Goal: Task Accomplishment & Management: Complete application form

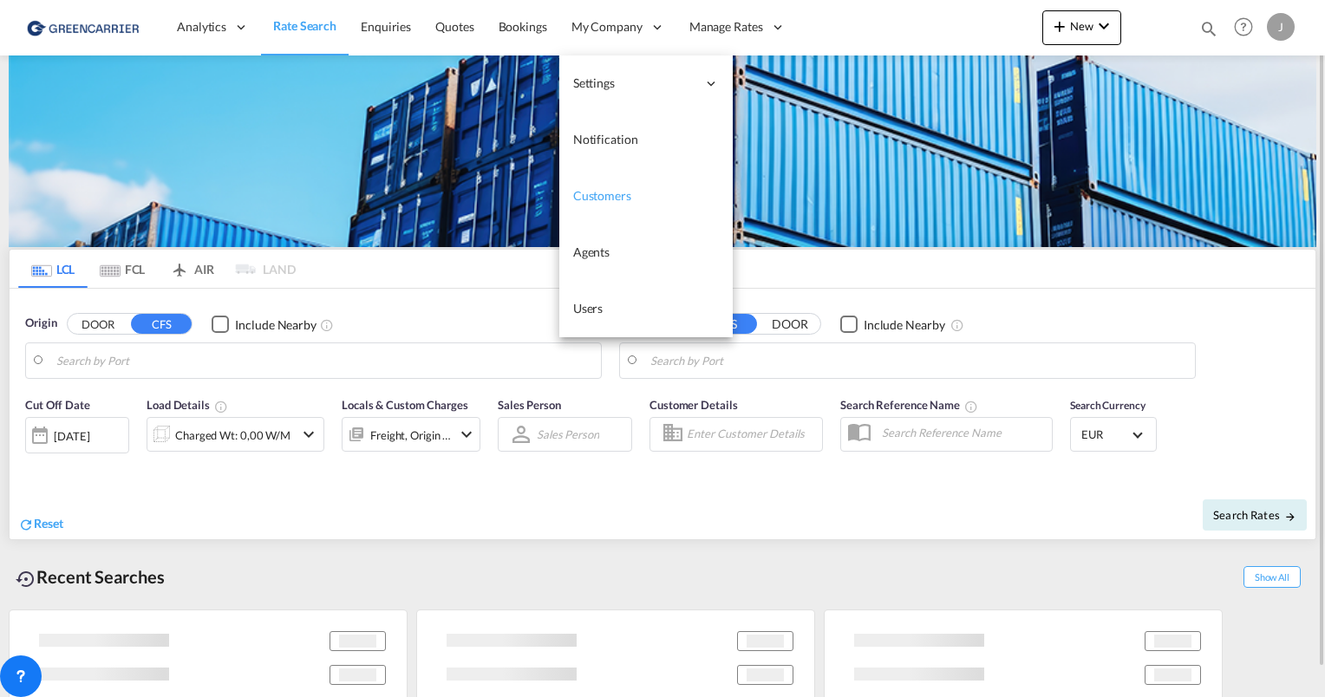
type input "[GEOGRAPHIC_DATA], [GEOGRAPHIC_DATA]"
type input "[GEOGRAPHIC_DATA], SH, CNSHA"
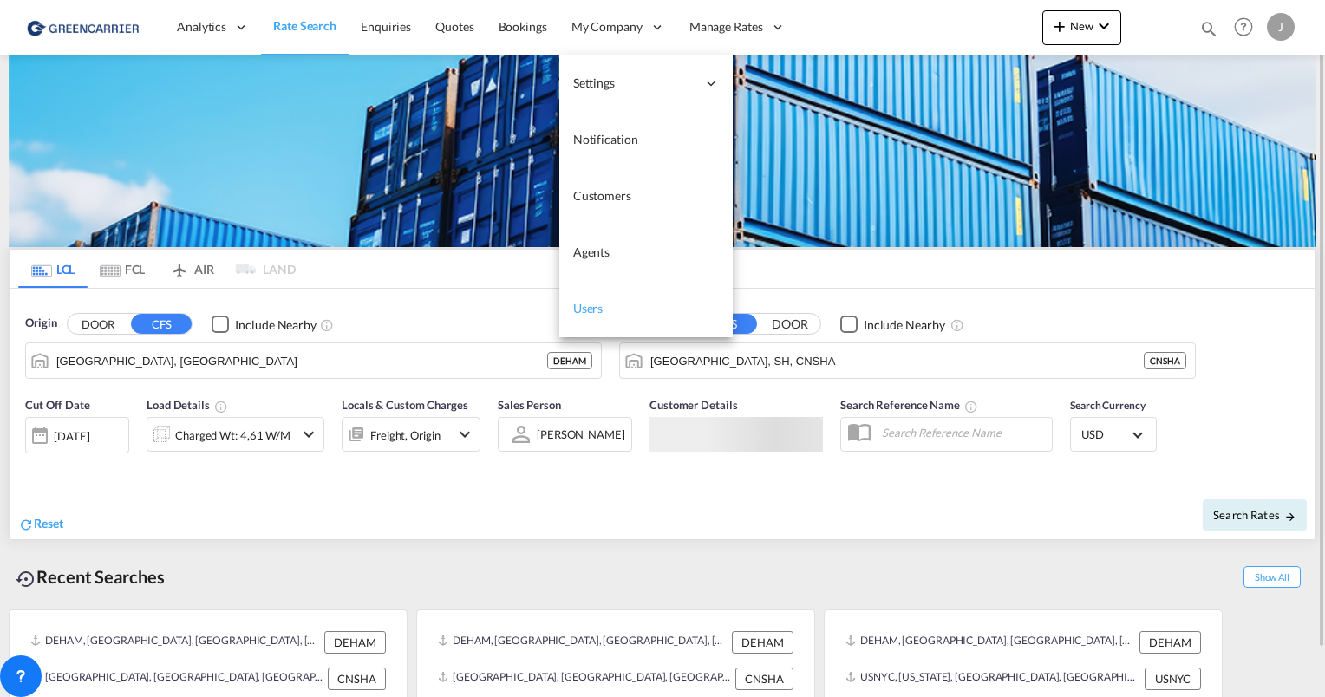
click at [597, 305] on span "Users" at bounding box center [588, 308] width 30 height 15
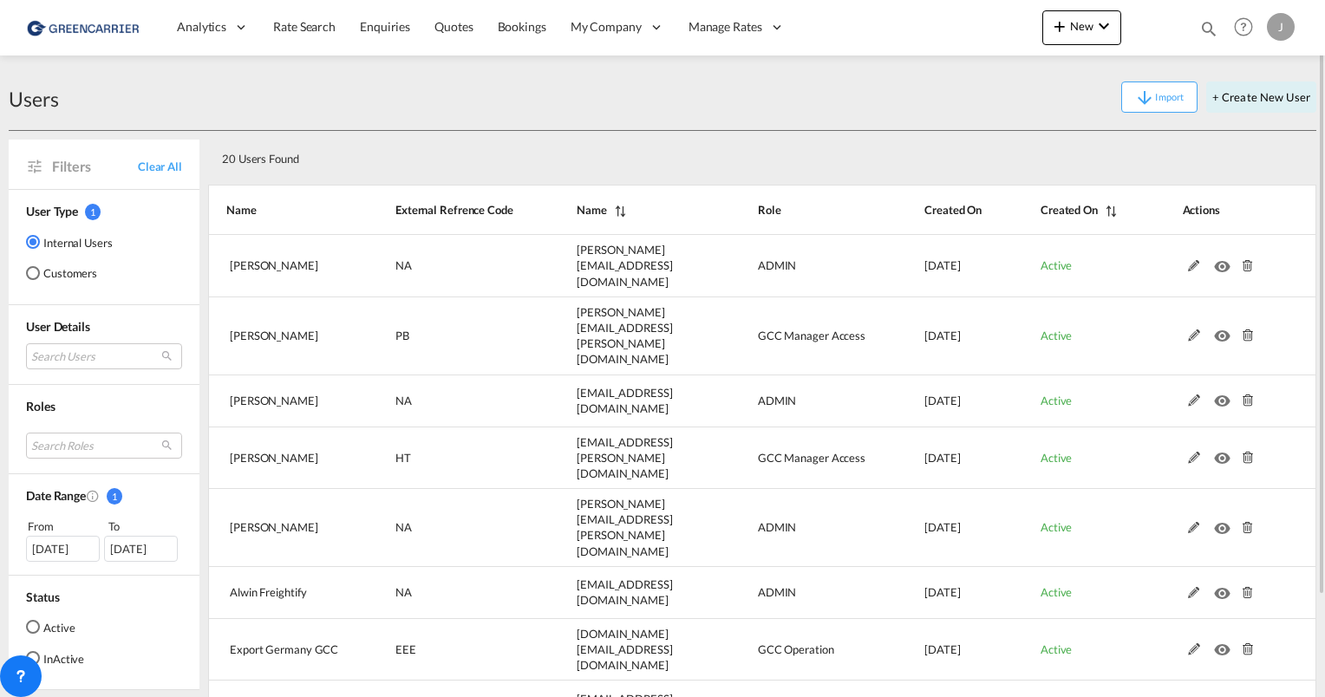
click at [53, 274] on md-radio-button "Customers" at bounding box center [69, 272] width 87 height 17
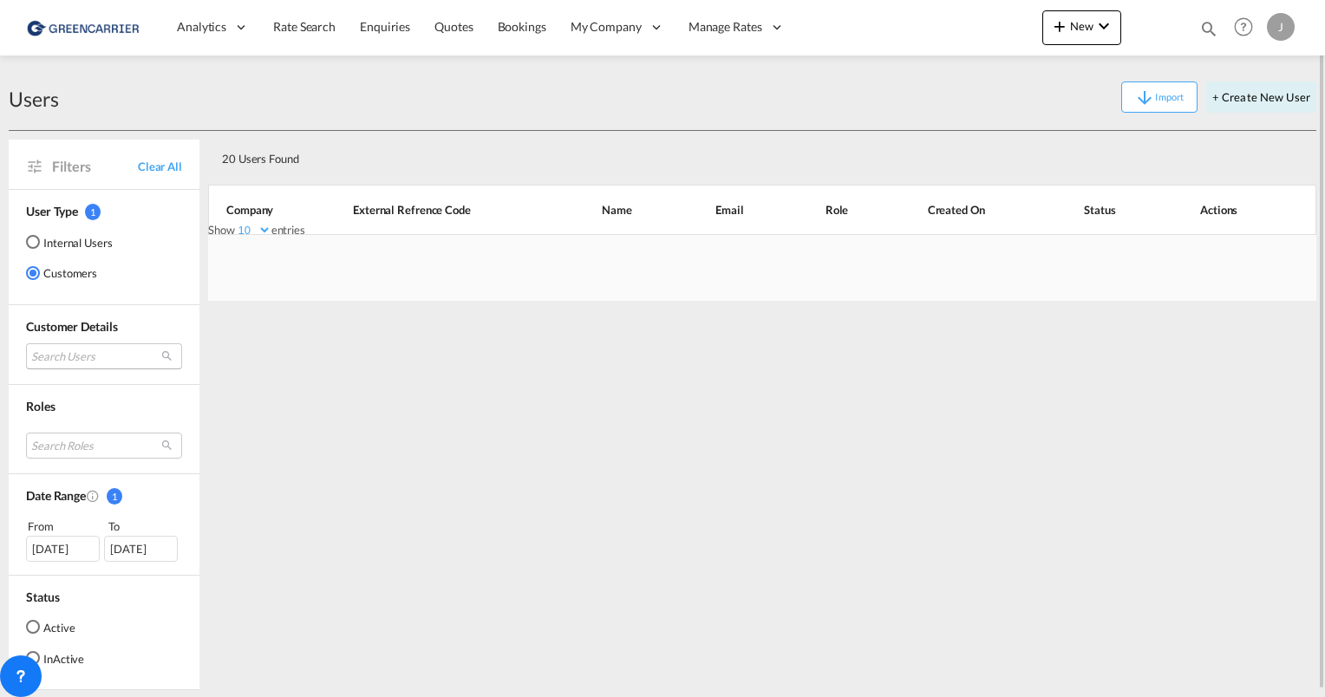
click at [62, 353] on md-select "Search Users" at bounding box center [104, 356] width 156 height 26
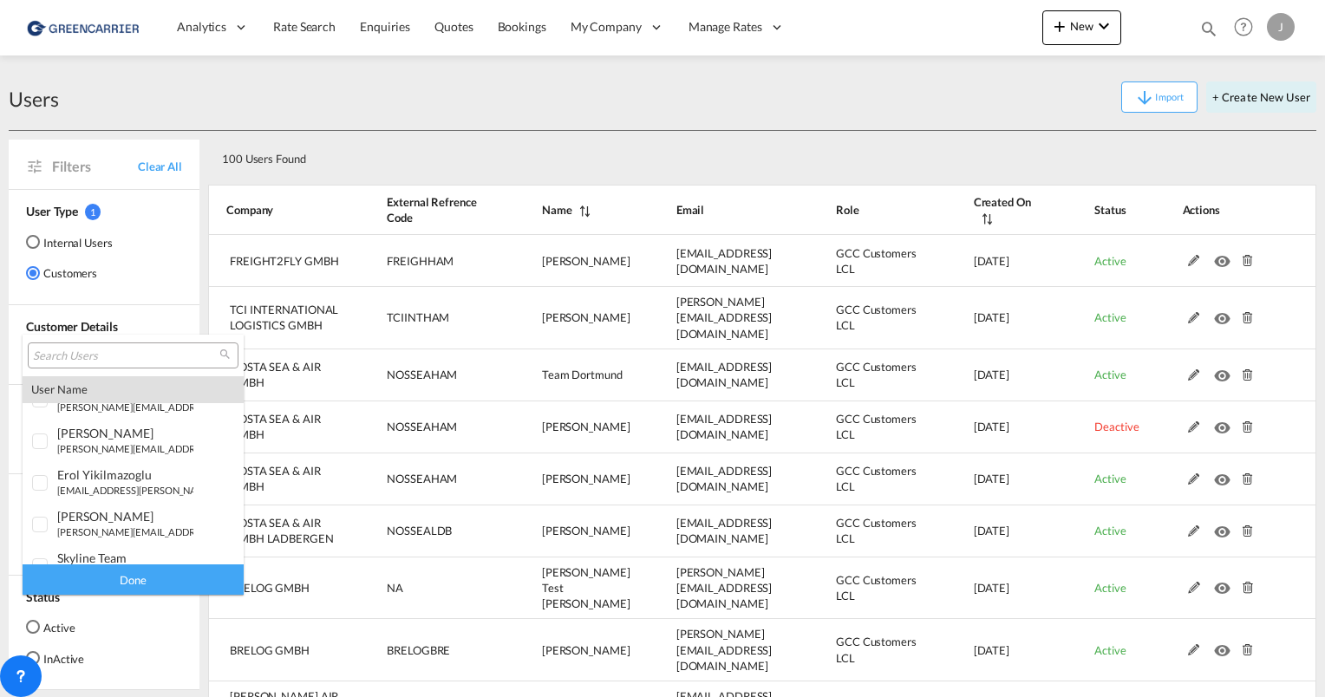
scroll to position [347, 0]
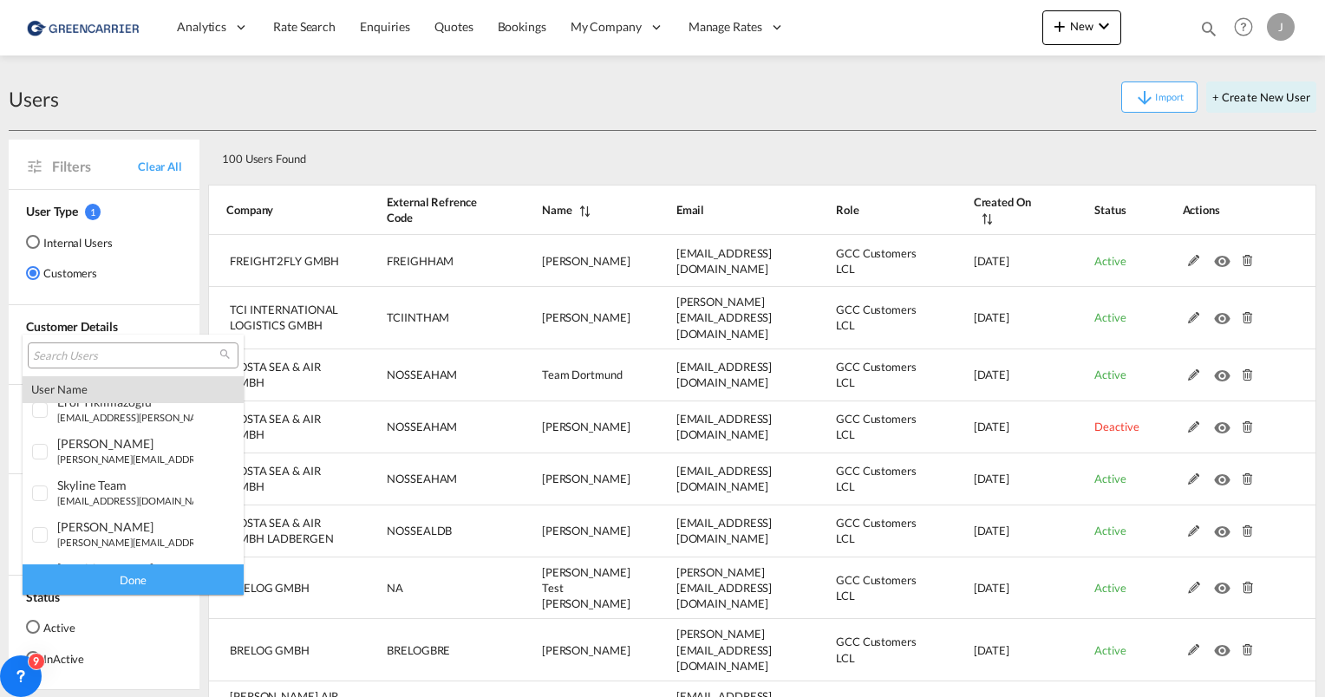
click at [81, 361] on input "search" at bounding box center [126, 357] width 186 height 16
type input "[PERSON_NAME]"
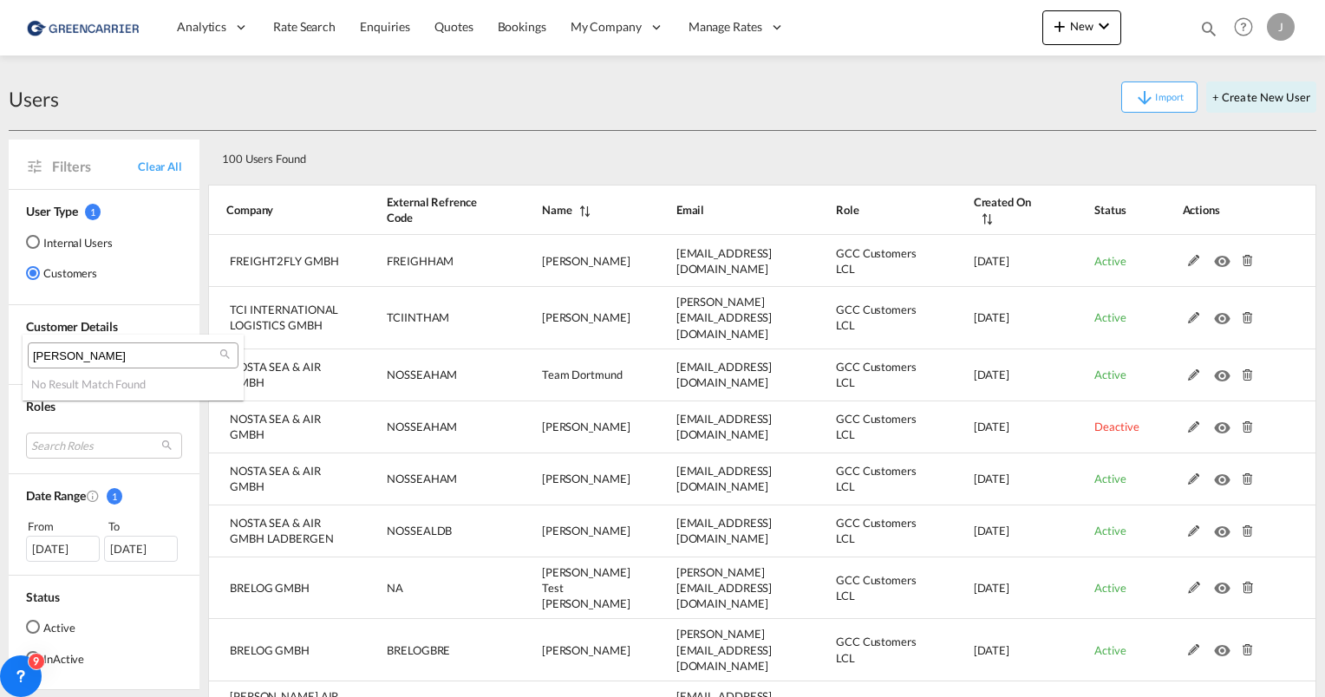
drag, startPoint x: 90, startPoint y: 352, endPoint x: 18, endPoint y: 352, distance: 72.0
click at [18, 352] on body "Analytics Reports Dashboard Rate Search Enquiries Quotes Bookings" at bounding box center [662, 348] width 1325 height 697
click at [204, 304] on md-backdrop at bounding box center [662, 348] width 1325 height 697
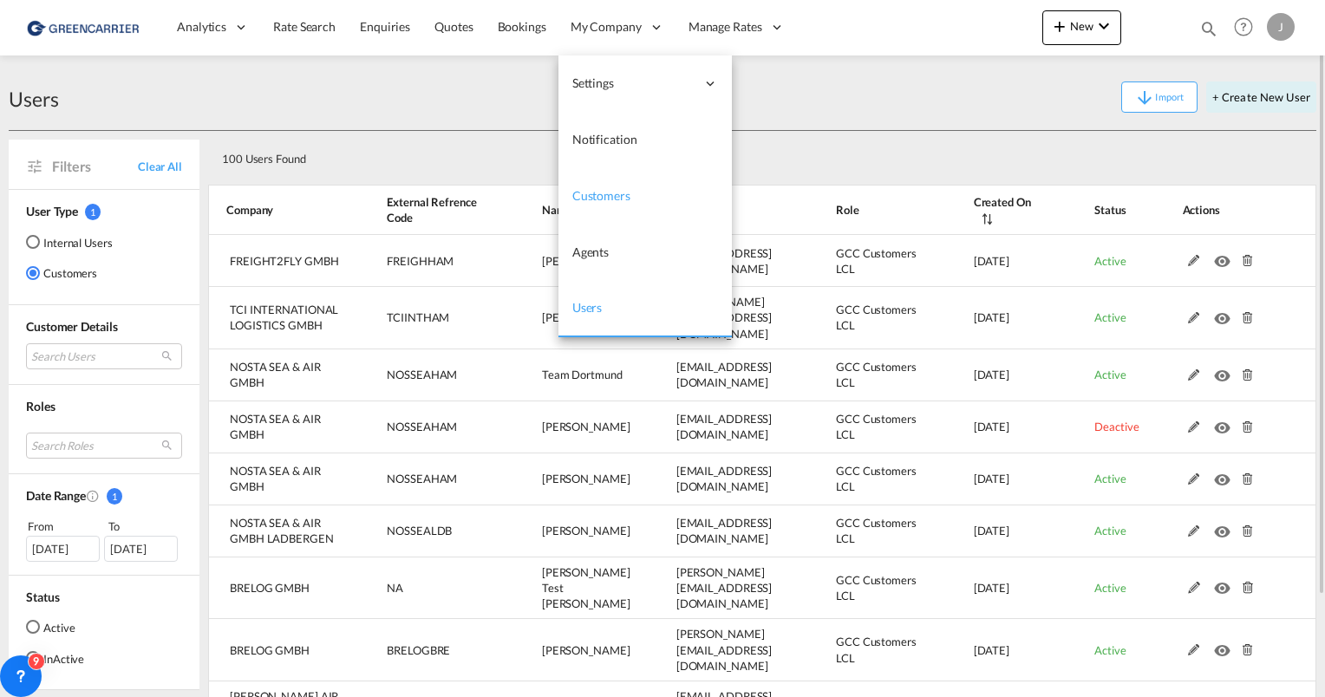
click at [591, 203] on span "Customers" at bounding box center [601, 195] width 58 height 17
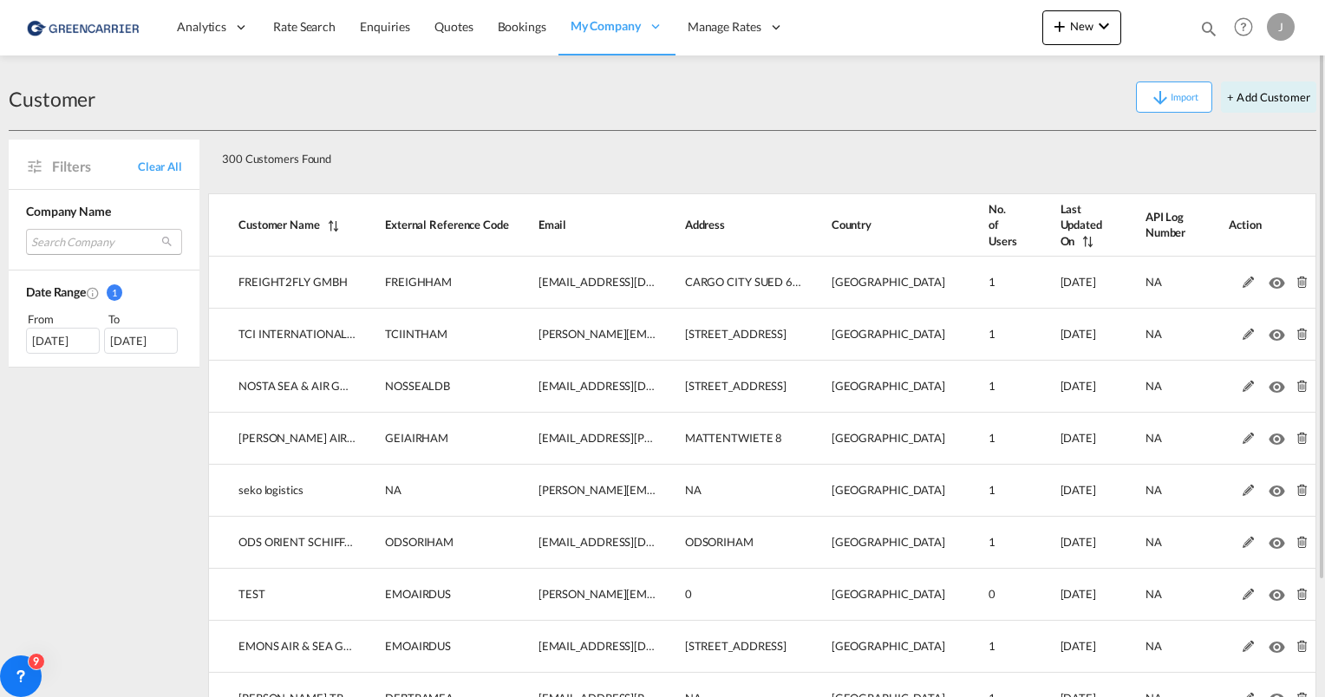
click at [99, 239] on md-select "Search Company freight2fly gmbh tci international logistics gmbh nosta sea & ai…" at bounding box center [104, 242] width 156 height 26
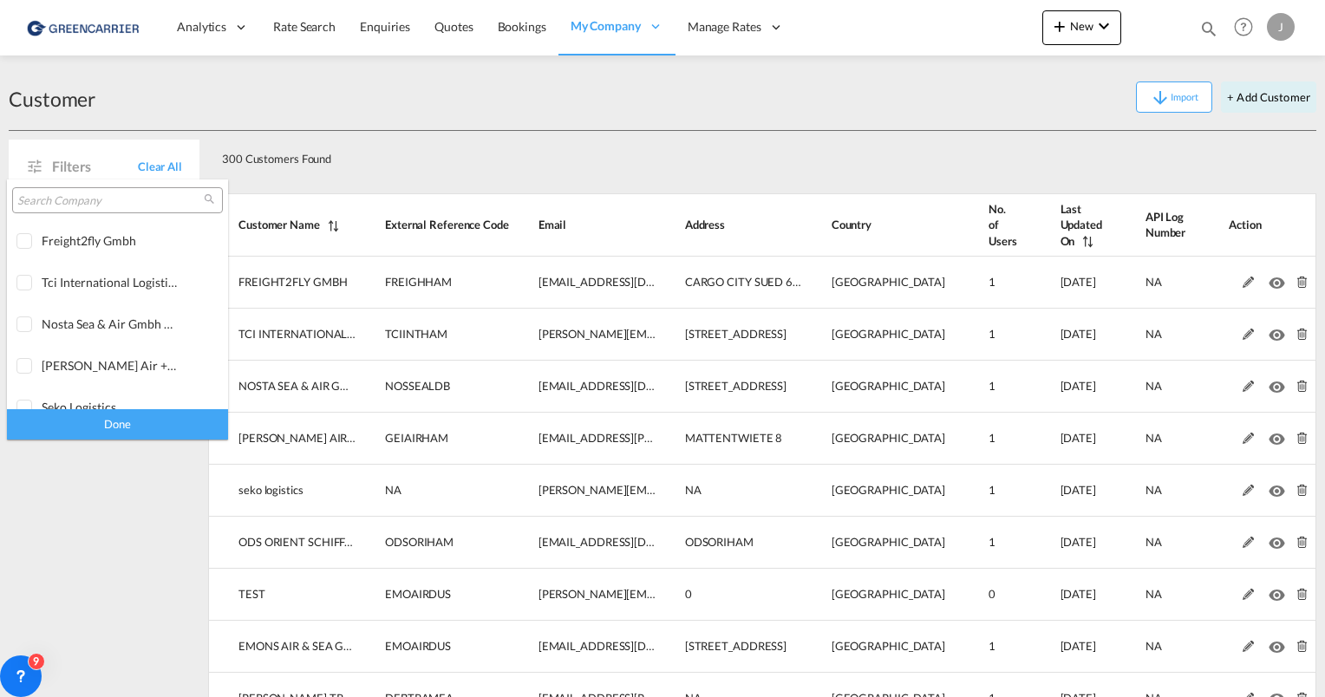
click at [82, 208] on div at bounding box center [117, 200] width 211 height 26
click at [72, 203] on input "search" at bounding box center [110, 201] width 186 height 16
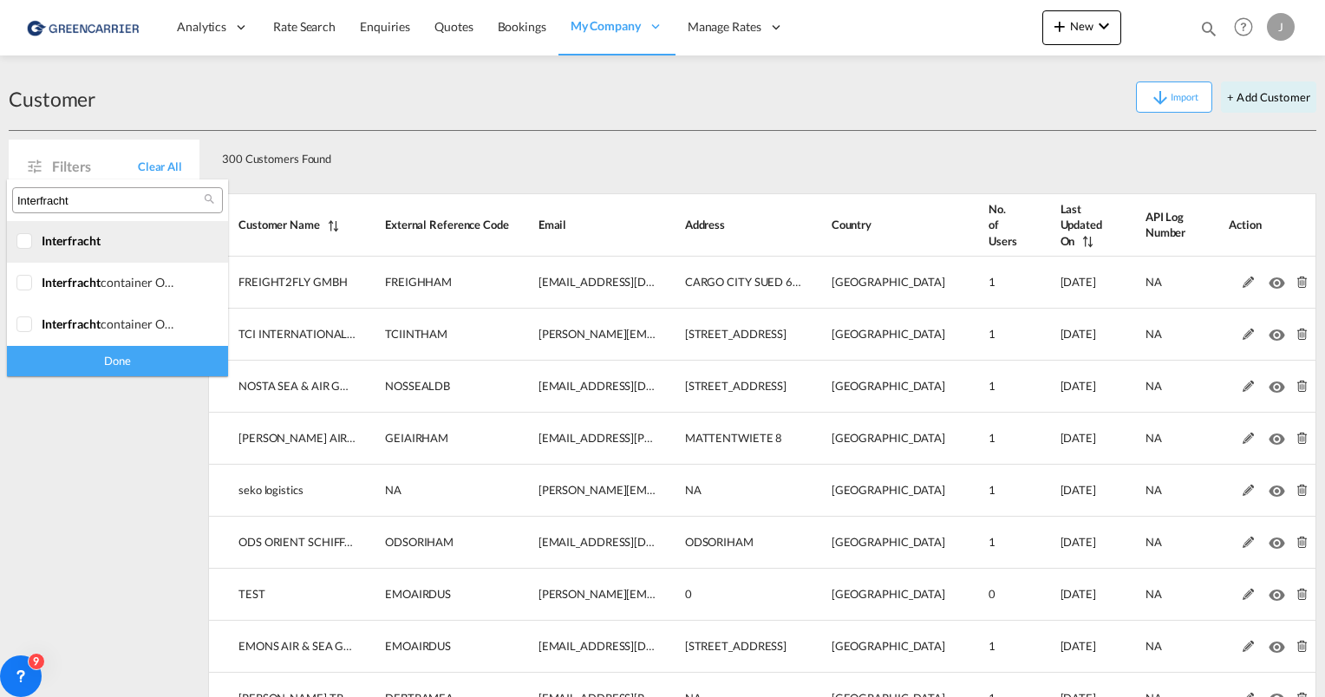
type input "Interfracht"
click at [22, 246] on div at bounding box center [24, 241] width 17 height 17
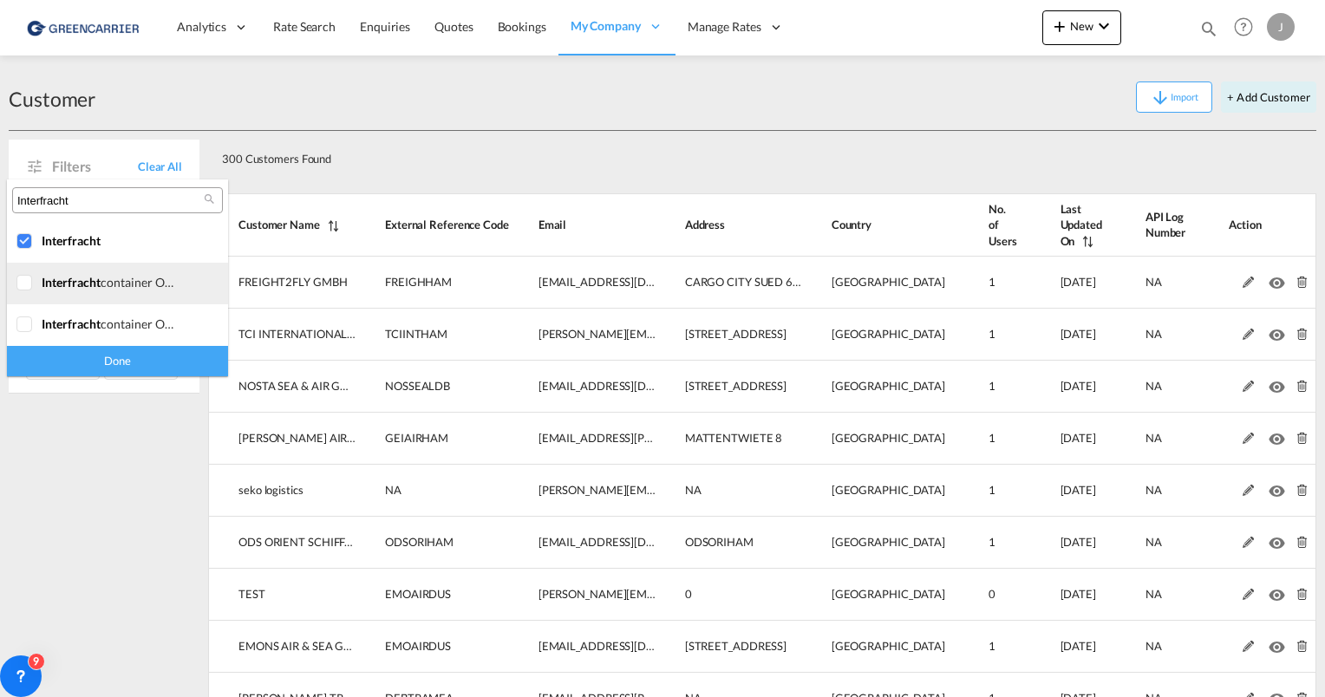
click at [27, 284] on div at bounding box center [24, 283] width 17 height 17
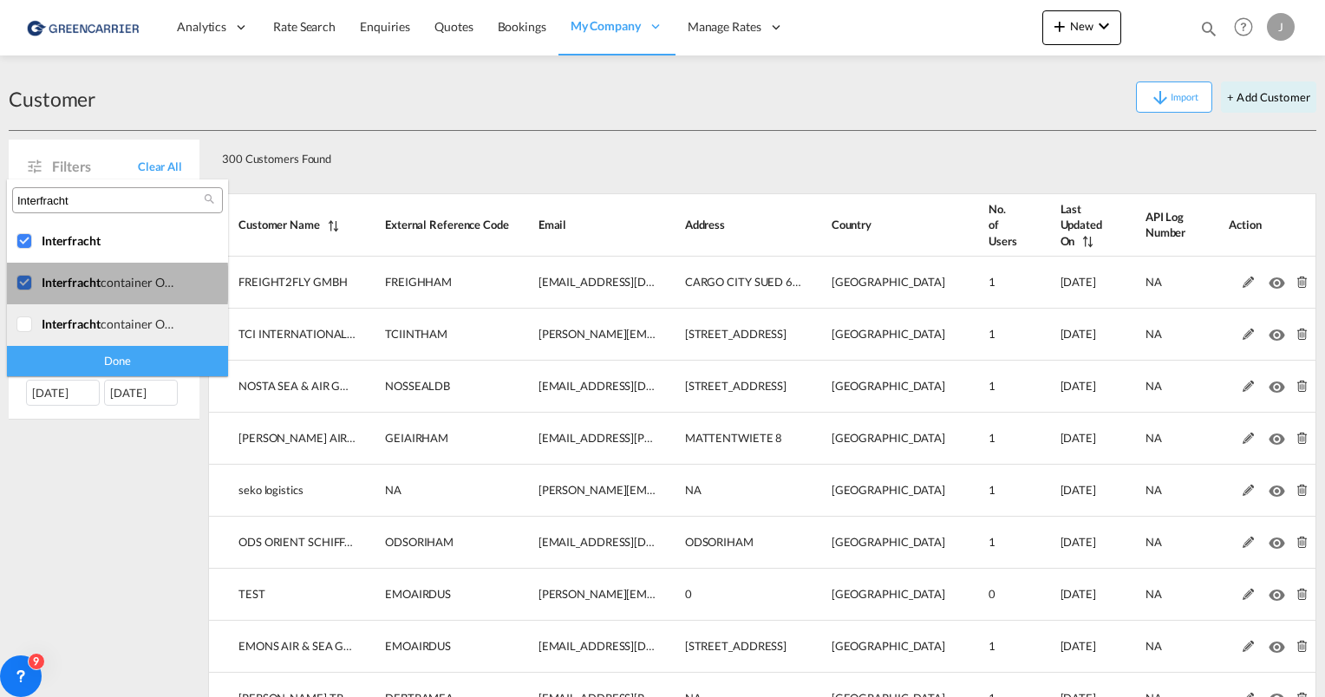
click at [29, 316] on div at bounding box center [24, 324] width 17 height 17
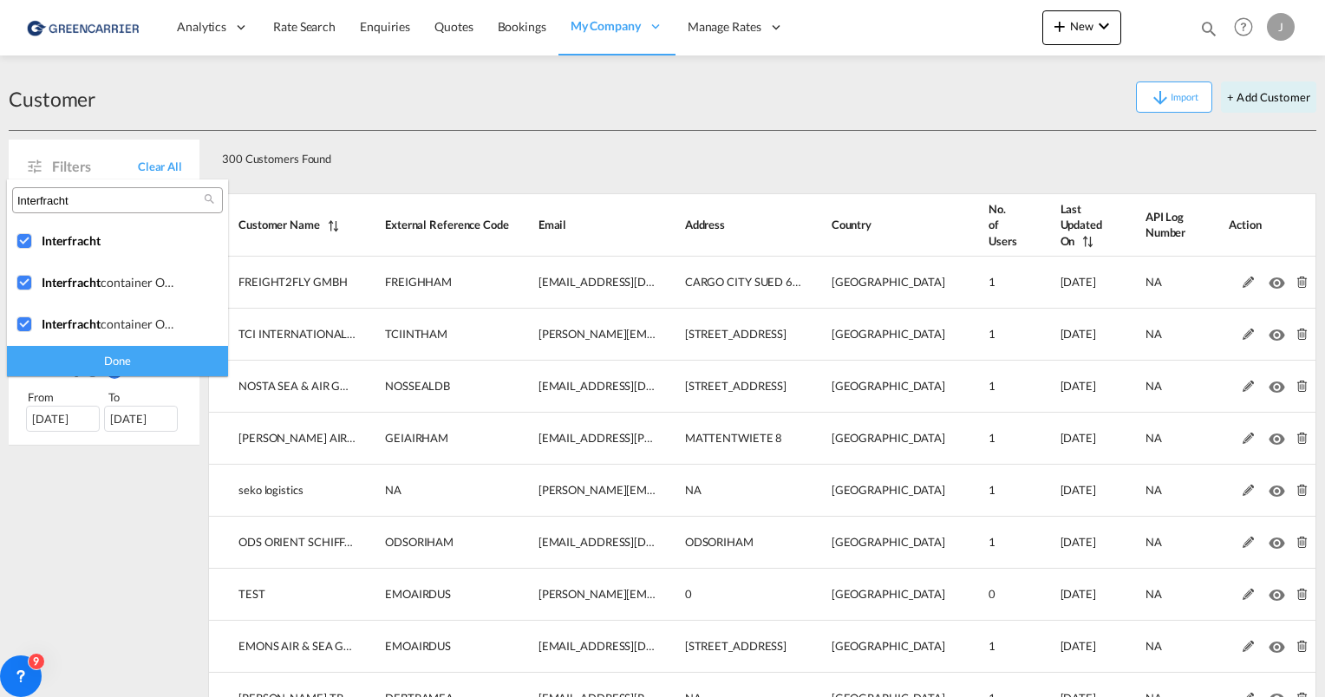
click at [86, 359] on div "Done" at bounding box center [117, 361] width 221 height 30
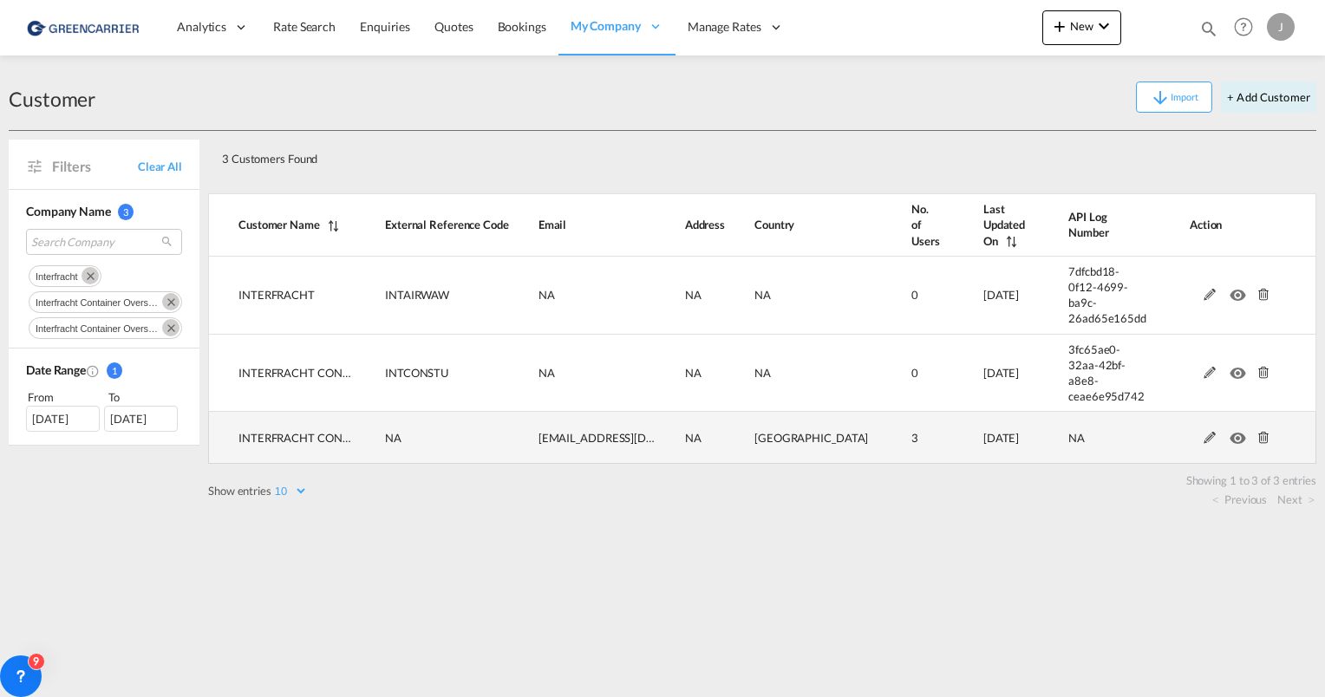
click at [1203, 432] on md-icon at bounding box center [1209, 438] width 23 height 12
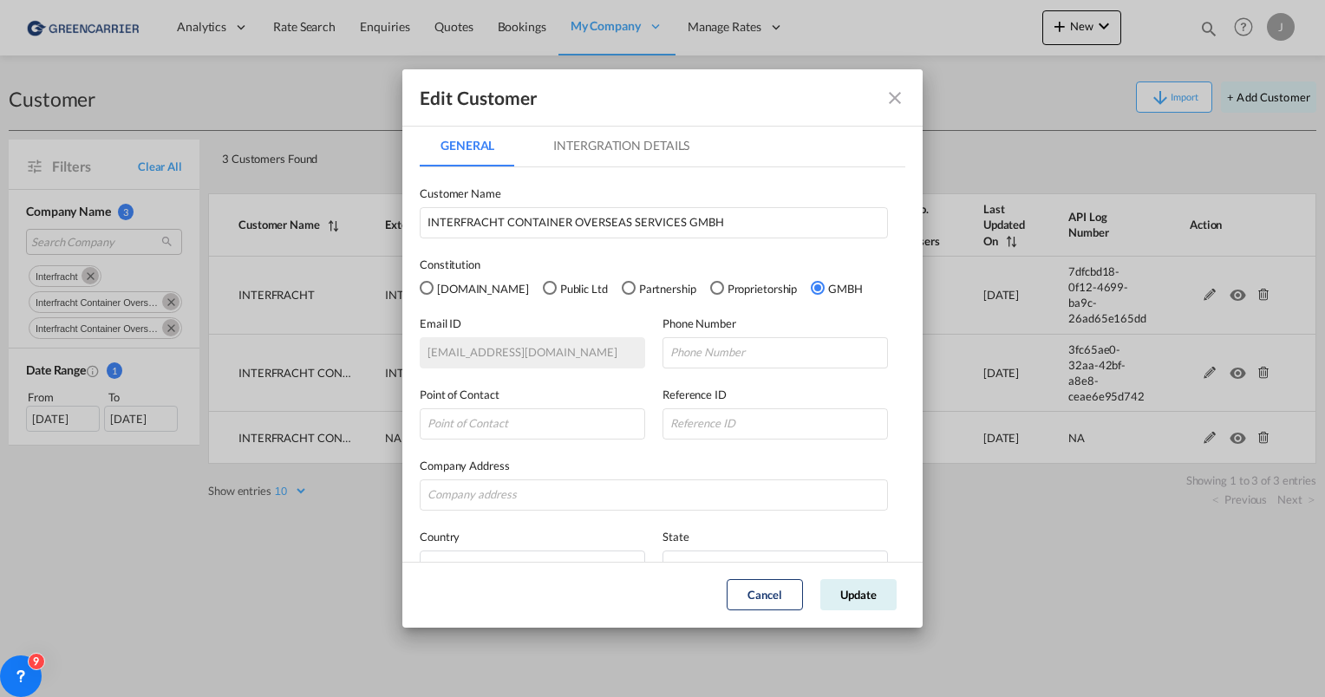
click at [598, 135] on md-tab-item "Intergration Details" at bounding box center [621, 146] width 178 height 42
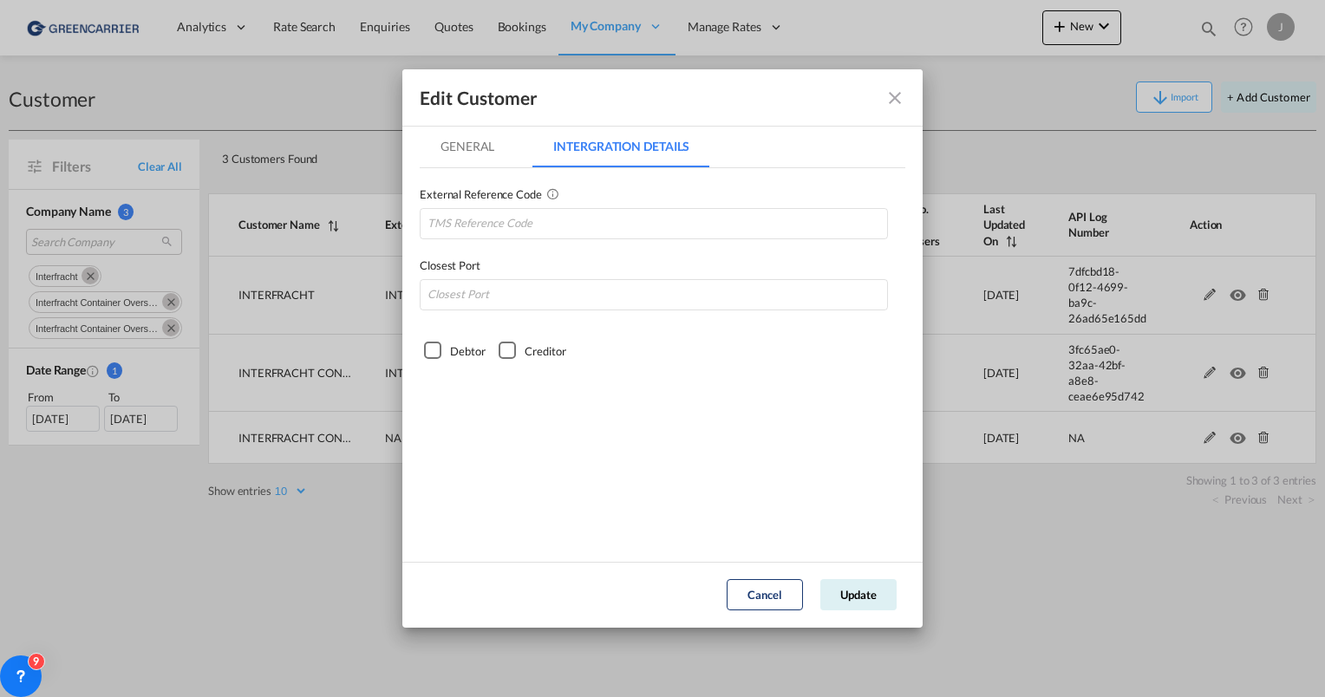
click at [901, 95] on md-icon "icon-close fg-AAA8AD" at bounding box center [894, 98] width 21 height 21
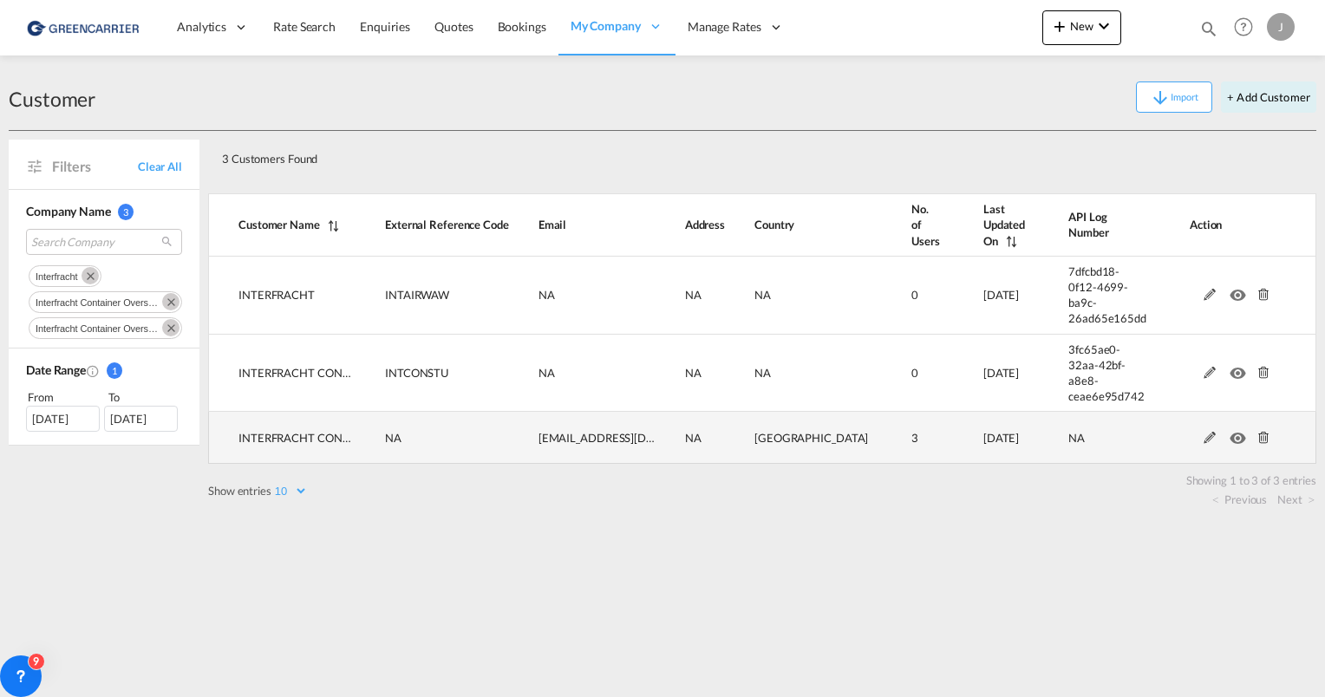
click at [1203, 432] on md-icon at bounding box center [1209, 438] width 23 height 12
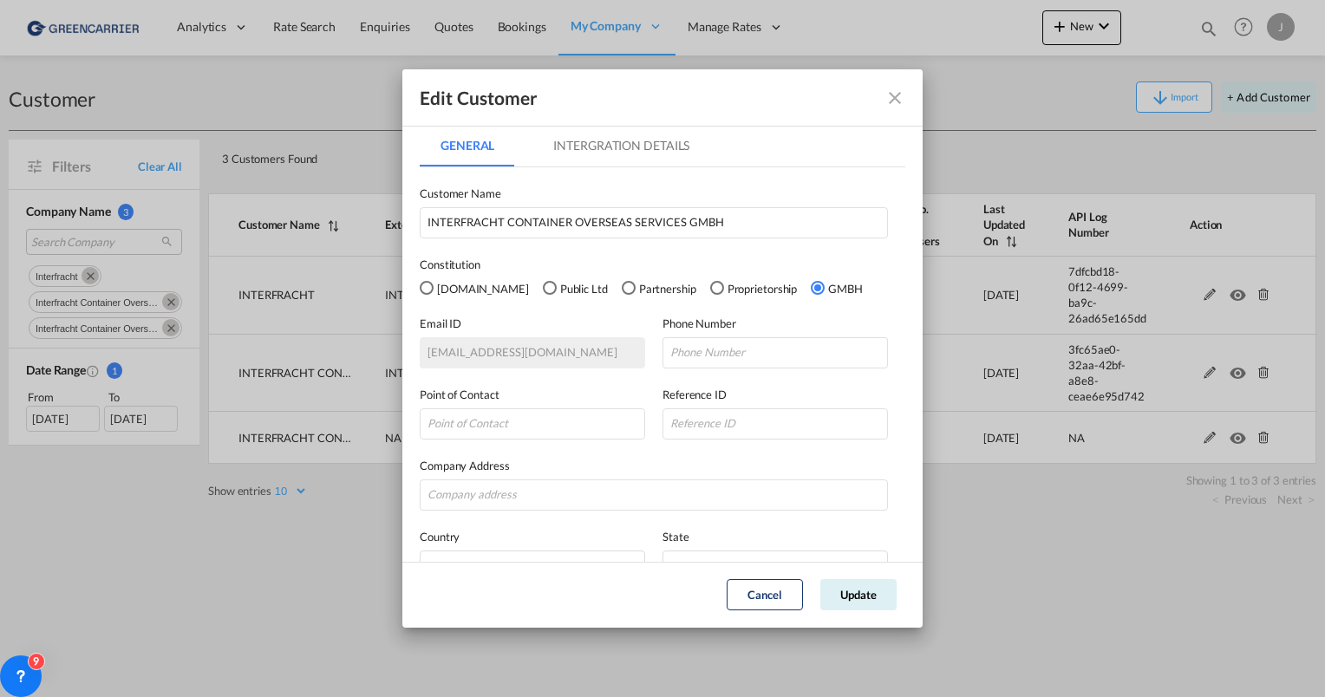
click at [895, 95] on md-icon "icon-close fg-AAA8AD" at bounding box center [894, 98] width 21 height 21
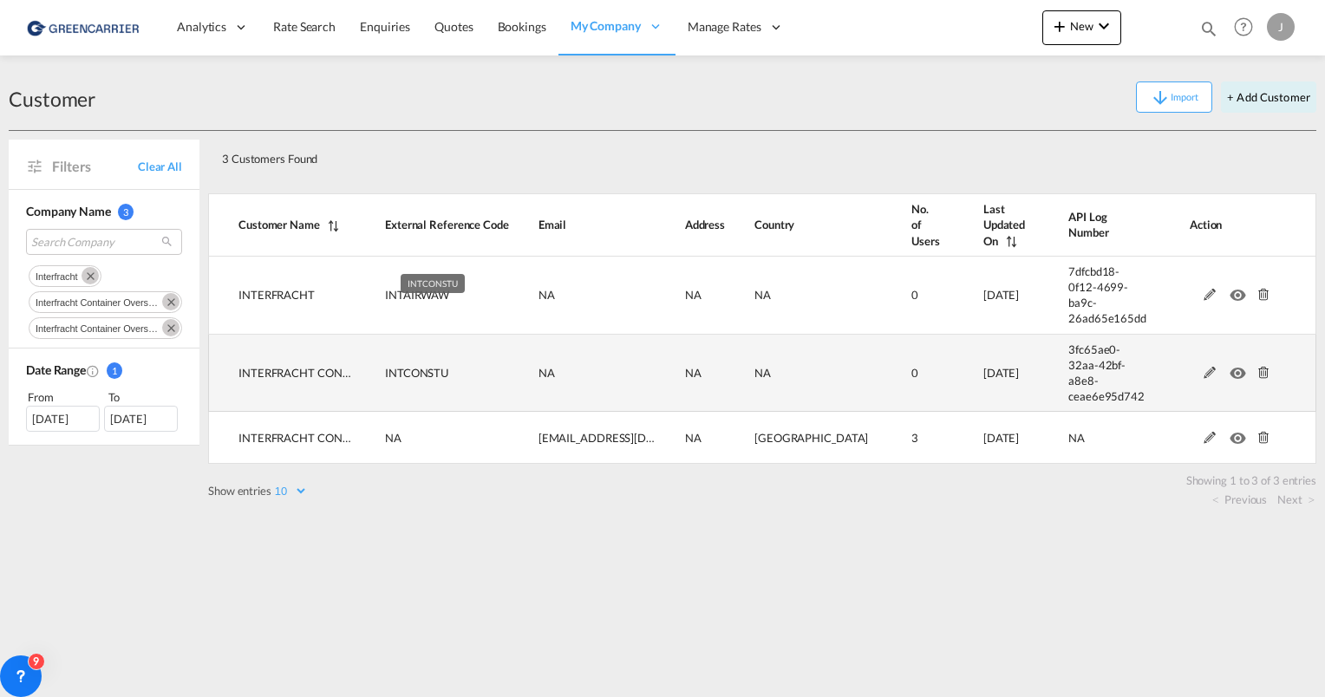
click at [406, 366] on span "INTCONSTU" at bounding box center [416, 373] width 63 height 14
click at [408, 366] on span "INTCONSTU" at bounding box center [416, 373] width 63 height 14
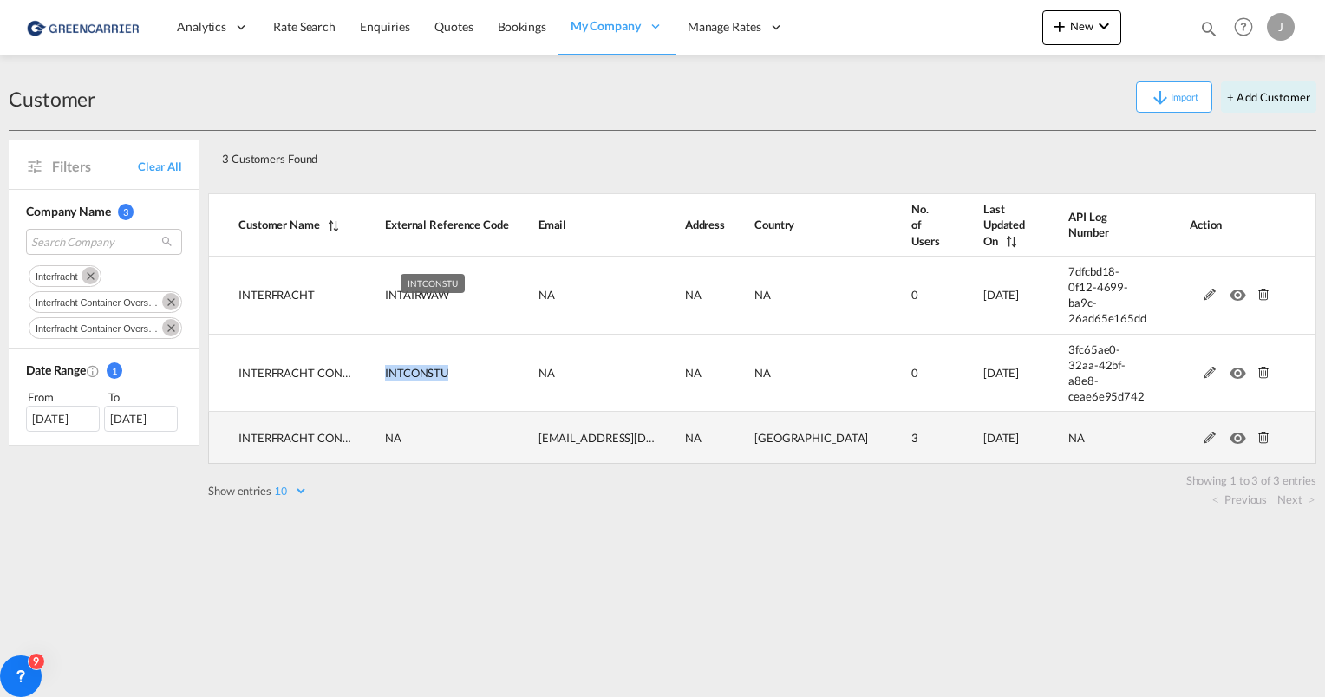
copy span "INTCONSTU"
click at [1200, 432] on md-icon at bounding box center [1209, 438] width 23 height 12
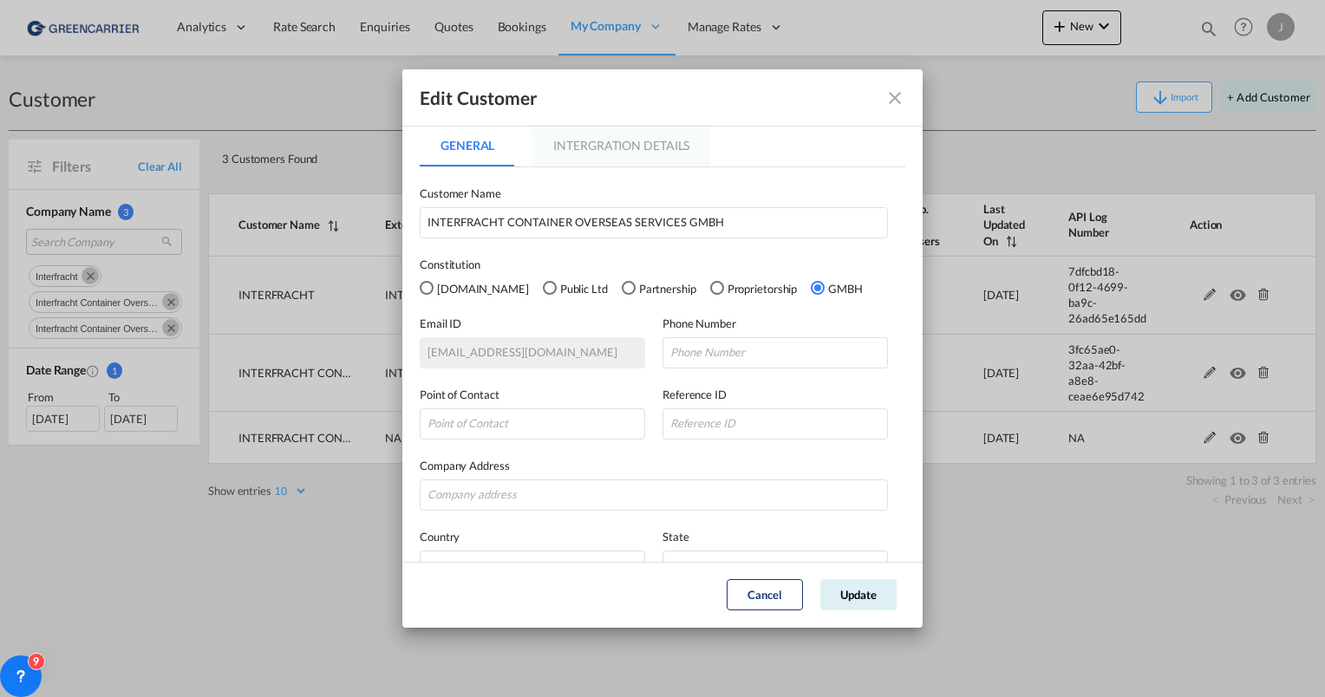
click at [614, 140] on md-tab-item "Intergration Details" at bounding box center [621, 146] width 178 height 42
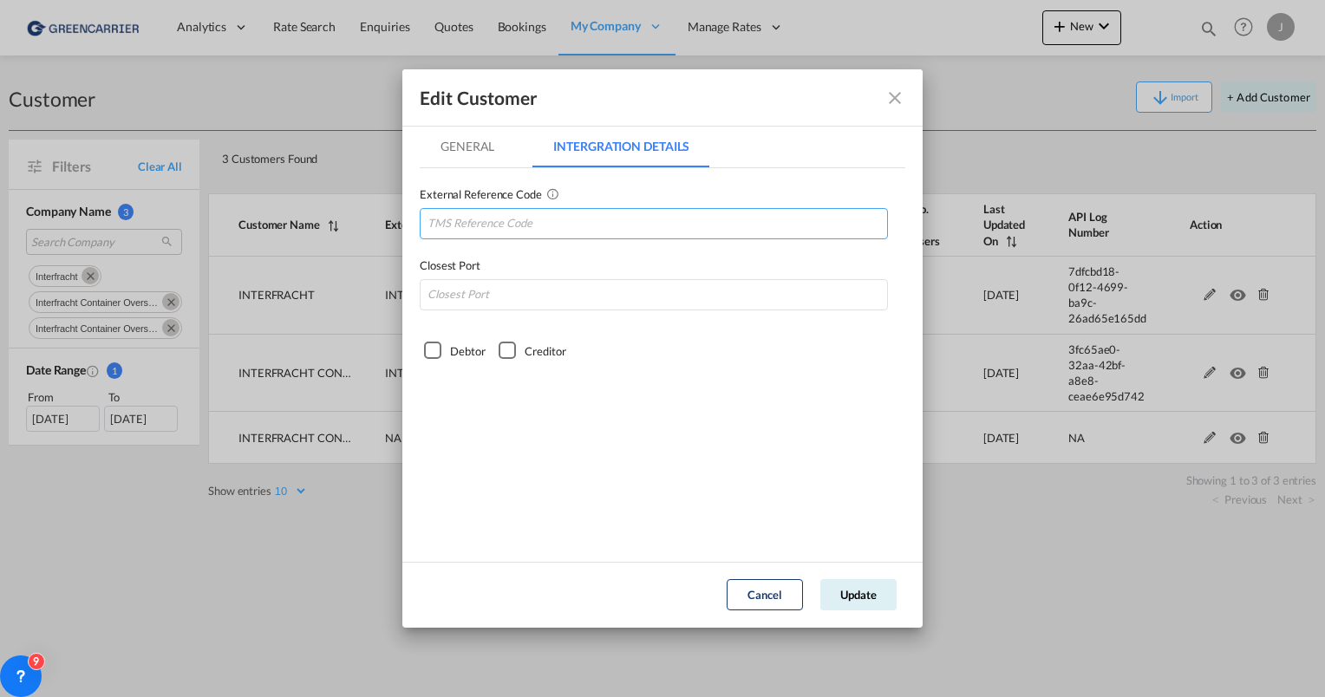
click at [473, 219] on input "GeneralIntergration Details ..." at bounding box center [654, 223] width 468 height 31
paste input "INTCONSTU"
type input "INTCONSTU"
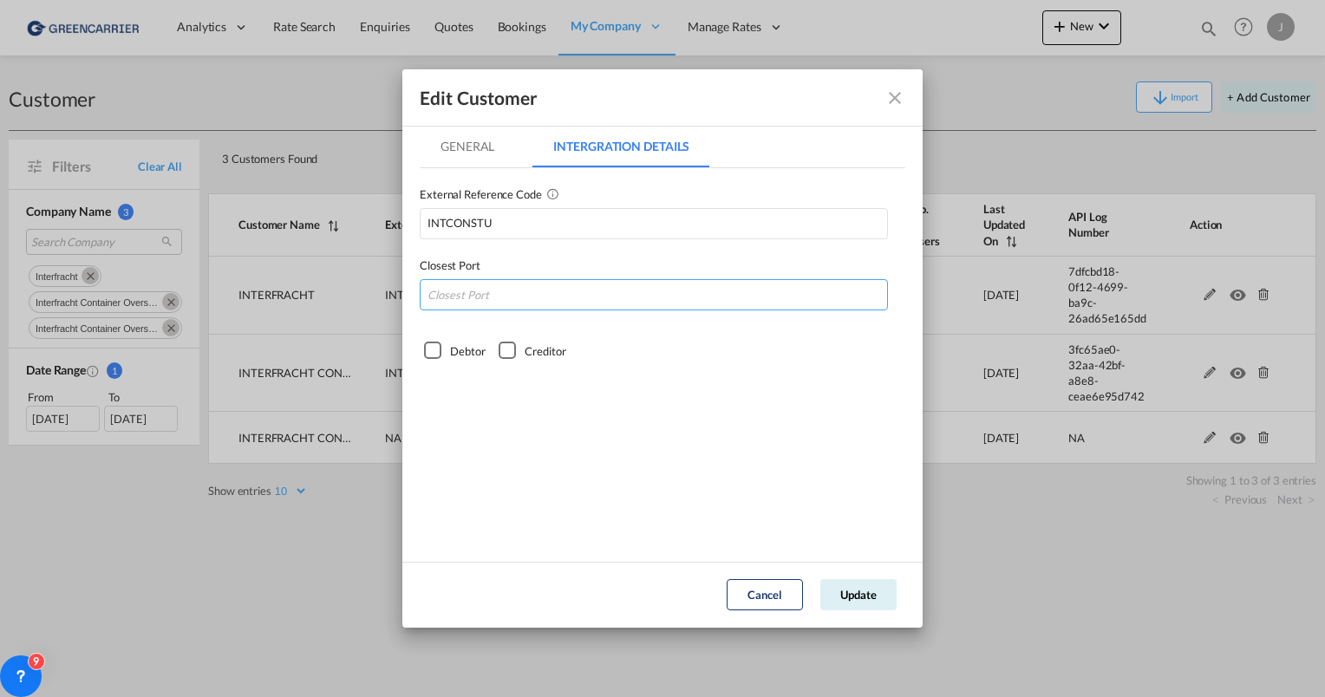
click at [486, 286] on input "GeneralIntergration Details ..." at bounding box center [654, 294] width 468 height 31
type input "DEHAM"
click at [434, 347] on div "Debtor" at bounding box center [432, 350] width 17 height 17
click at [490, 135] on md-tab-item "General" at bounding box center [467, 147] width 95 height 42
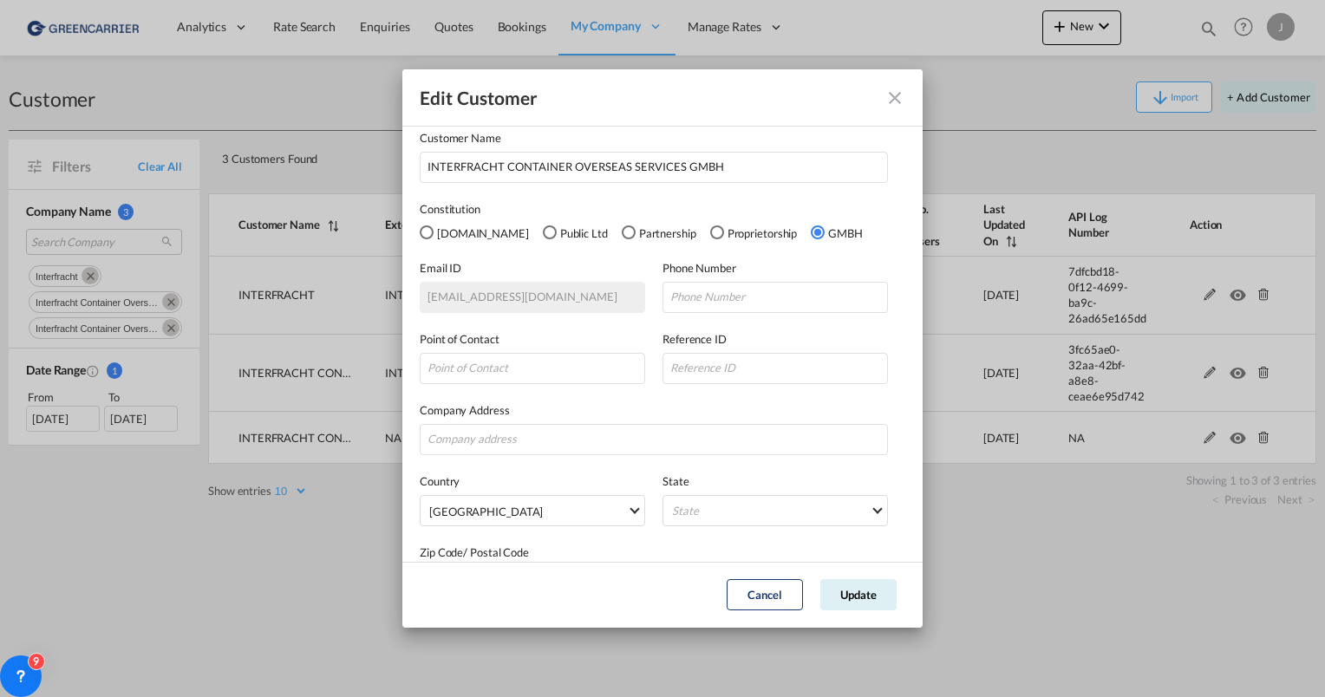
scroll to position [108, 0]
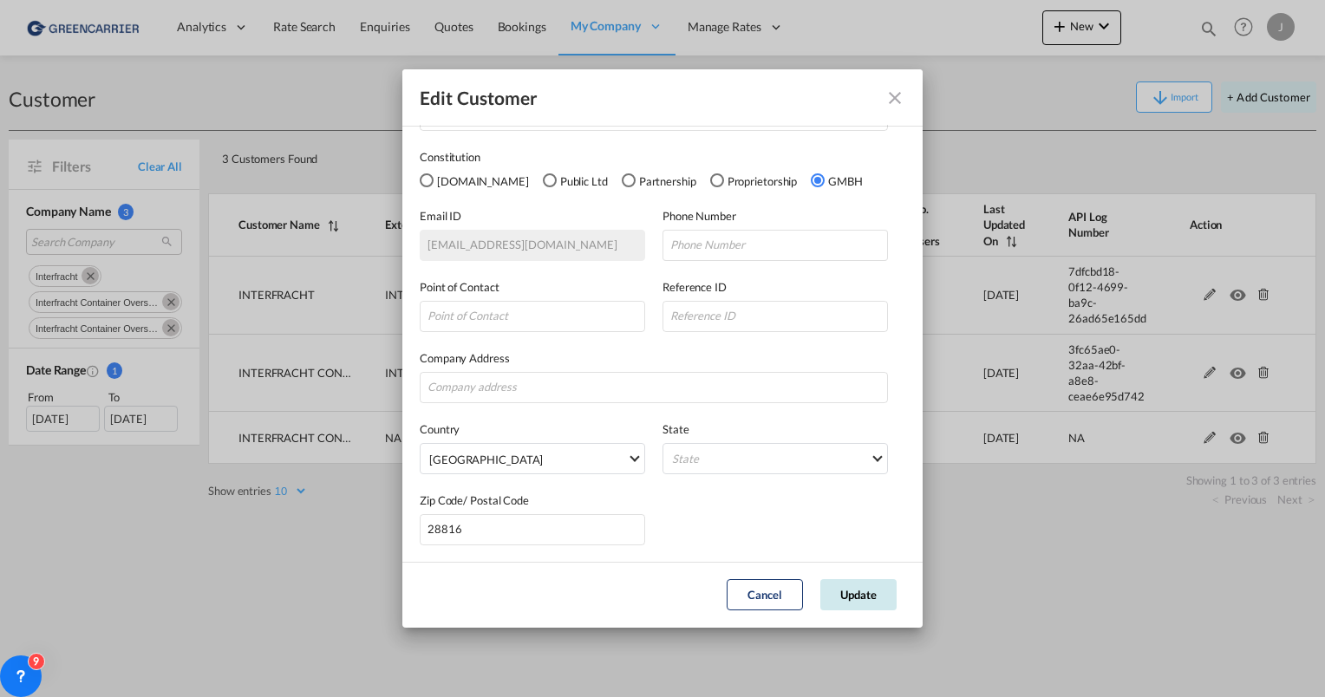
click at [863, 600] on button "Update" at bounding box center [858, 594] width 76 height 31
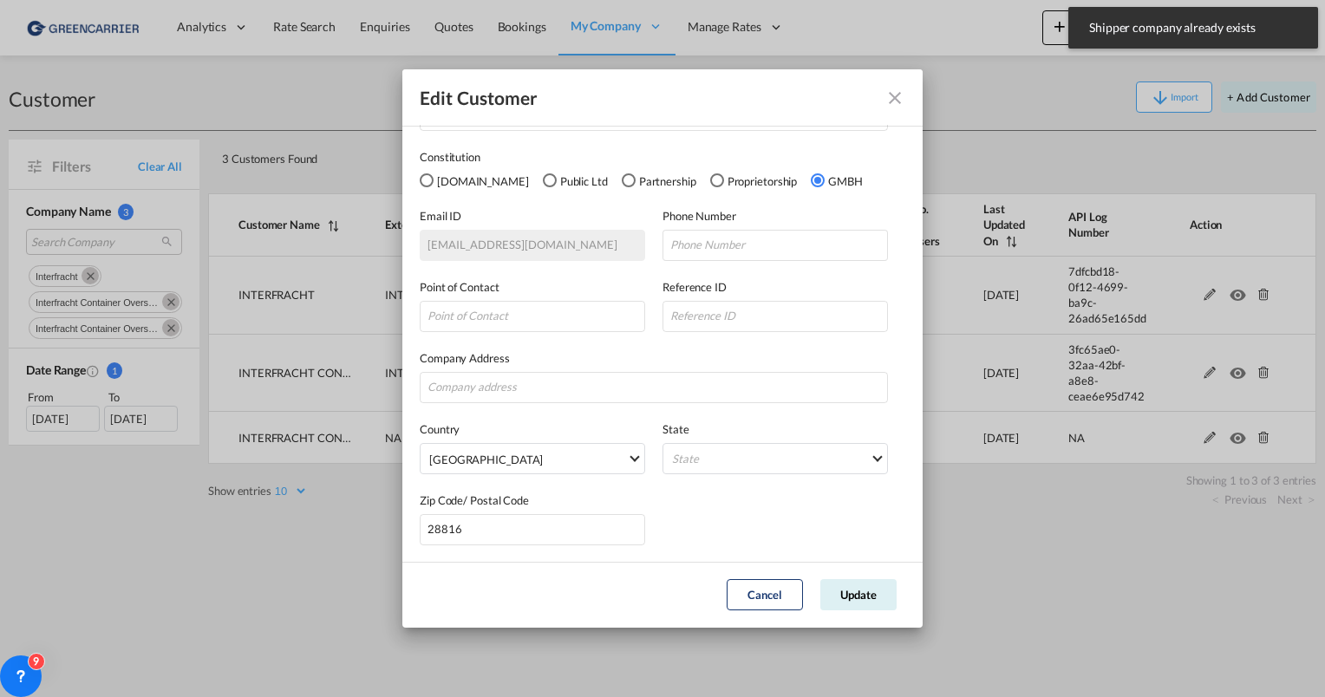
click at [759, 602] on button "Cancel" at bounding box center [765, 594] width 76 height 31
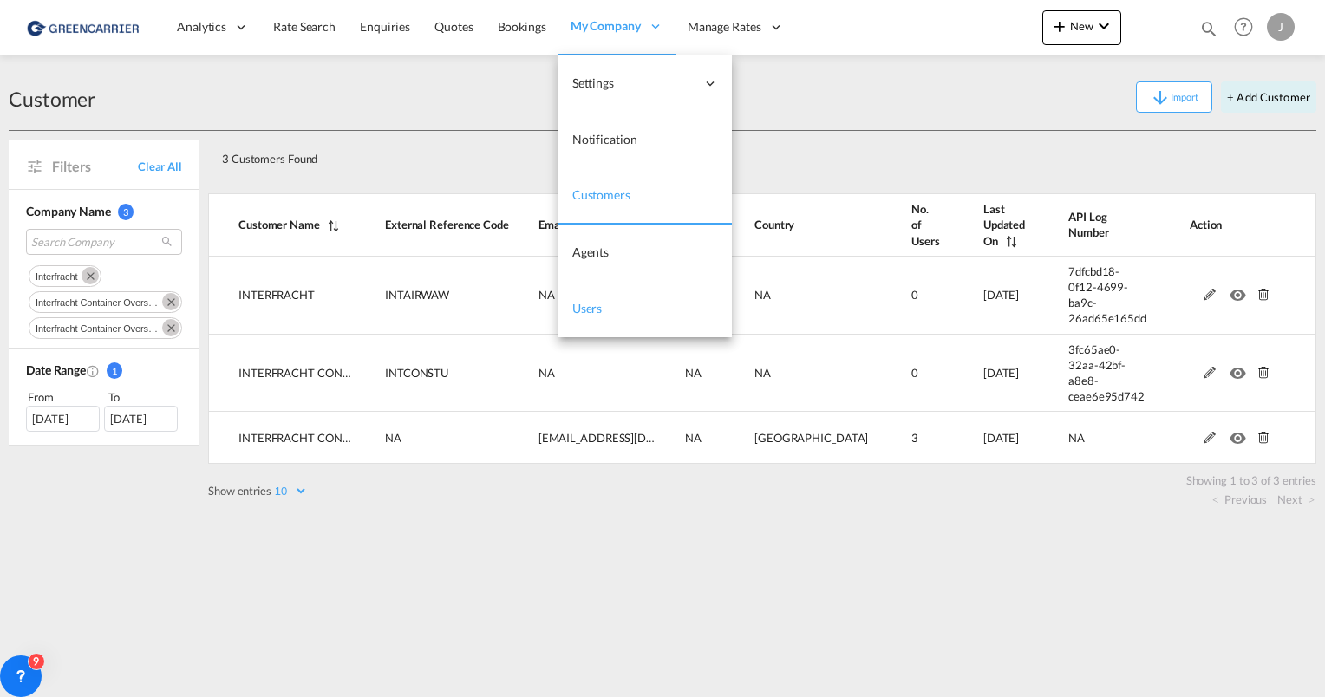
click at [587, 319] on link "Users" at bounding box center [644, 309] width 173 height 56
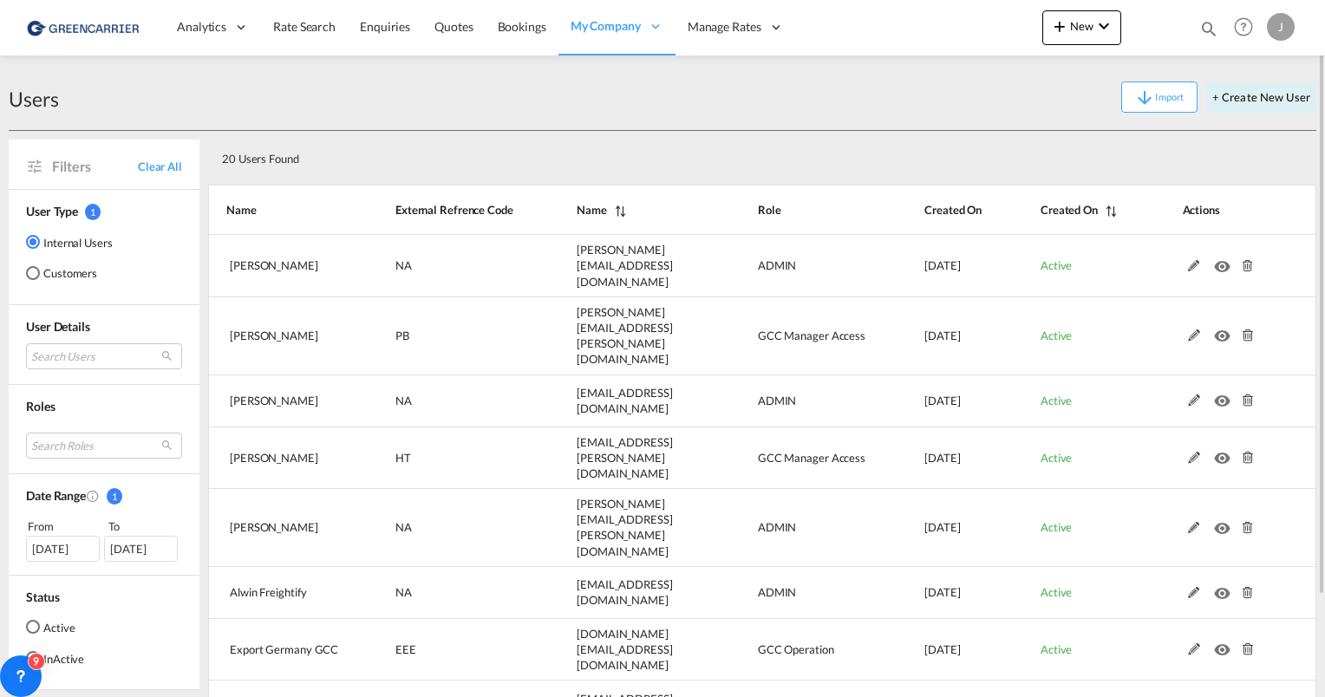
click at [73, 277] on md-radio-button "Customers" at bounding box center [69, 272] width 87 height 17
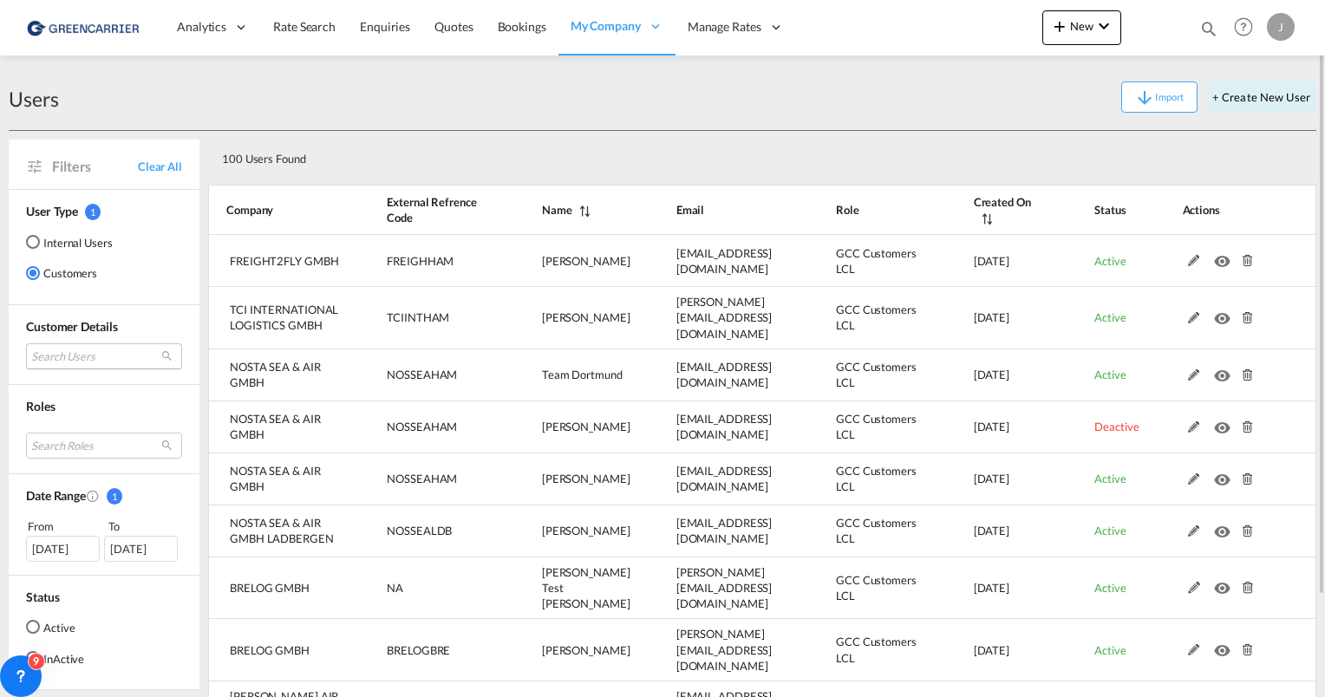
click at [70, 358] on md-select "Search Users user name user [PERSON_NAME] [EMAIL_ADDRESS][DOMAIN_NAME] | freigh…" at bounding box center [104, 356] width 156 height 26
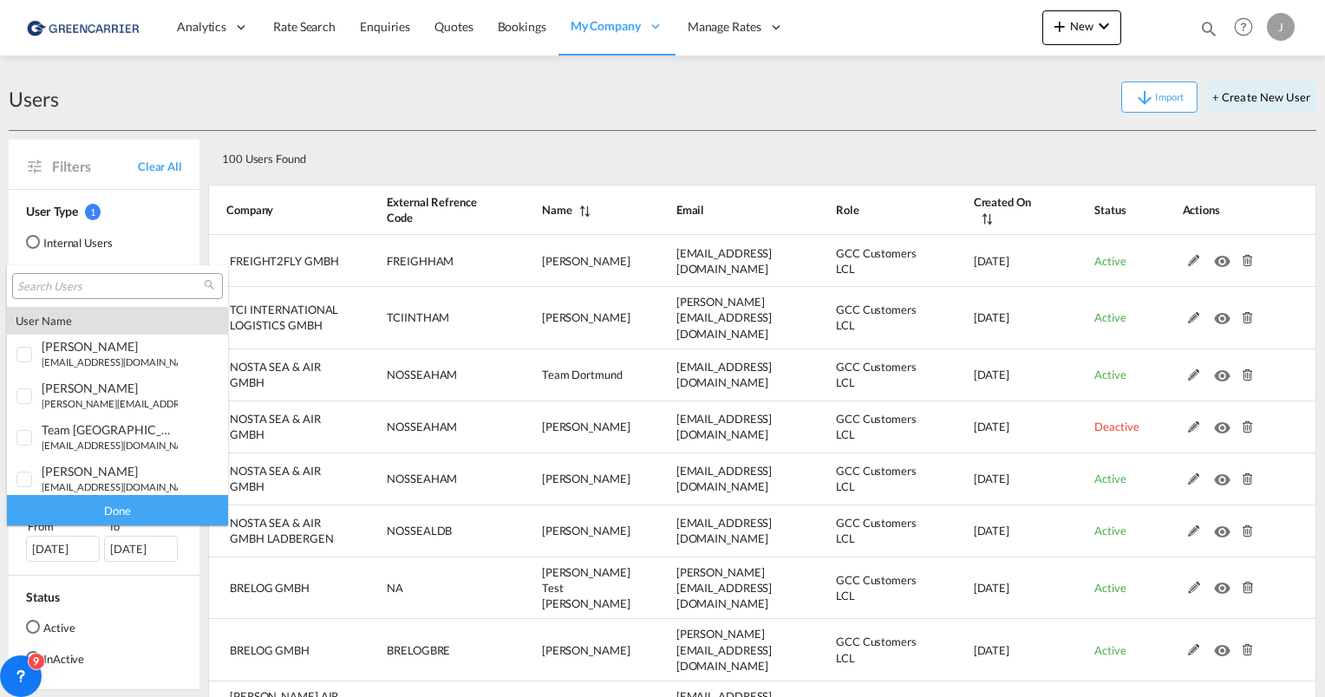
click at [62, 289] on input "search" at bounding box center [110, 287] width 186 height 16
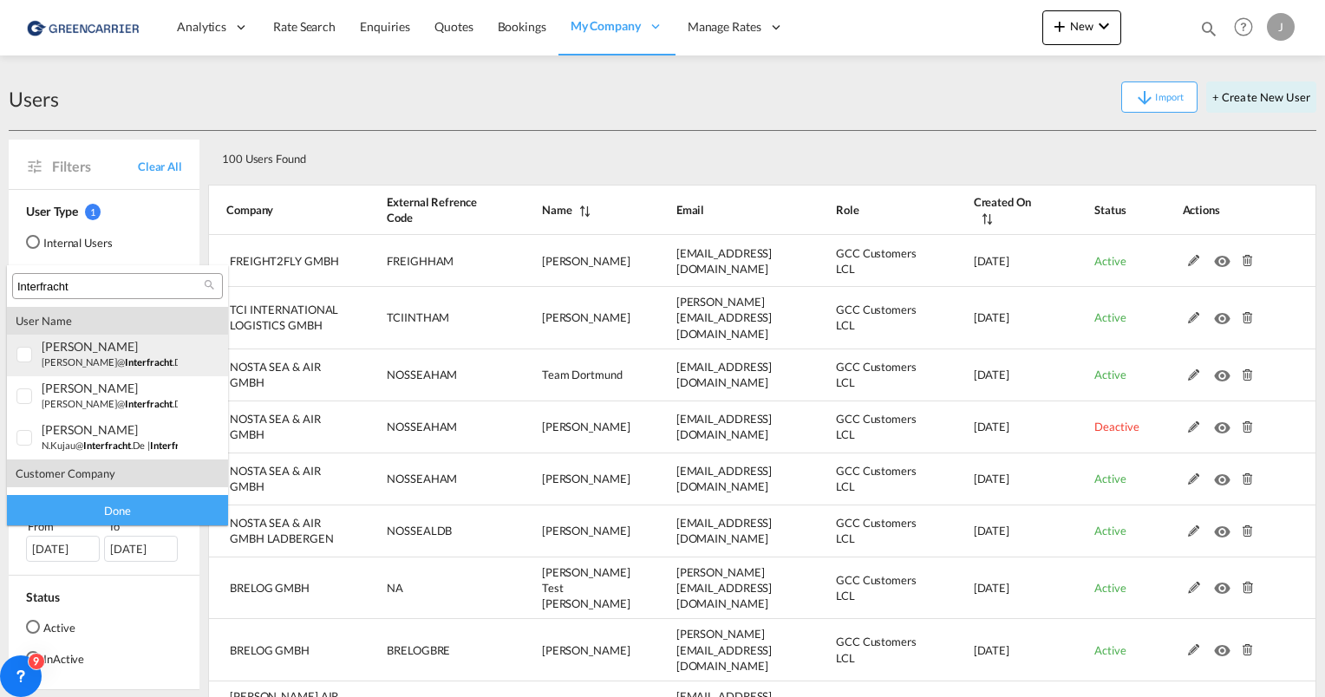
type input "Interfracht"
click at [23, 357] on div at bounding box center [24, 355] width 17 height 17
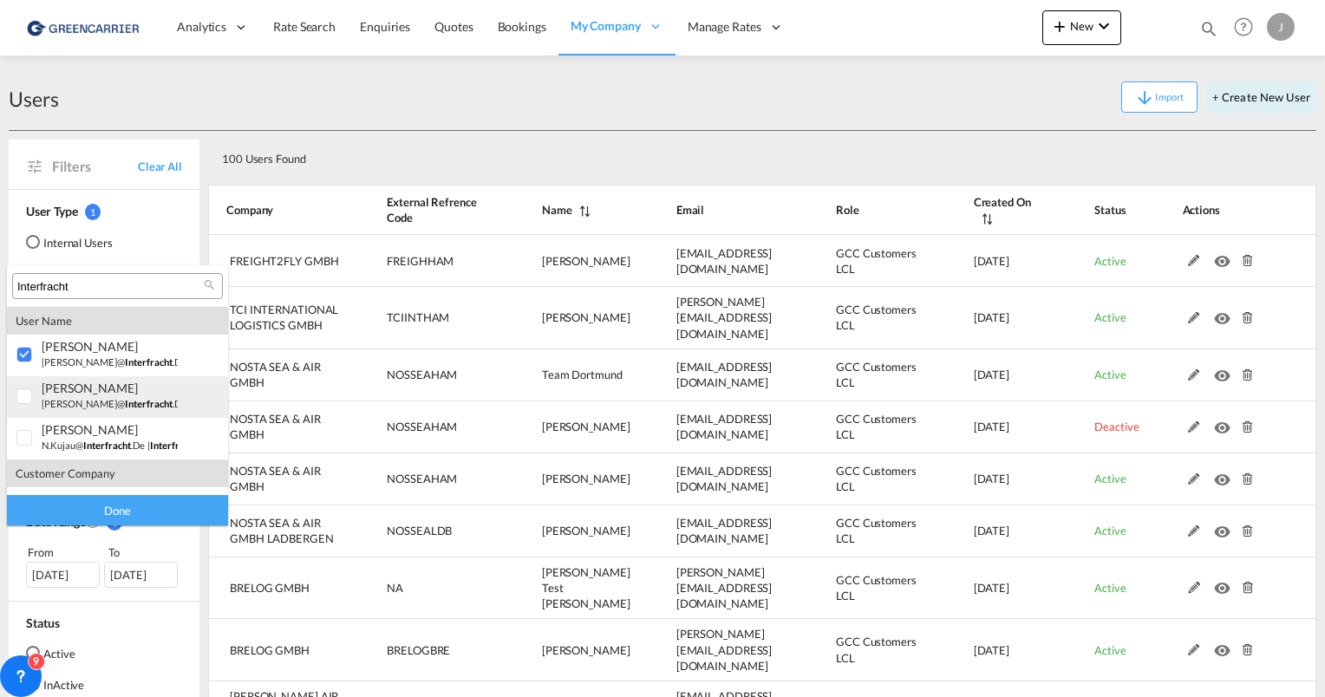
click at [22, 388] on div at bounding box center [24, 396] width 17 height 17
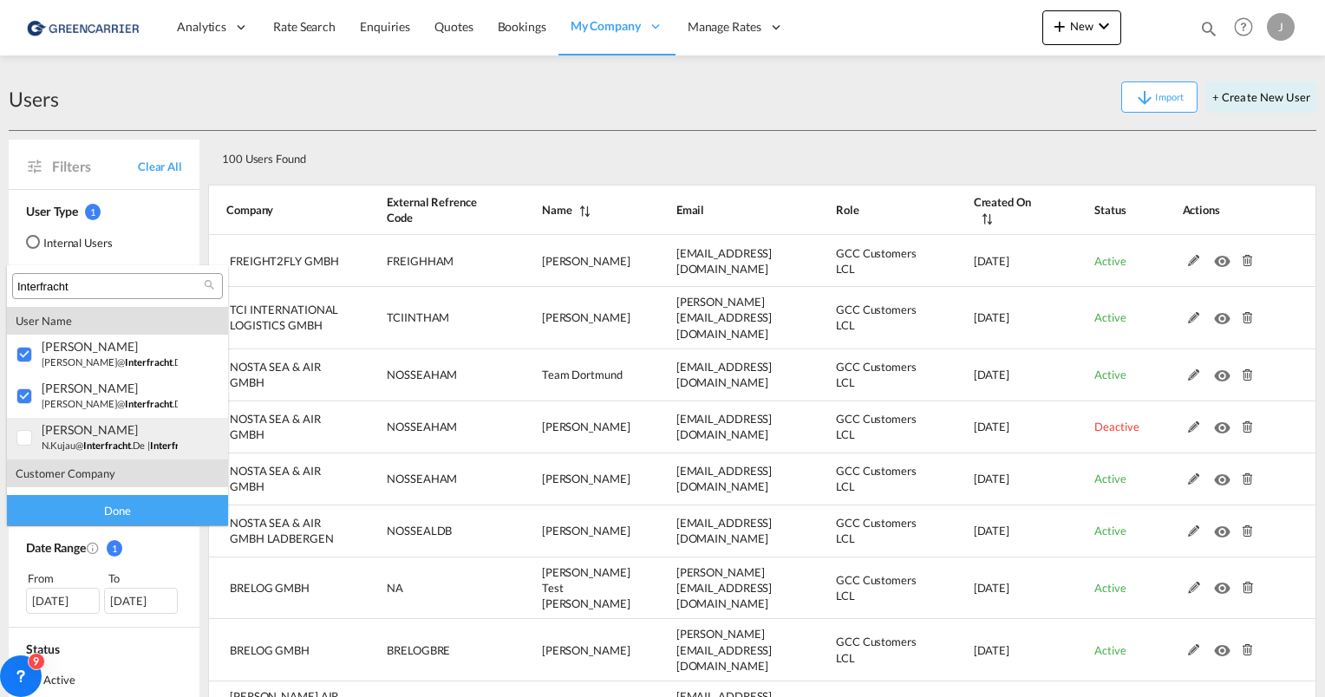
click at [22, 437] on div at bounding box center [24, 438] width 17 height 17
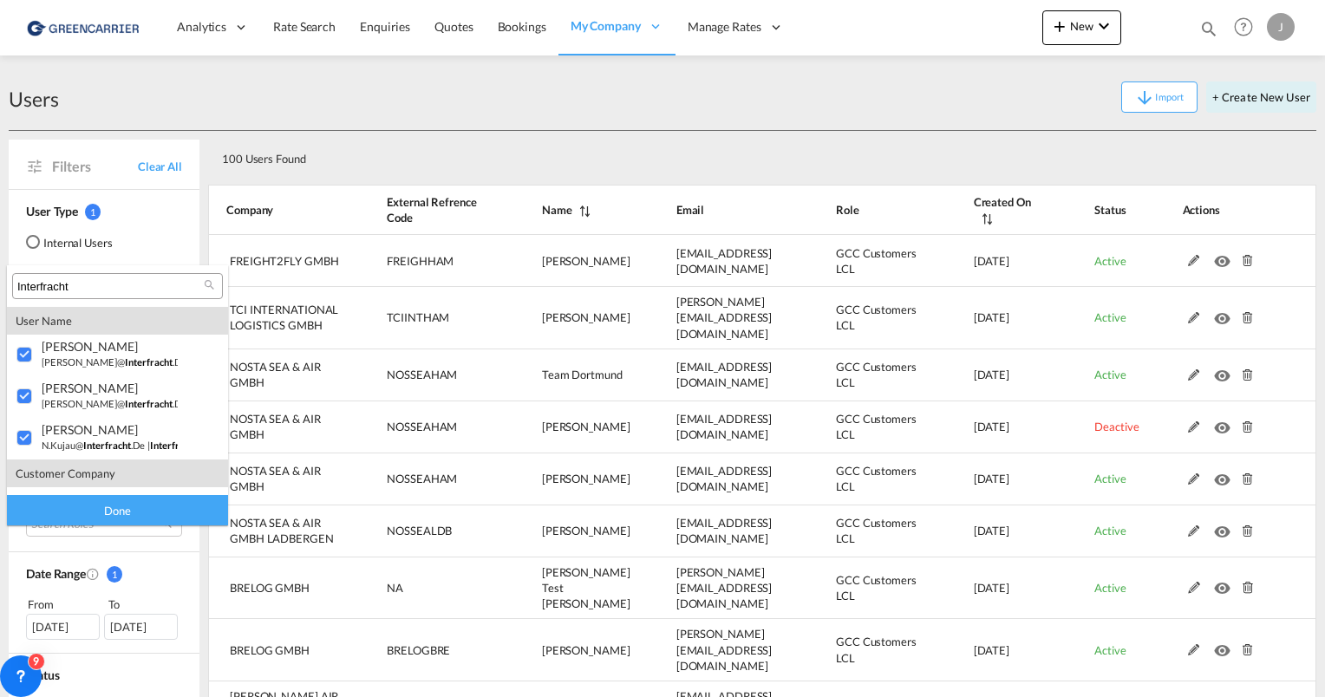
click at [75, 506] on div "Done" at bounding box center [117, 510] width 221 height 30
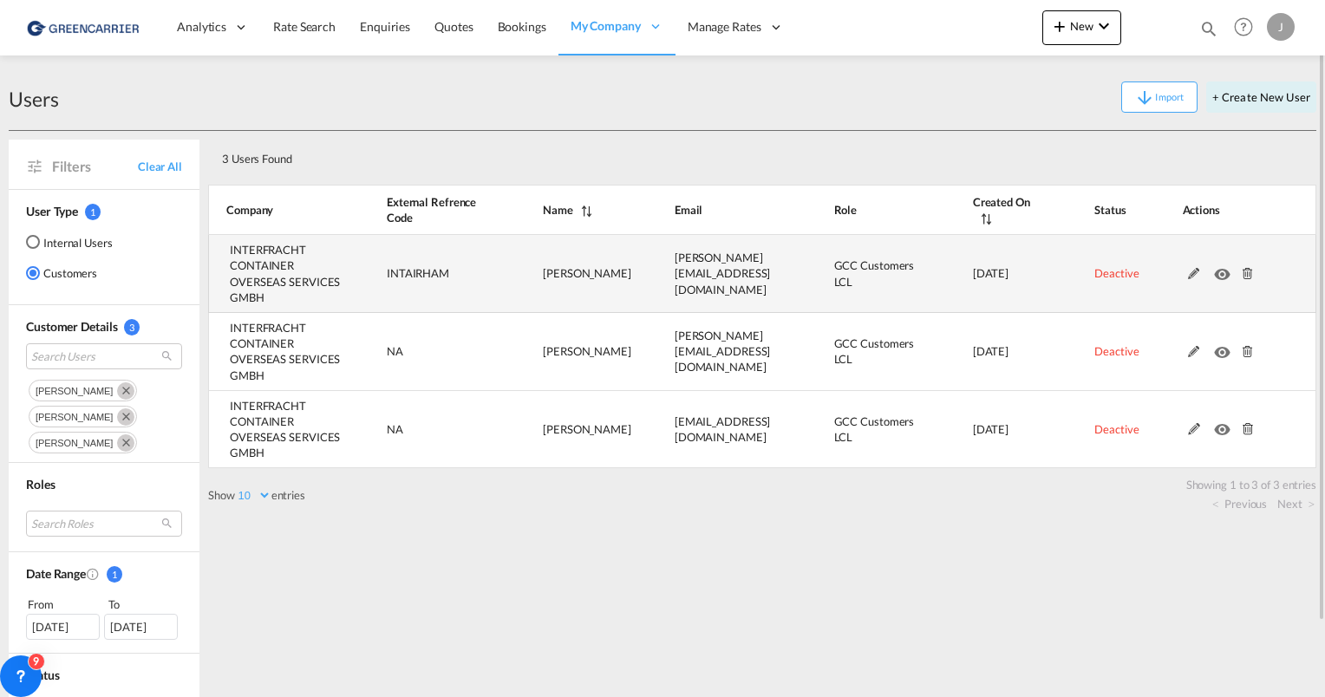
click at [1191, 269] on md-icon at bounding box center [1194, 274] width 23 height 12
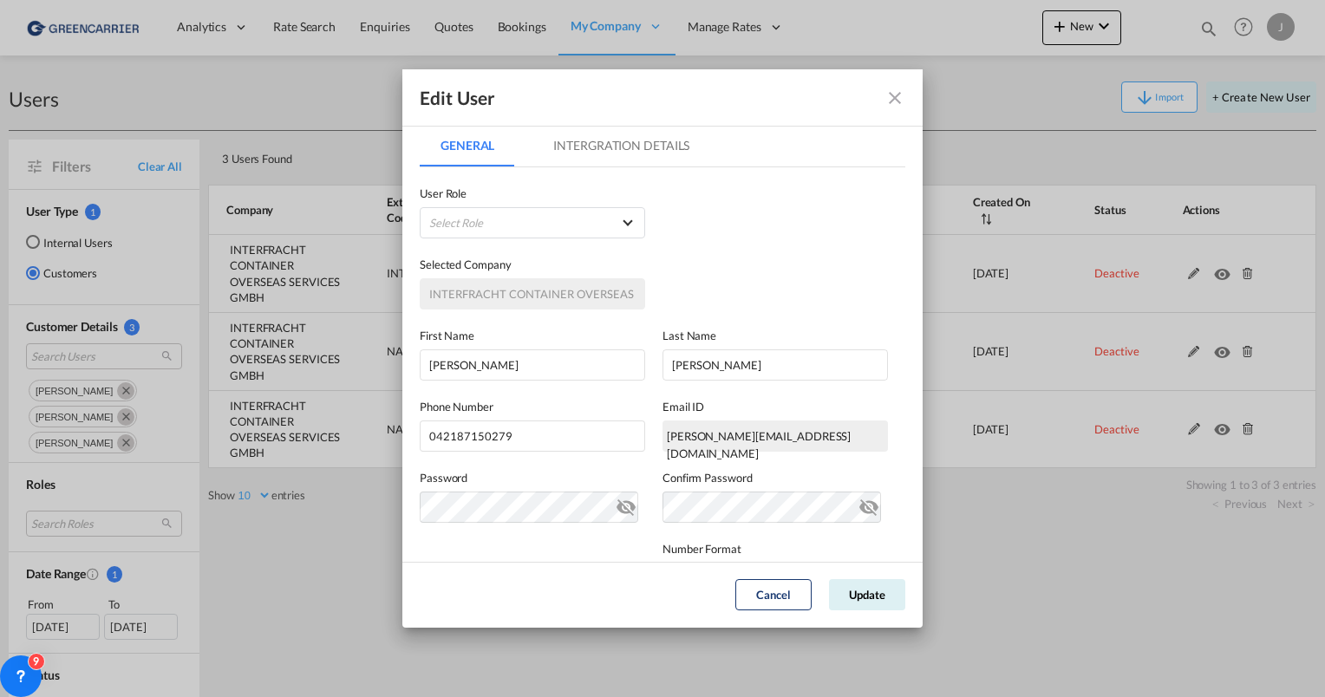
click at [571, 149] on md-tab-item "Intergration Details" at bounding box center [621, 146] width 178 height 42
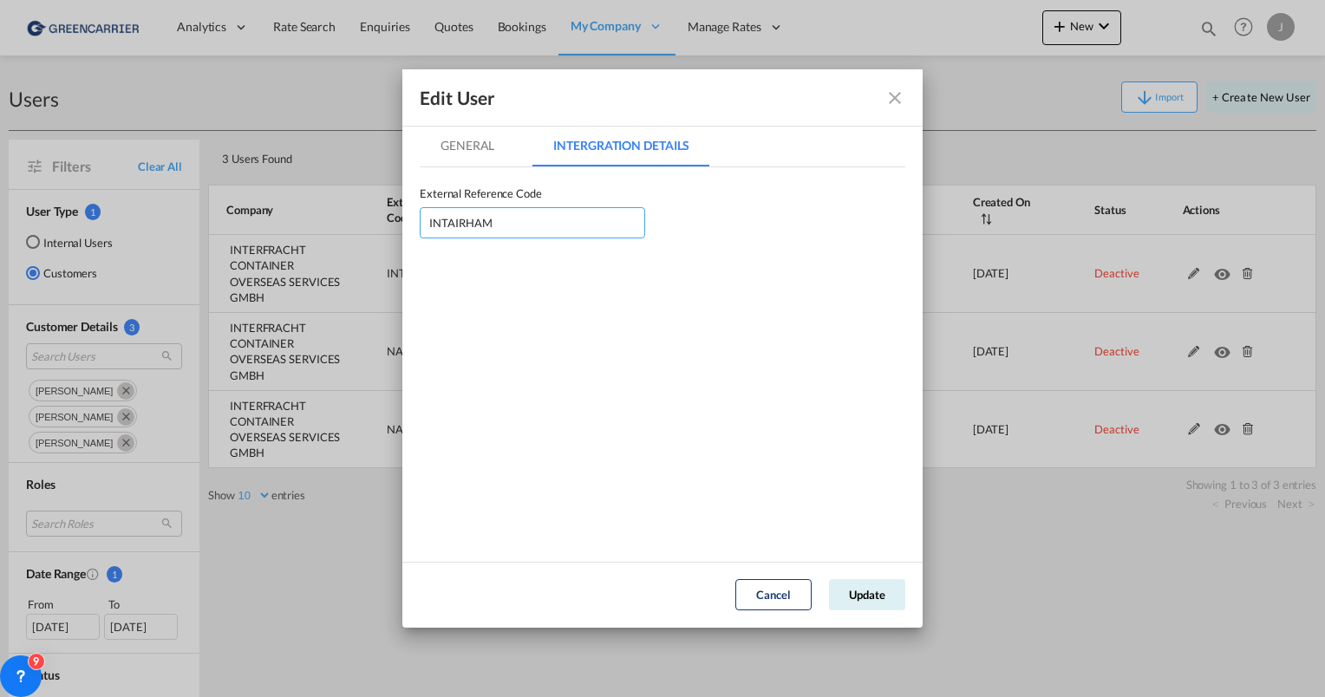
drag, startPoint x: 541, startPoint y: 216, endPoint x: 409, endPoint y: 218, distance: 131.8
click at [388, 209] on div "Edit User General Intergration Details General Intergration Details User Type I…" at bounding box center [662, 348] width 1325 height 697
paste input "CONSTU"
type input "INTCONSTU"
click at [468, 146] on md-tab-item "General" at bounding box center [467, 146] width 95 height 42
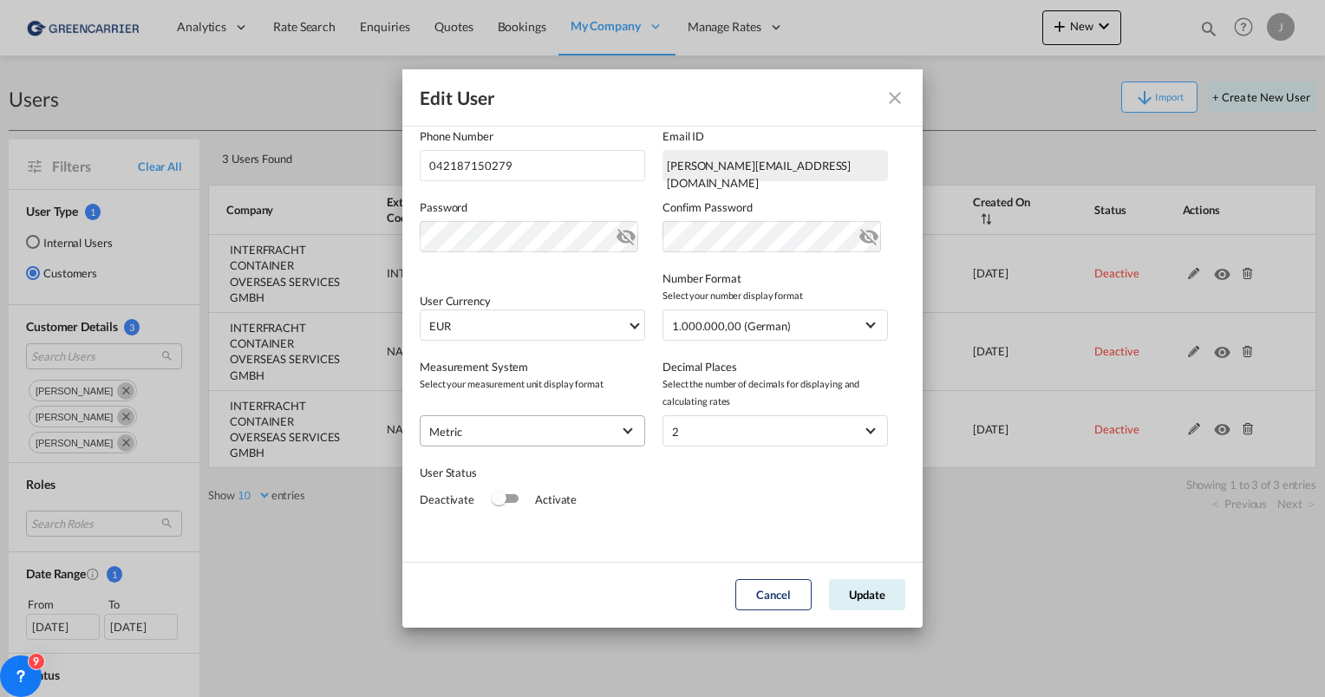
scroll to position [273, 0]
click at [861, 598] on button "Update" at bounding box center [867, 594] width 76 height 31
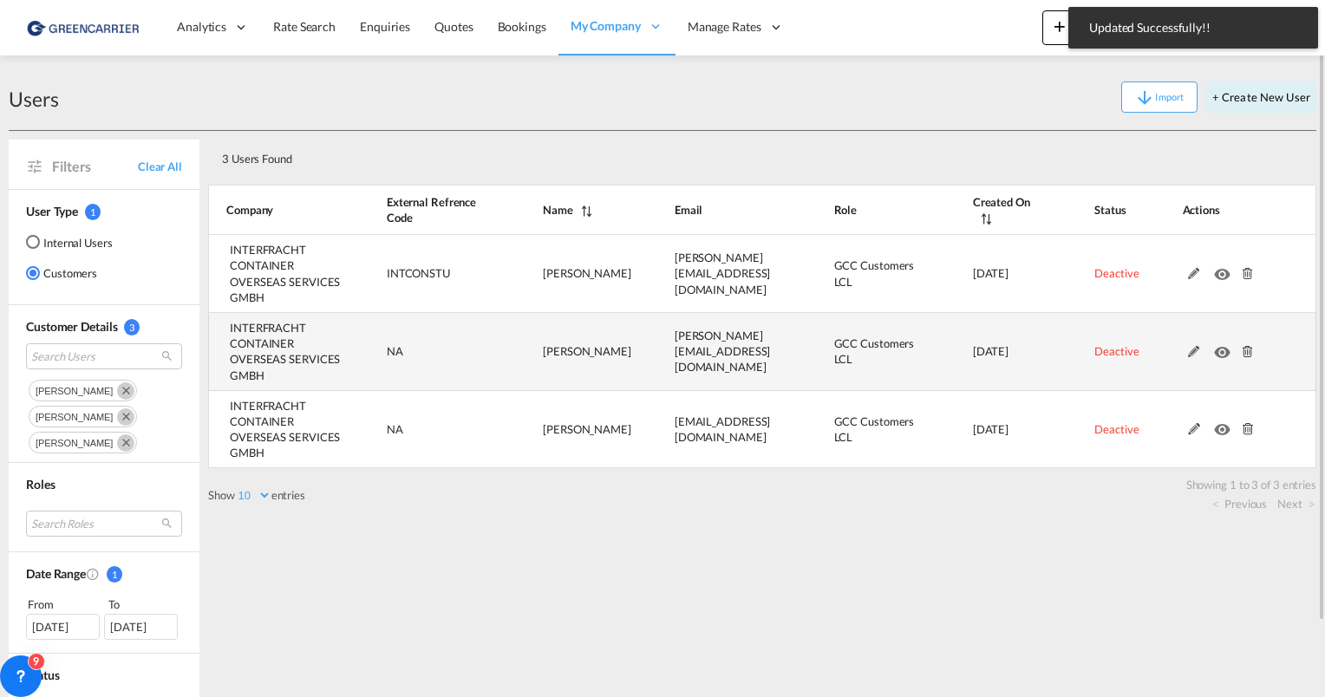
click at [1193, 350] on md-icon at bounding box center [1194, 352] width 23 height 12
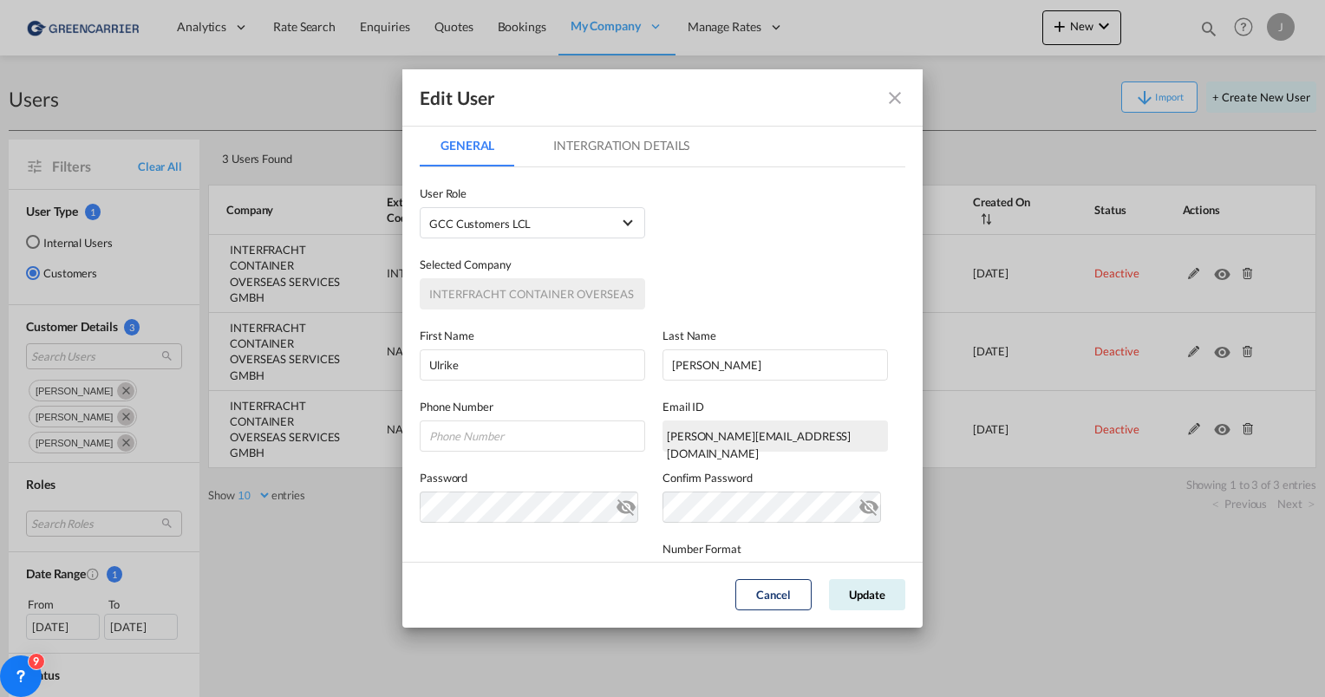
click at [617, 143] on md-tab-item "Intergration Details" at bounding box center [621, 146] width 178 height 42
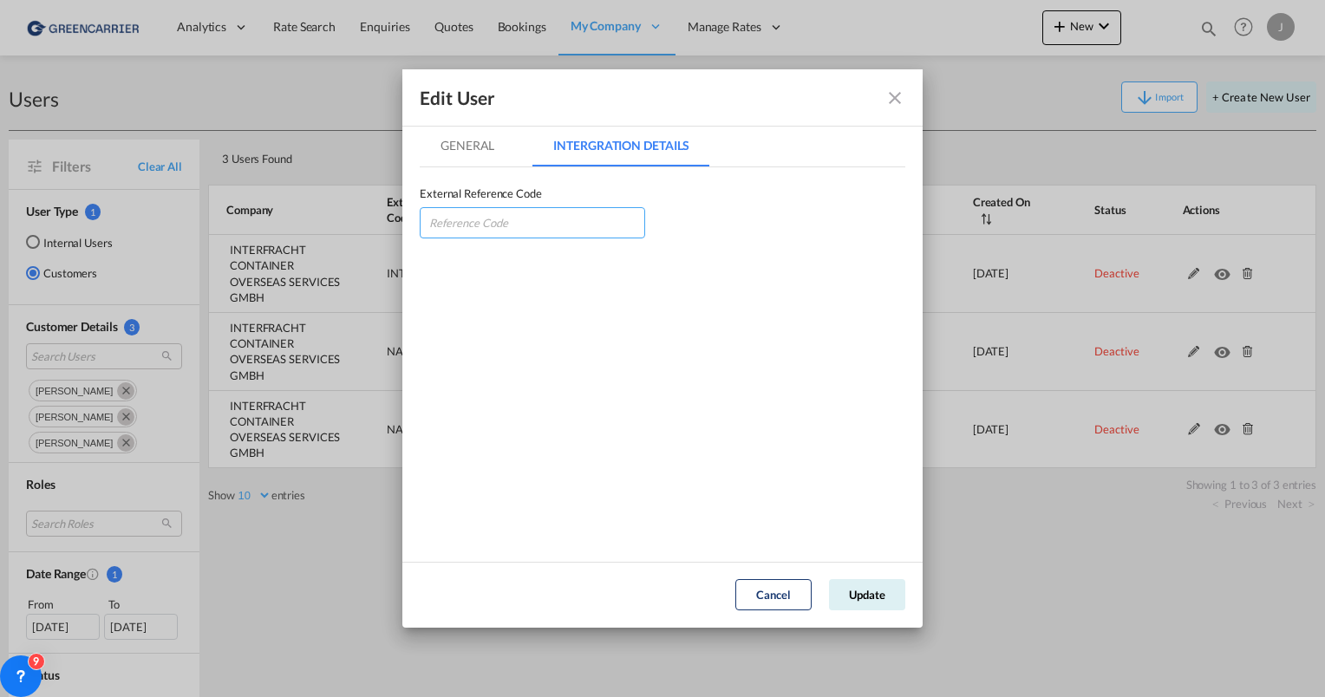
click at [551, 219] on input "GeneralIntergration Details ..." at bounding box center [532, 222] width 225 height 31
paste input "INTCONSTU"
type input "INTCONSTU"
click at [863, 607] on button "Update" at bounding box center [867, 594] width 76 height 31
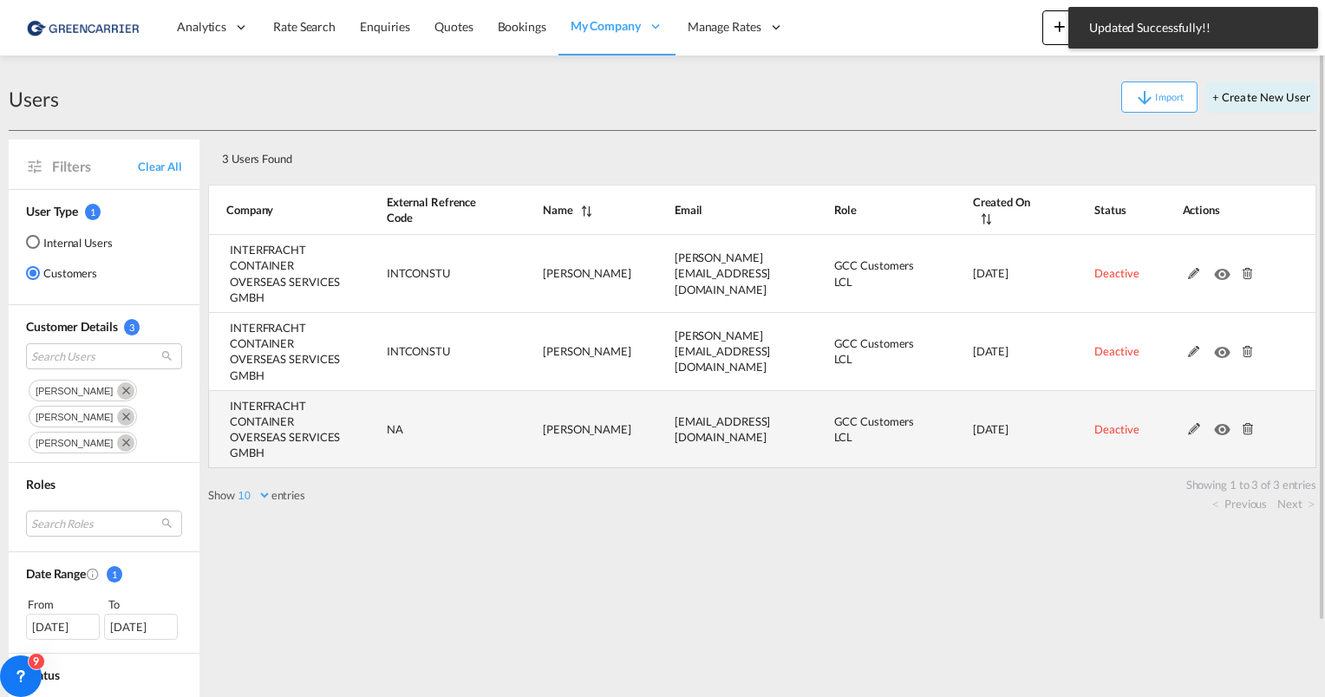
click at [1197, 426] on md-icon at bounding box center [1194, 429] width 23 height 12
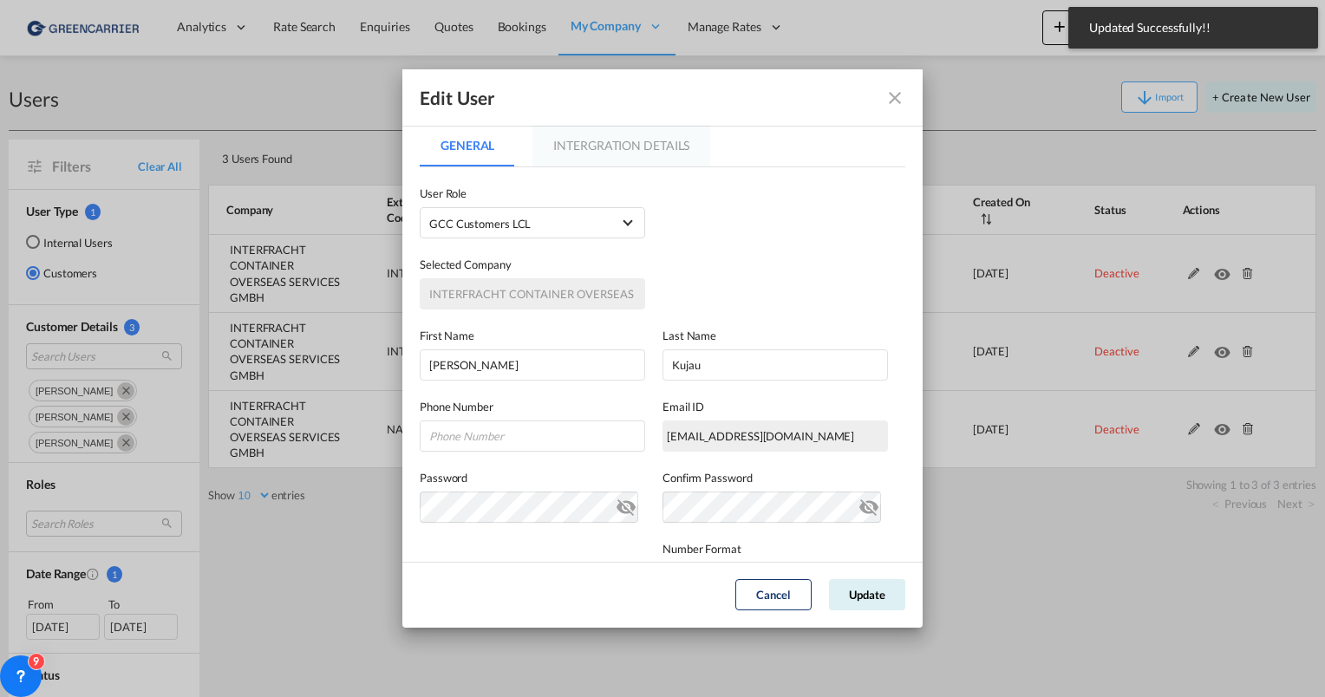
click at [666, 141] on md-tab-item "Intergration Details" at bounding box center [621, 146] width 178 height 42
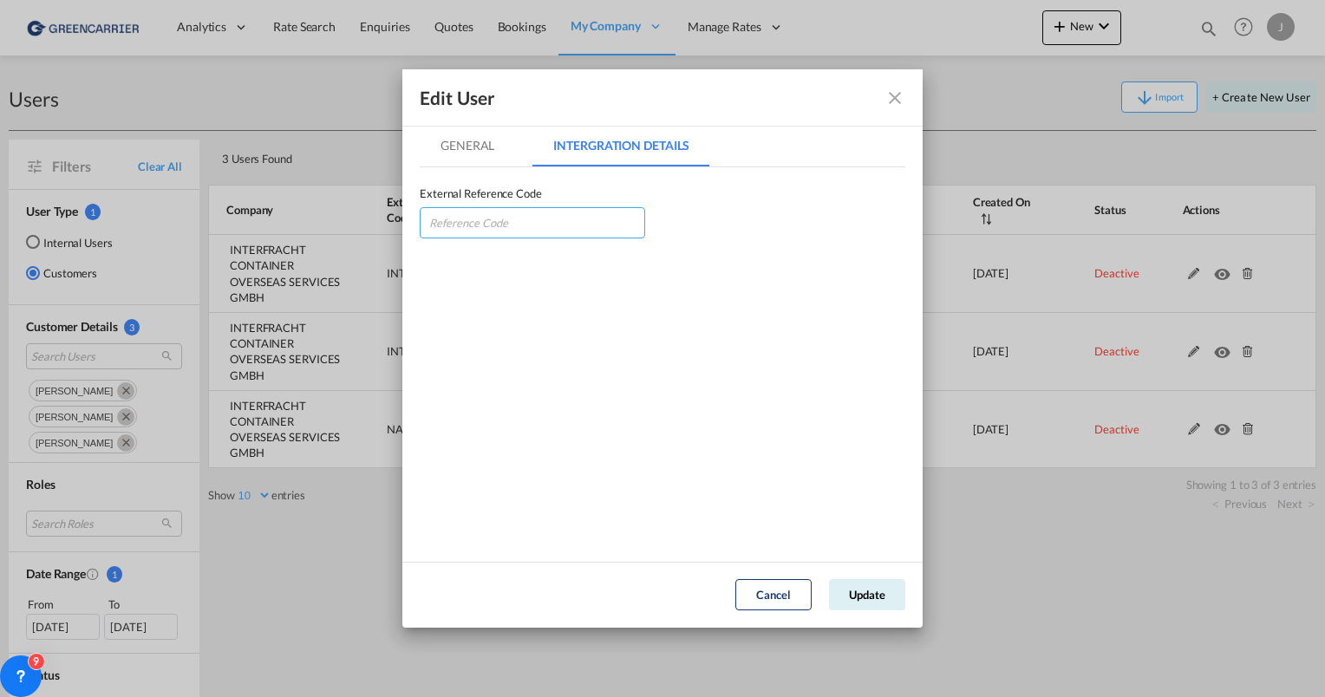
click at [517, 213] on input "GeneralIntergration Details ..." at bounding box center [532, 222] width 225 height 31
paste input "INTCONSTU"
type input "INTCONSTU"
click at [850, 593] on button "Update" at bounding box center [867, 594] width 76 height 31
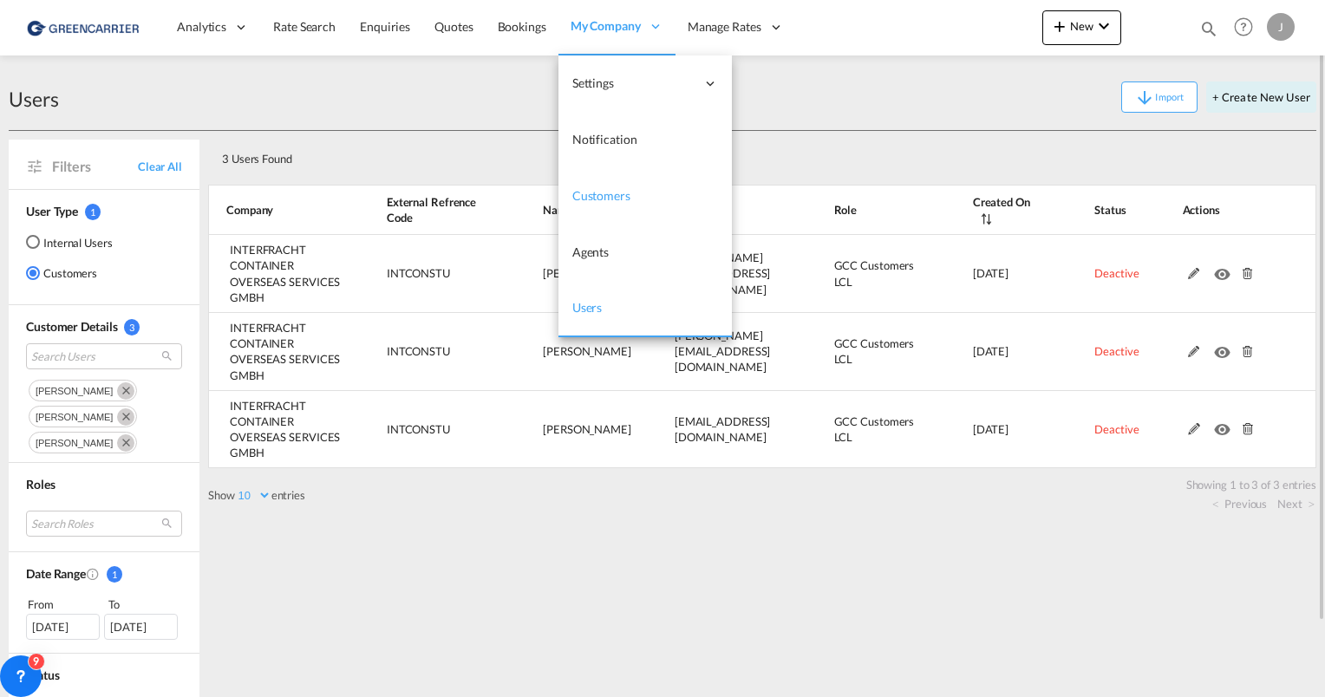
click at [590, 195] on span "Customers" at bounding box center [601, 195] width 58 height 15
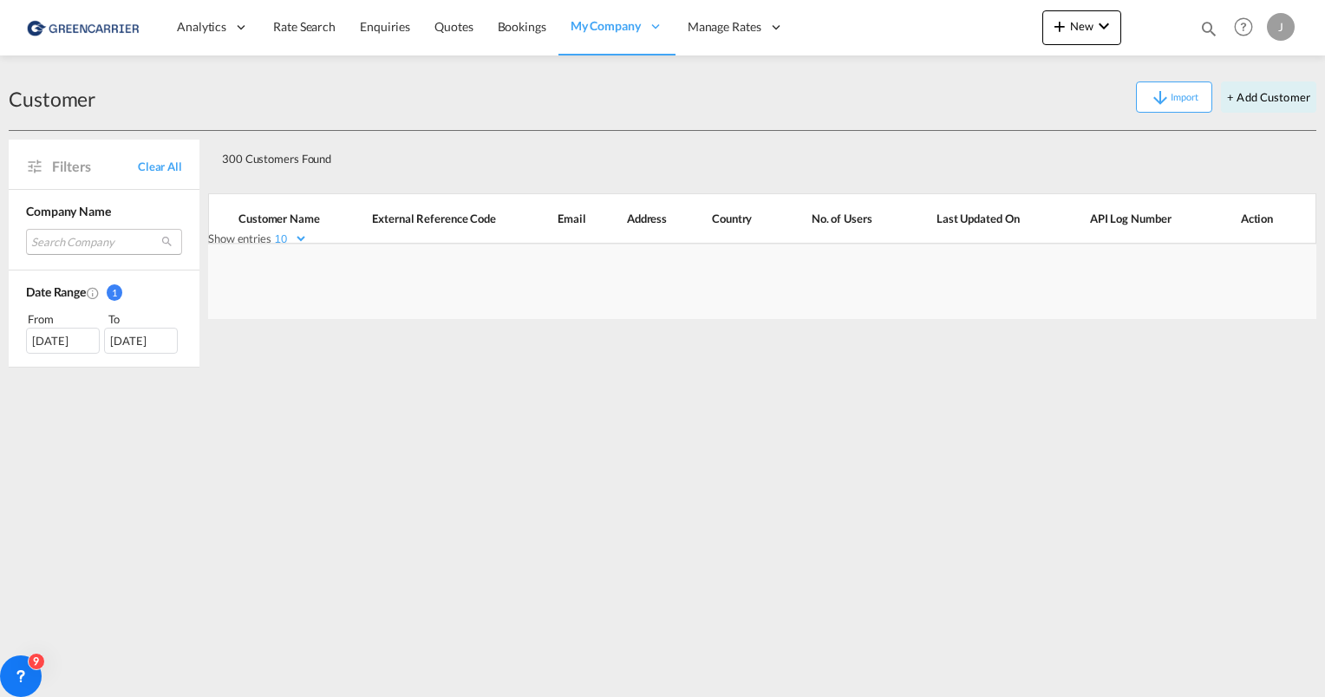
click at [83, 241] on md-select "Search Company freight2fly gmbh tci international logistics gmbh nosta sea & ai…" at bounding box center [104, 242] width 156 height 26
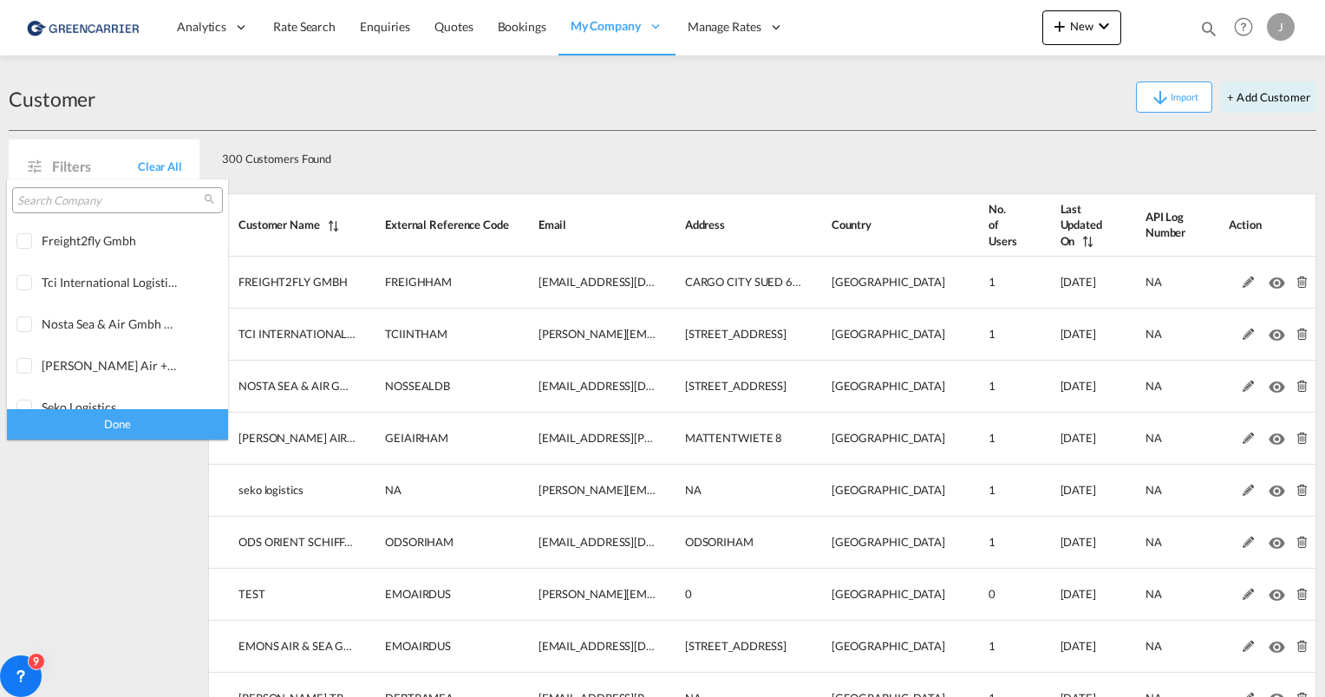
click at [80, 206] on input "search" at bounding box center [110, 201] width 186 height 16
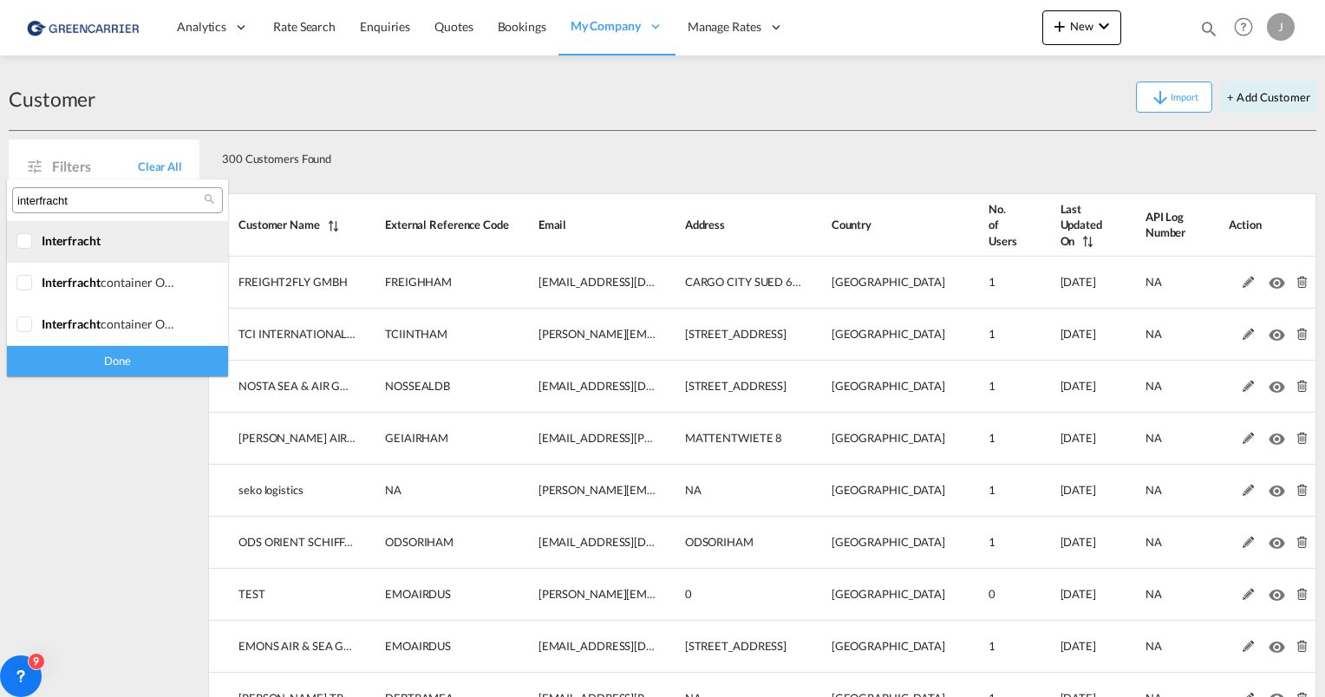
type input "interfracht"
click at [29, 243] on div at bounding box center [24, 241] width 17 height 17
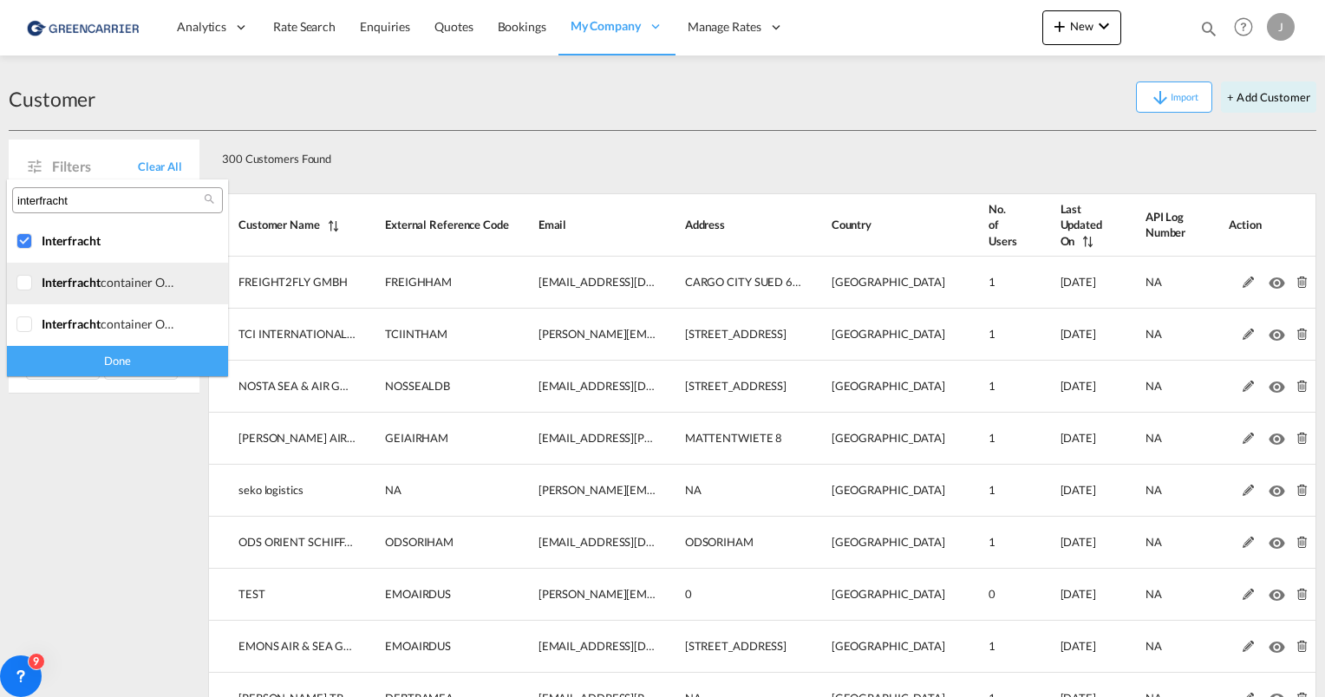
click at [28, 284] on div at bounding box center [24, 283] width 17 height 17
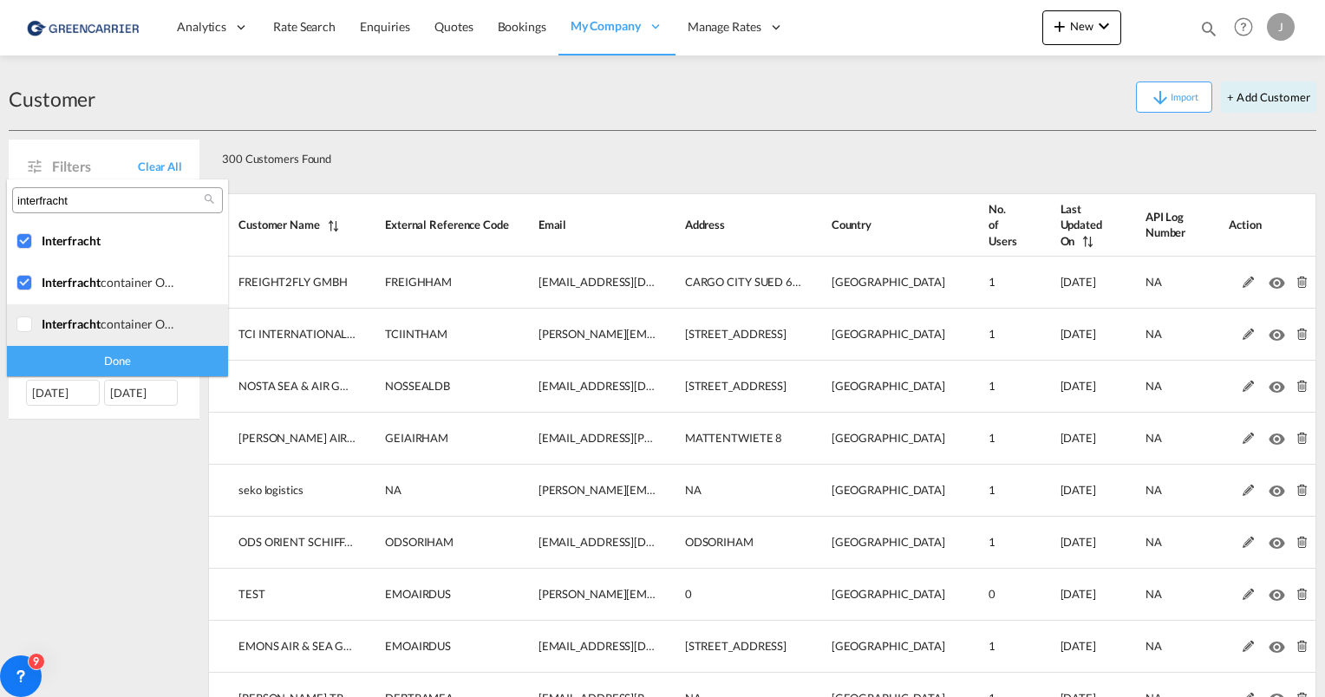
click at [29, 320] on div at bounding box center [24, 324] width 17 height 17
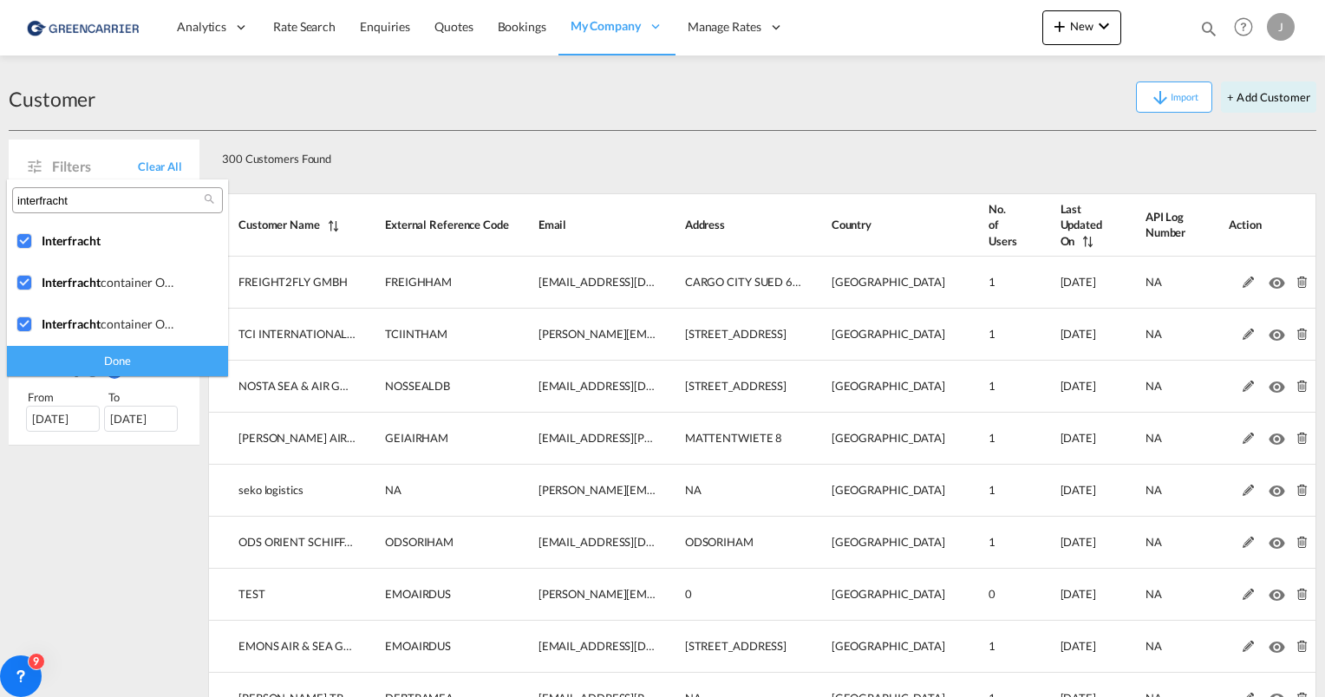
click at [91, 371] on div "Done" at bounding box center [117, 361] width 221 height 30
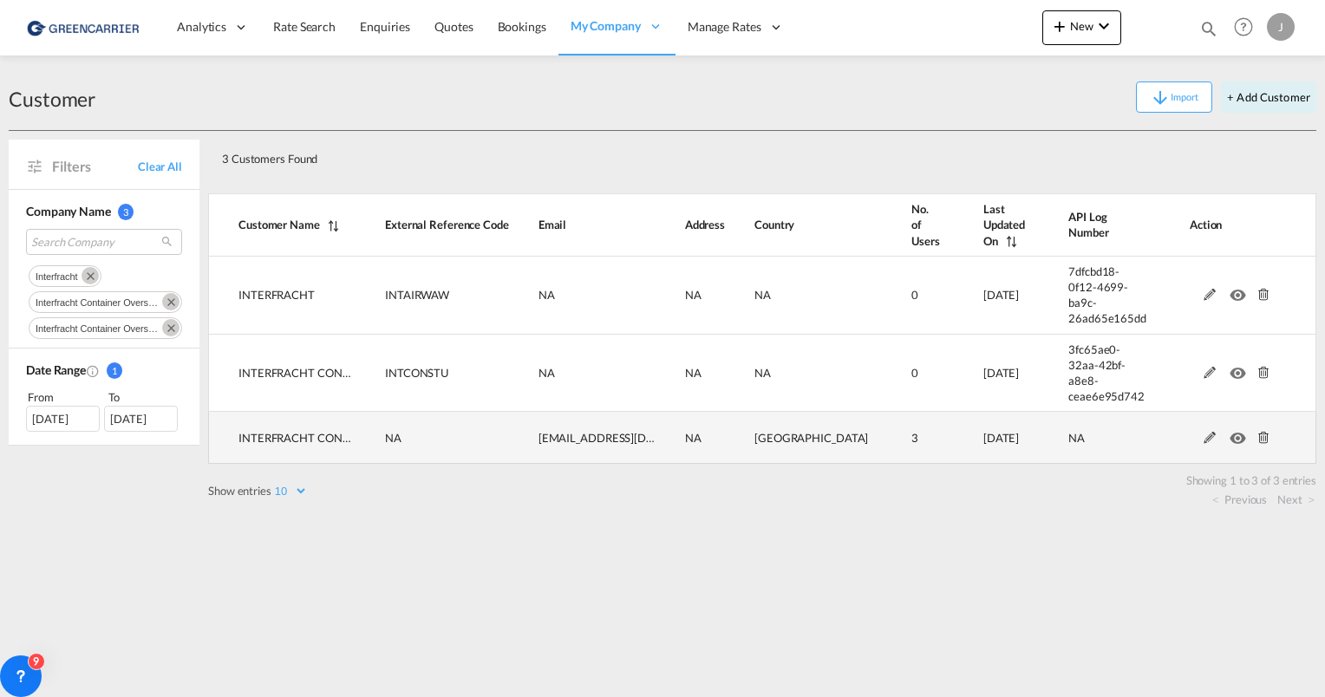
click at [1201, 432] on md-icon at bounding box center [1209, 438] width 23 height 12
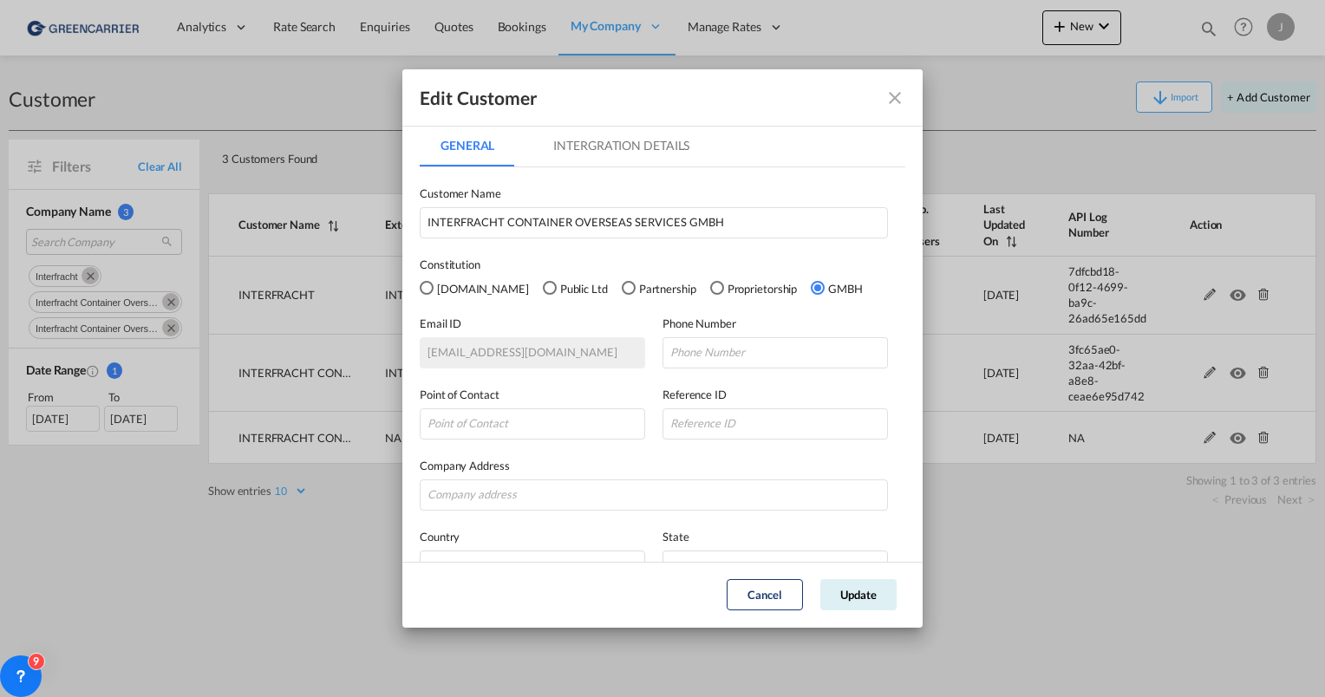
click at [642, 135] on md-tab-item "Intergration Details" at bounding box center [621, 146] width 178 height 42
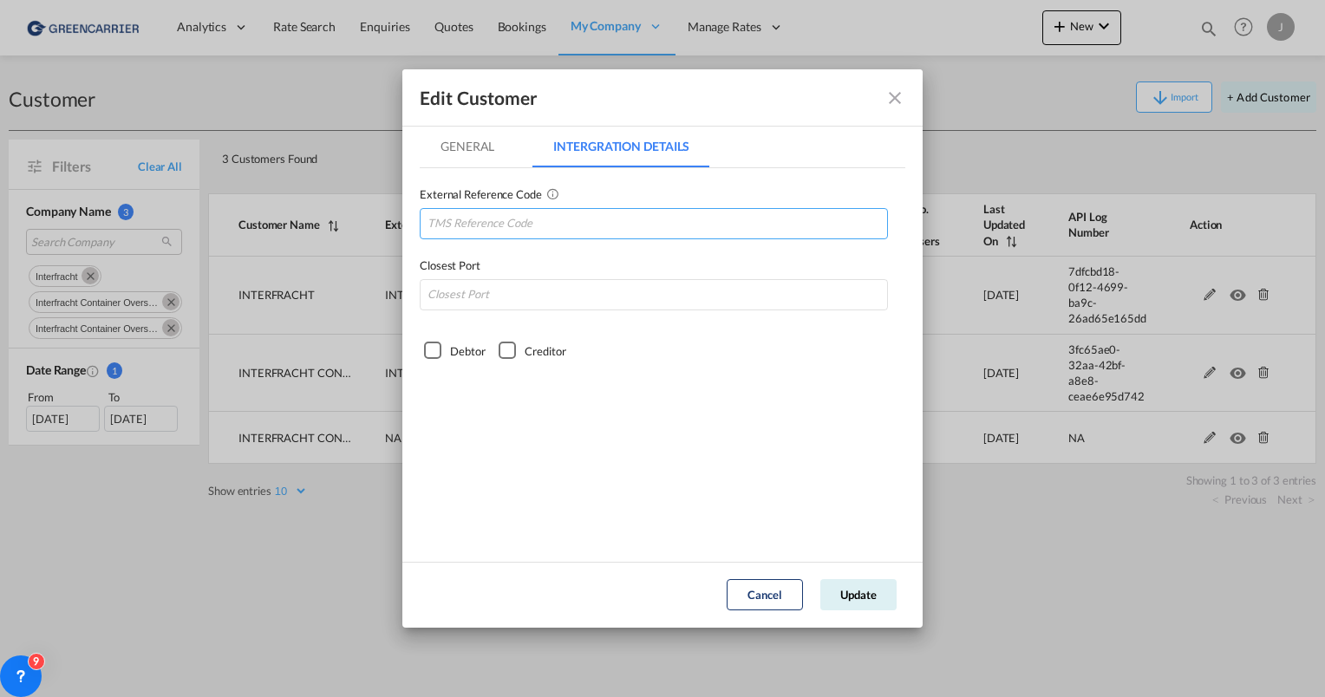
click at [590, 218] on input "GeneralIntergration Details ..." at bounding box center [654, 223] width 468 height 31
paste input "INTCONSTU"
type input "INTCONSTU"
click at [492, 287] on input "GeneralIntergration Details ..." at bounding box center [654, 294] width 468 height 31
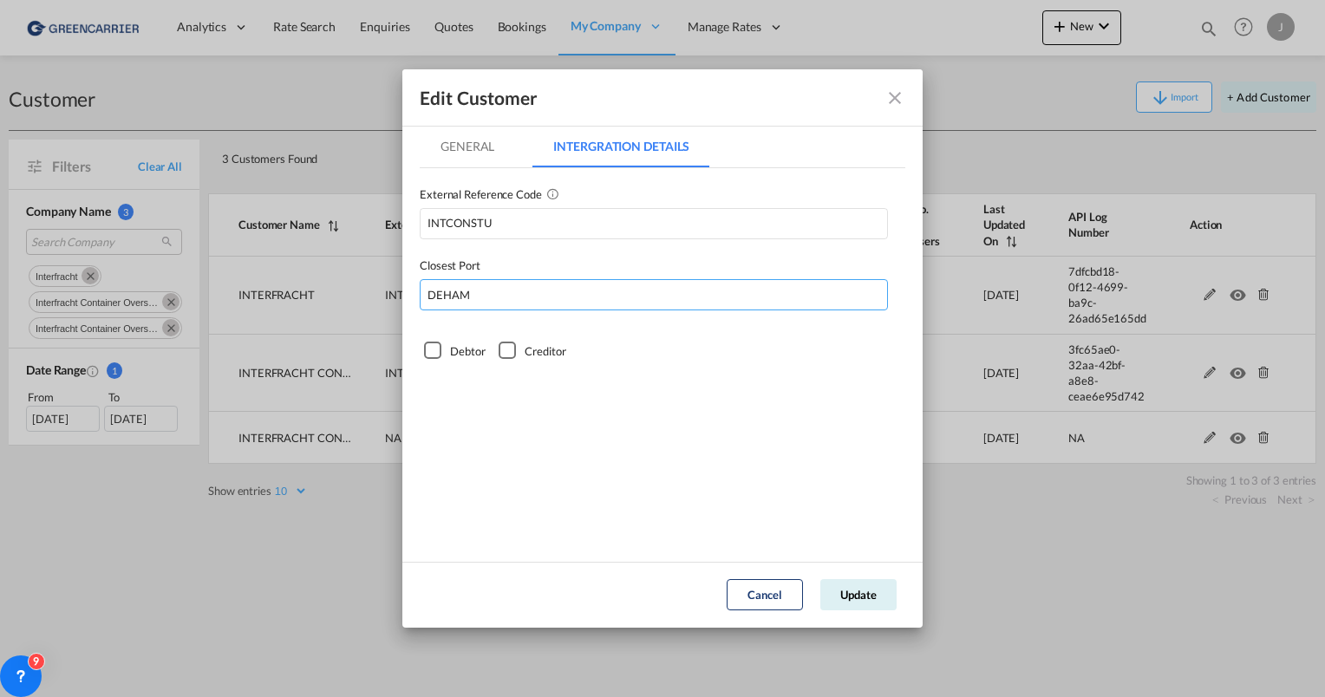
type input "DEHAM"
click at [436, 350] on div "Debtor" at bounding box center [432, 350] width 17 height 17
click at [460, 163] on md-tab-item "General" at bounding box center [467, 147] width 95 height 42
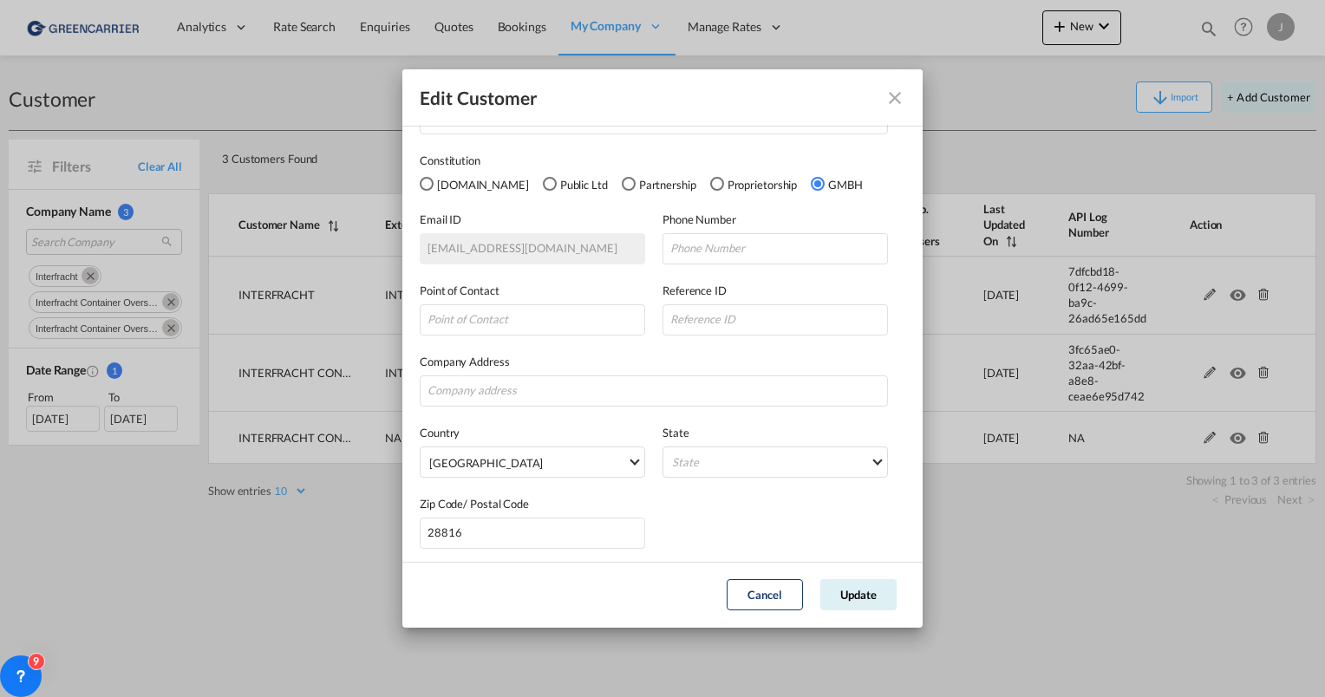
scroll to position [108, 0]
click at [476, 366] on div "Company Address" at bounding box center [663, 376] width 486 height 54
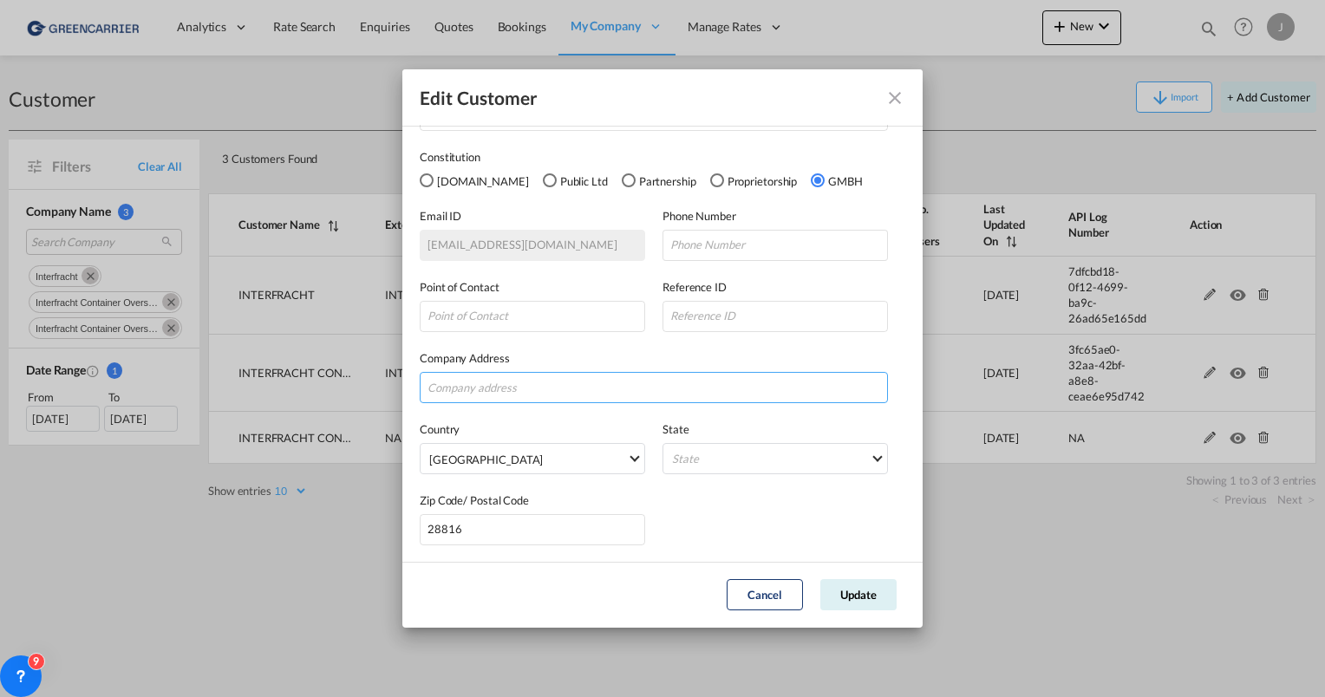
click at [476, 380] on input "GeneralIntergration Details ..." at bounding box center [654, 387] width 468 height 31
type input "[STREET_ADDRESS]"
click at [685, 449] on md-select "State [GEOGRAPHIC_DATA] [GEOGRAPHIC_DATA] [GEOGRAPHIC_DATA] [GEOGRAPHIC_DATA] […" at bounding box center [774, 458] width 225 height 31
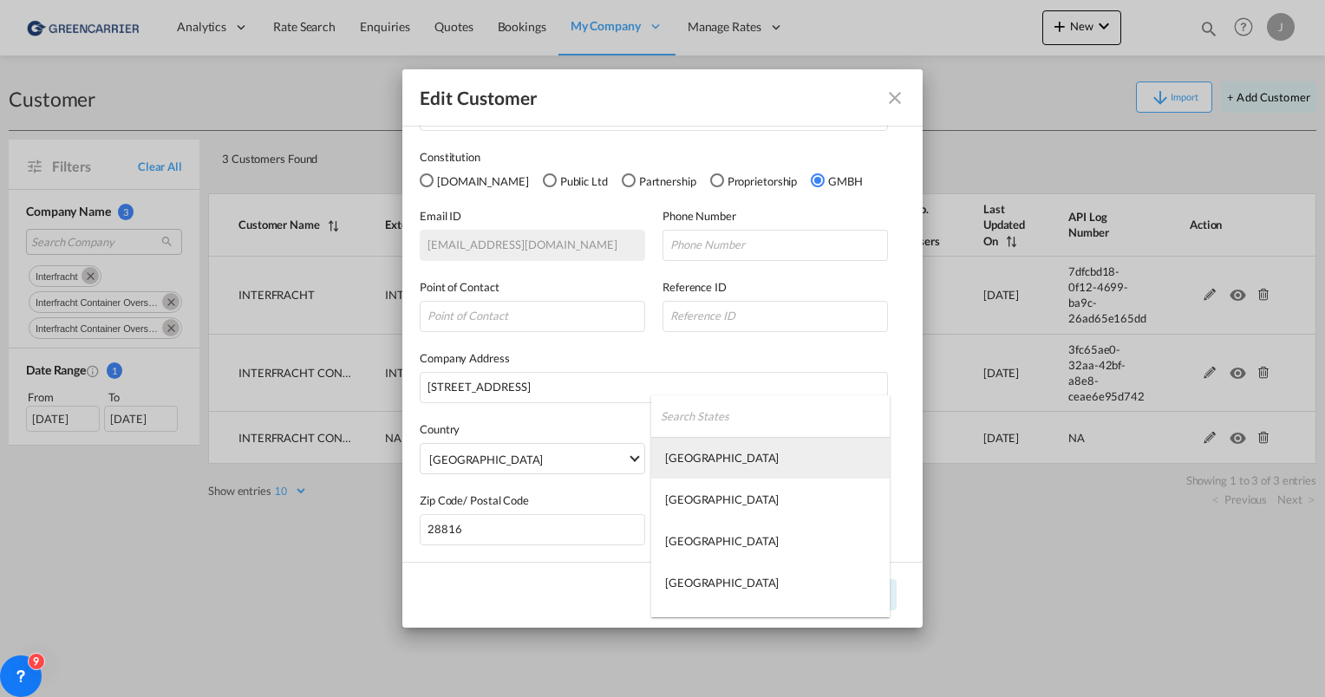
type md-option "[GEOGRAPHIC_DATA]"
click at [685, 373] on md-backdrop at bounding box center [662, 348] width 1325 height 697
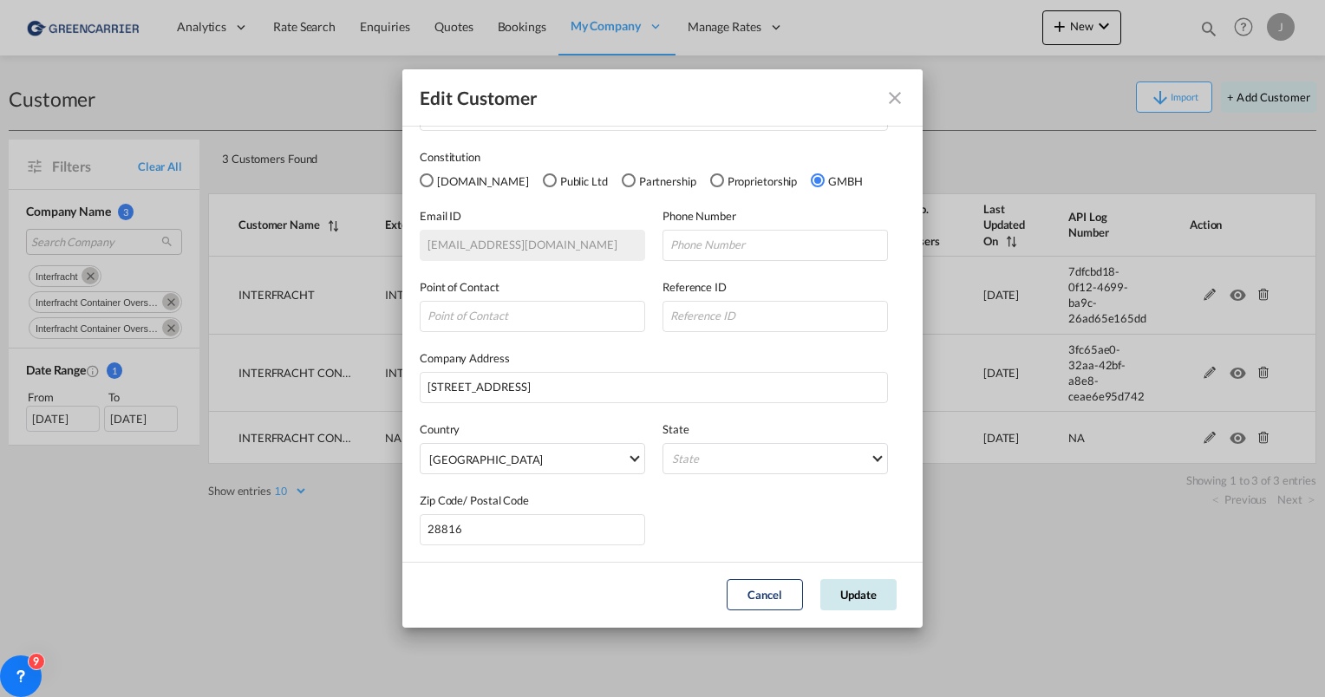
click at [845, 597] on button "Update" at bounding box center [858, 594] width 76 height 31
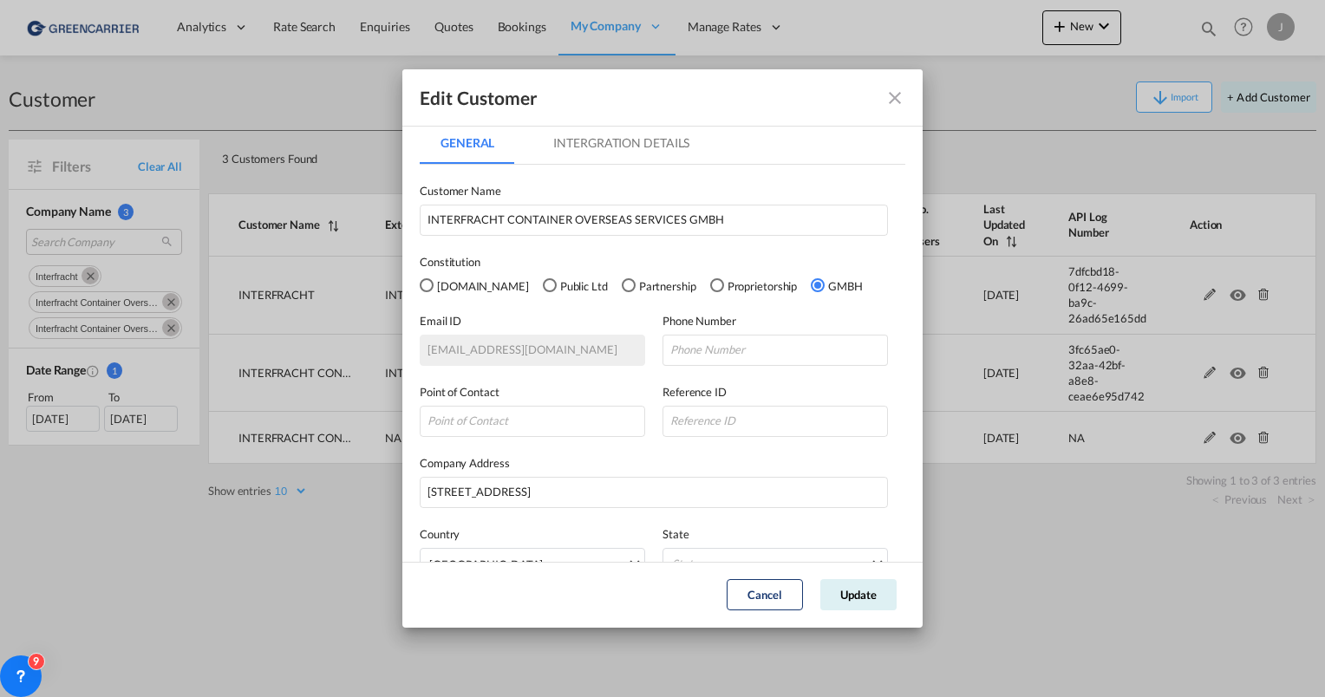
scroll to position [0, 0]
click at [897, 94] on md-icon "icon-close fg-AAA8AD" at bounding box center [894, 98] width 21 height 21
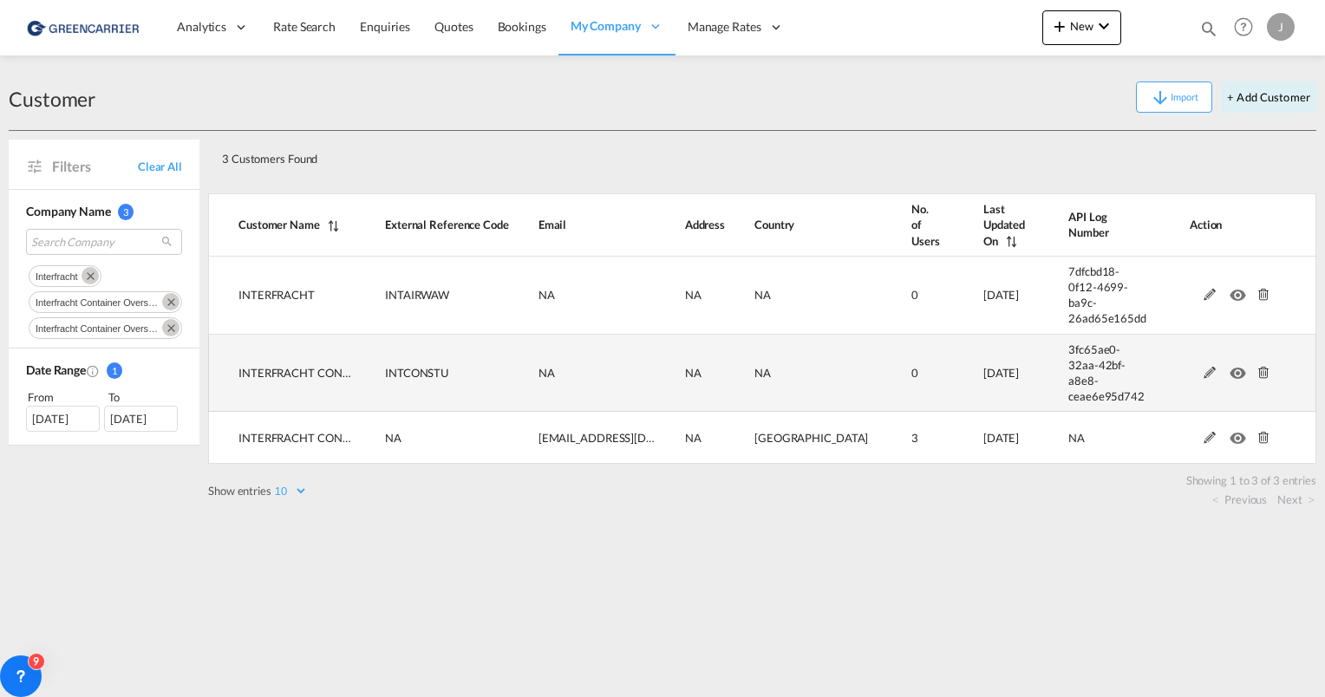
click at [1255, 367] on md-icon at bounding box center [1263, 373] width 23 height 12
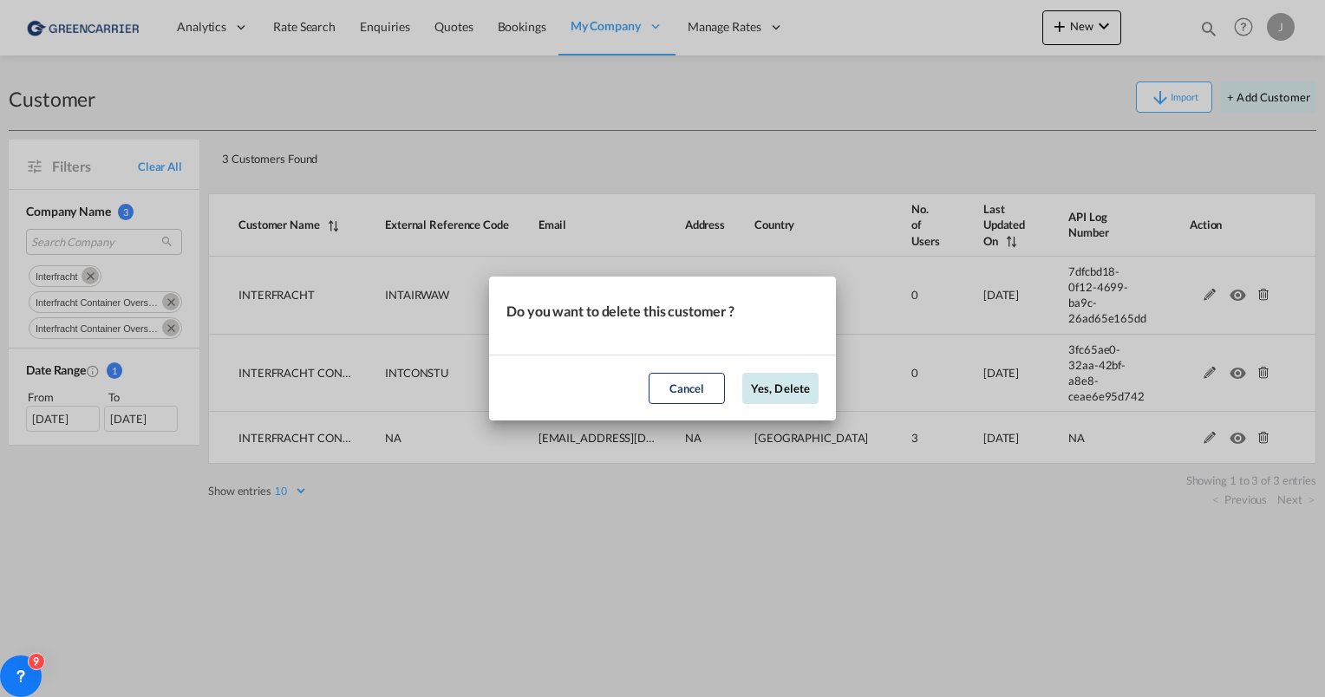
click at [773, 390] on button "Yes, Delete" at bounding box center [780, 388] width 76 height 31
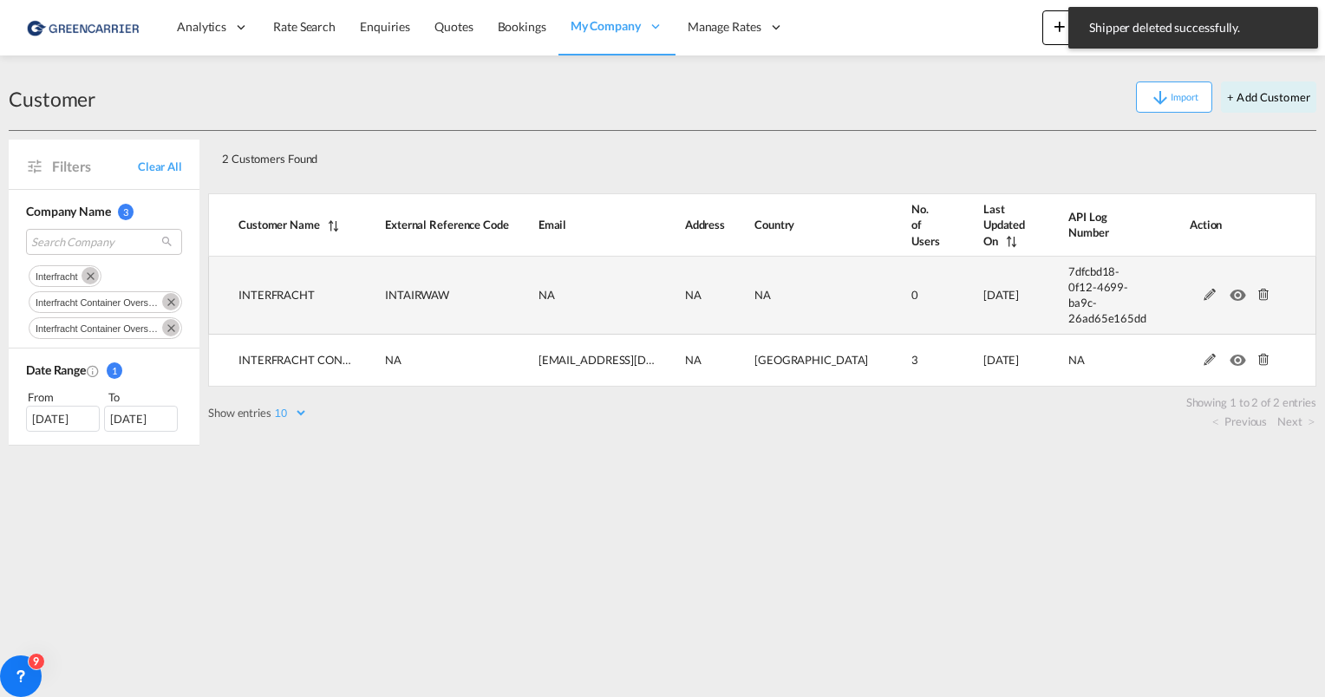
click at [1255, 289] on md-icon at bounding box center [1263, 295] width 23 height 12
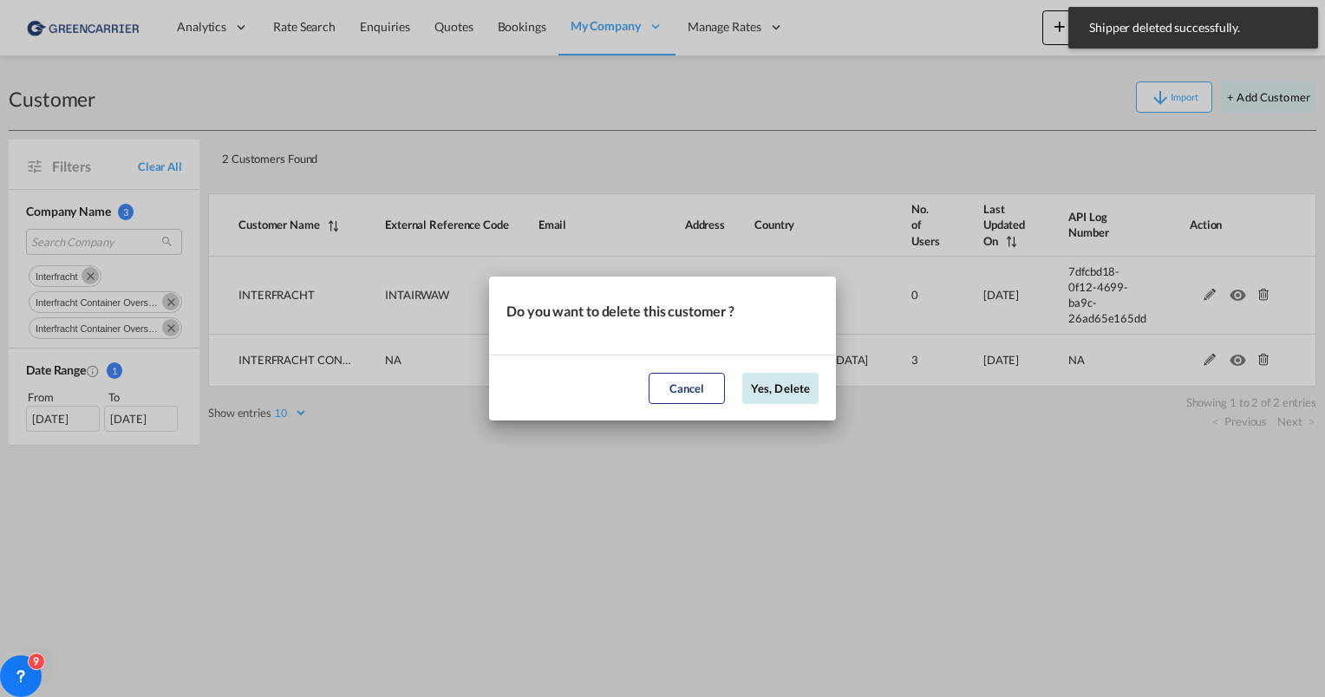
click at [757, 388] on button "Yes, Delete" at bounding box center [780, 388] width 76 height 31
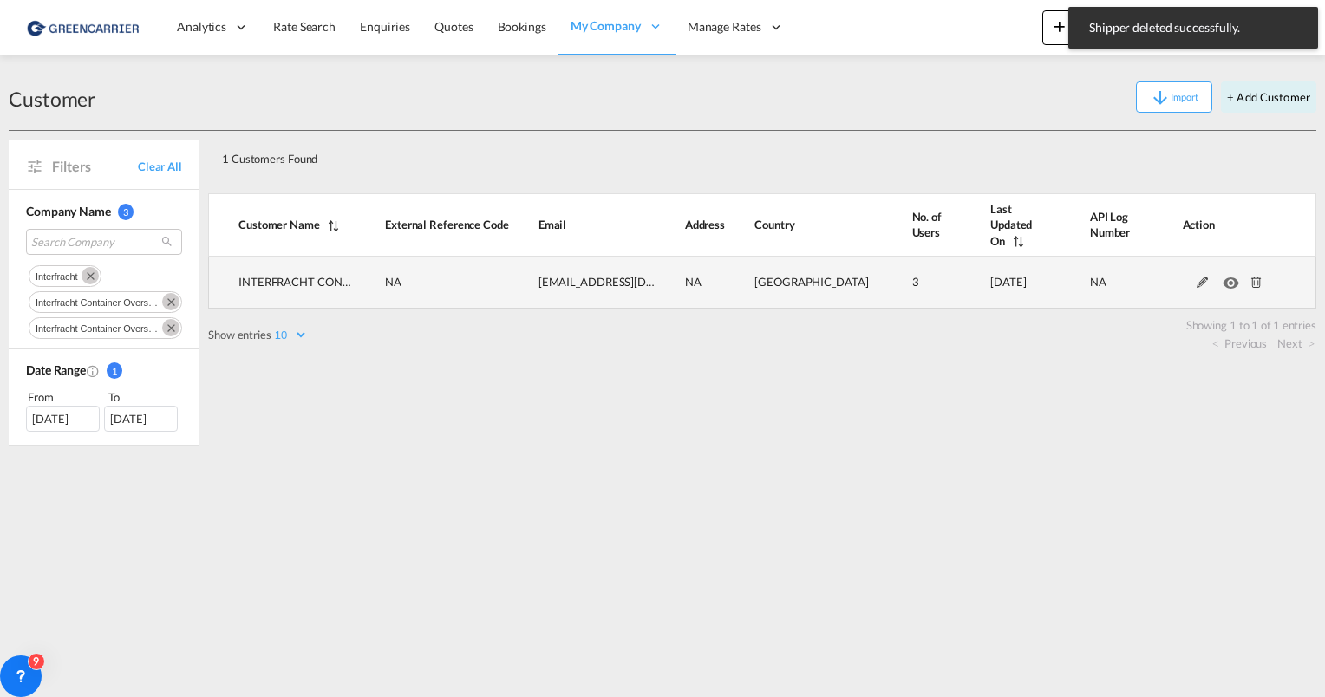
click at [1202, 277] on md-icon at bounding box center [1202, 283] width 23 height 12
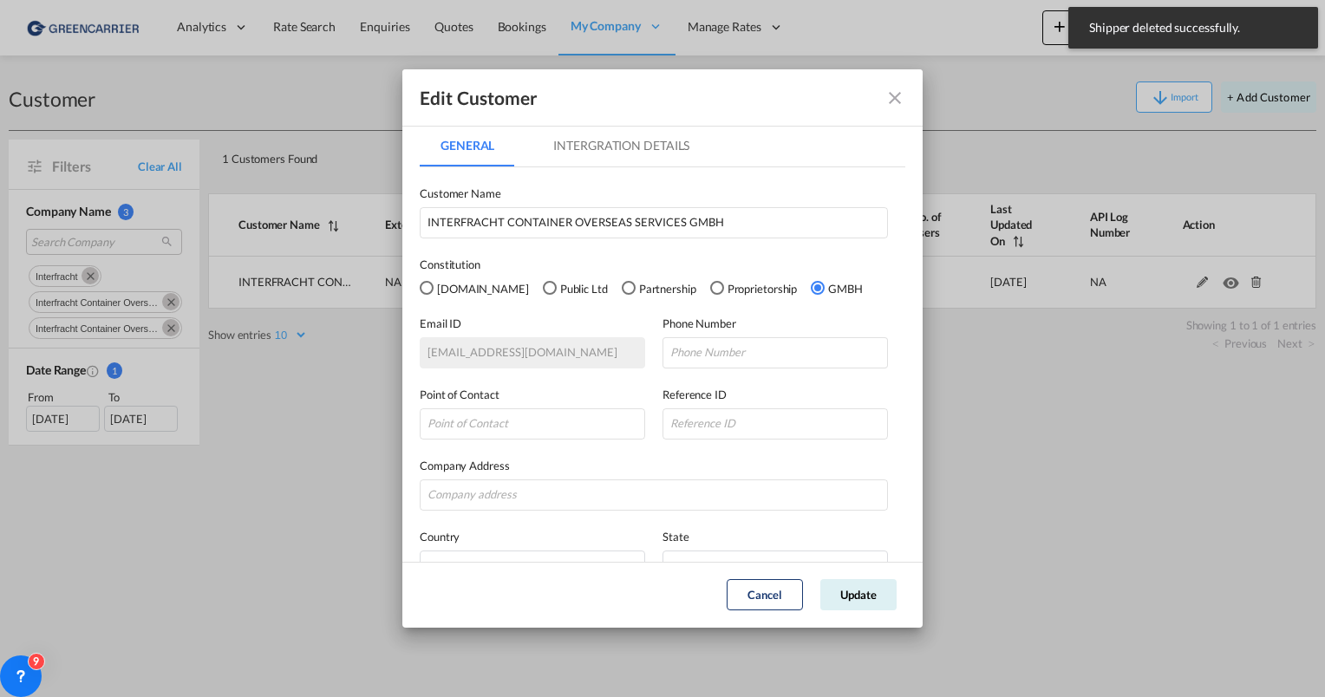
click at [649, 153] on md-tab-item "Intergration Details" at bounding box center [621, 146] width 178 height 42
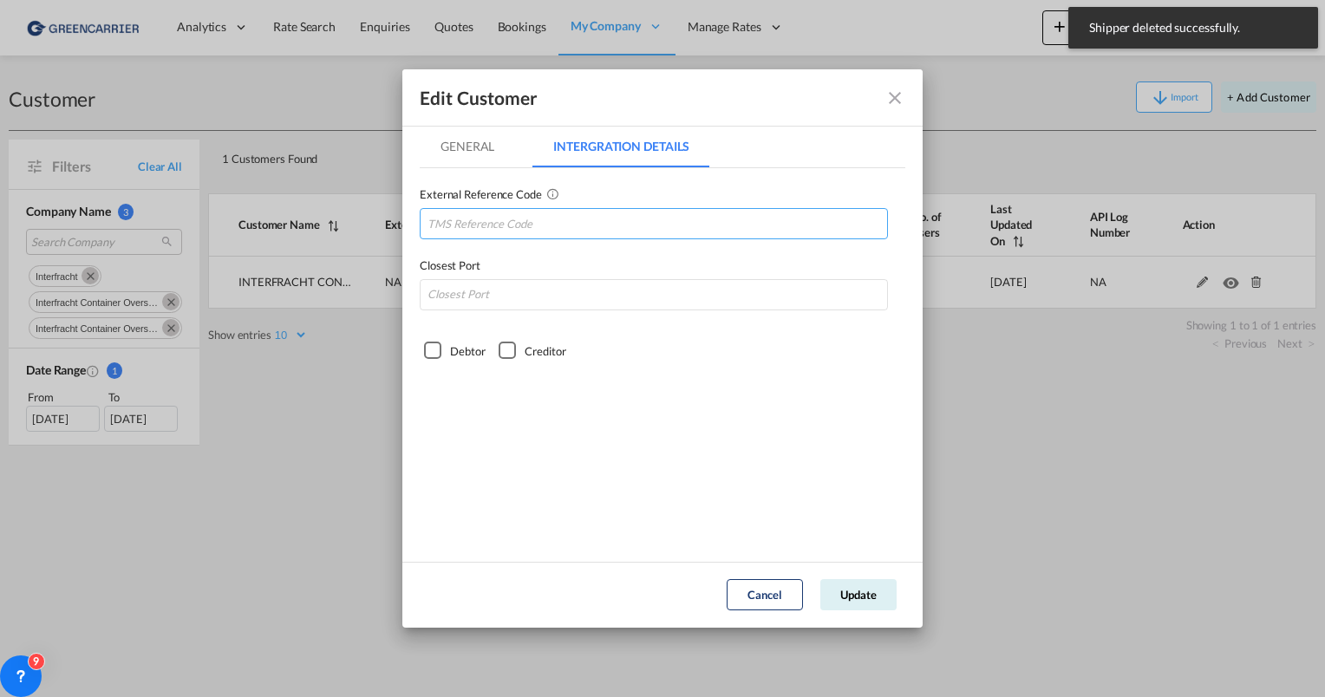
click at [492, 232] on input "GeneralIntergration Details ..." at bounding box center [654, 223] width 468 height 31
paste input "INTCONSTU"
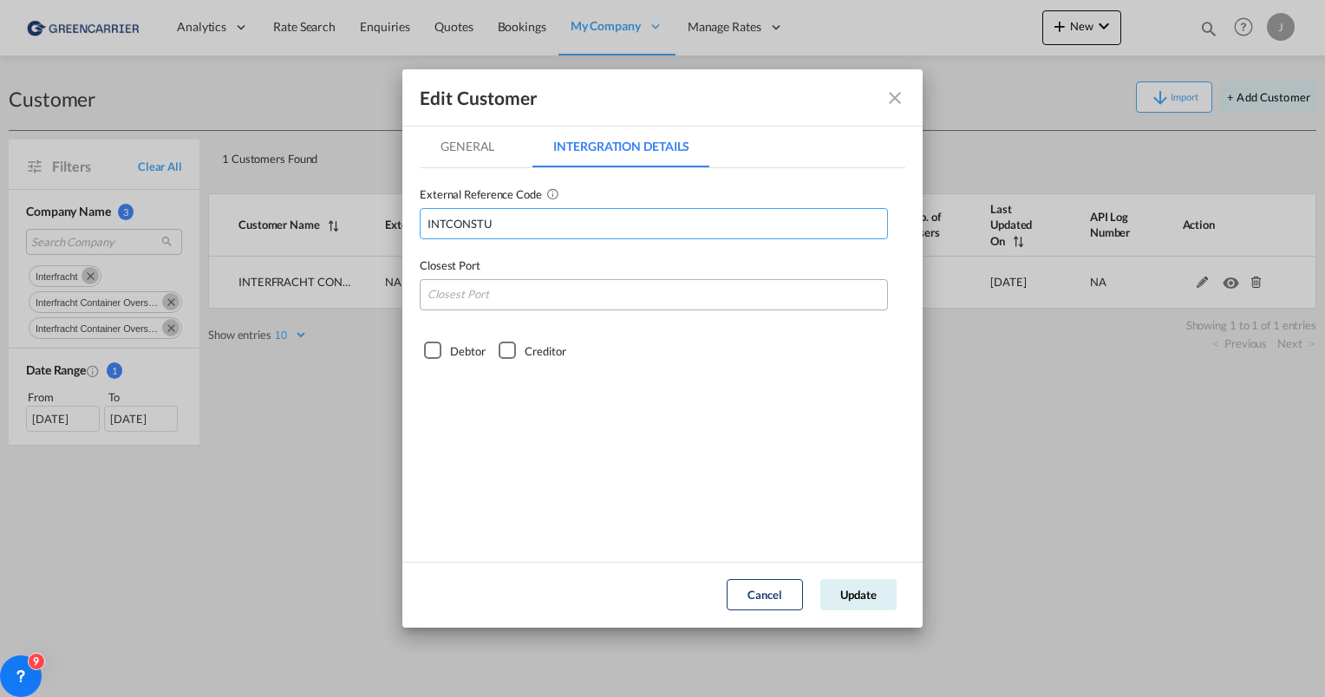
type input "INTCONSTU"
click at [479, 307] on input "GeneralIntergration Details ..." at bounding box center [654, 294] width 468 height 31
type input "DEHAM"
click at [429, 345] on div "Debtor" at bounding box center [432, 350] width 17 height 17
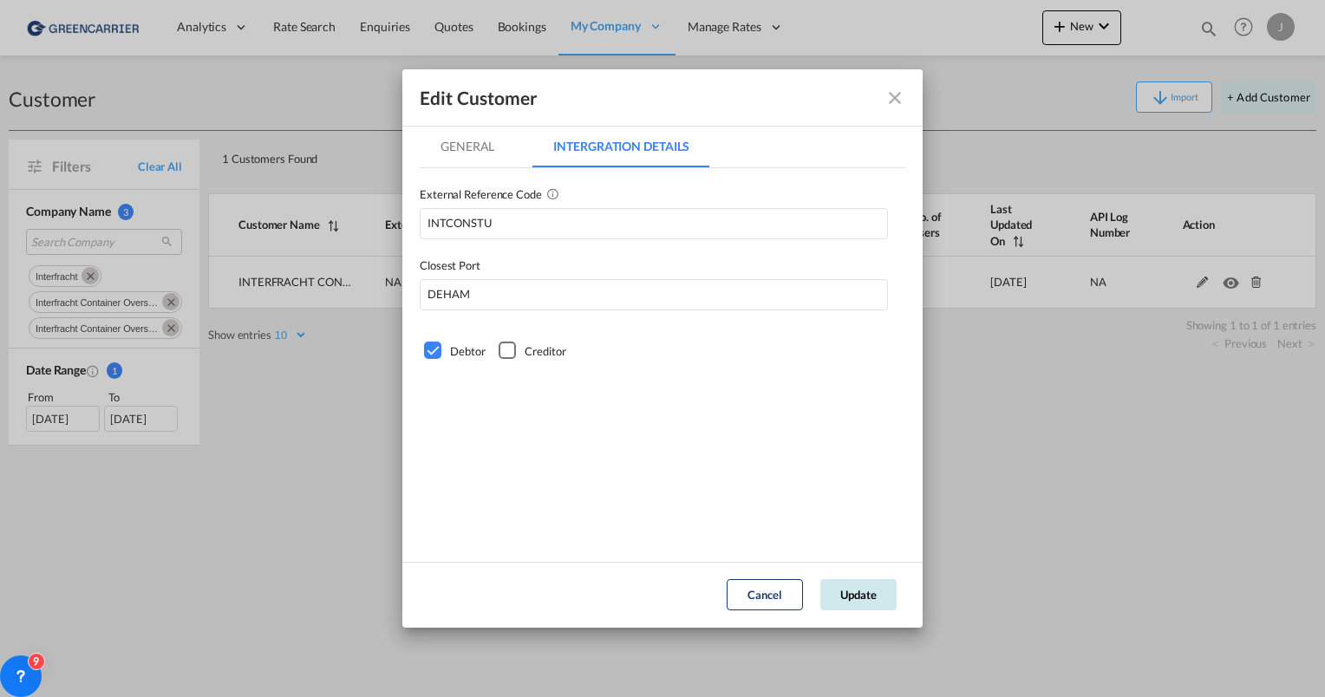
click at [856, 585] on button "Update" at bounding box center [858, 594] width 76 height 31
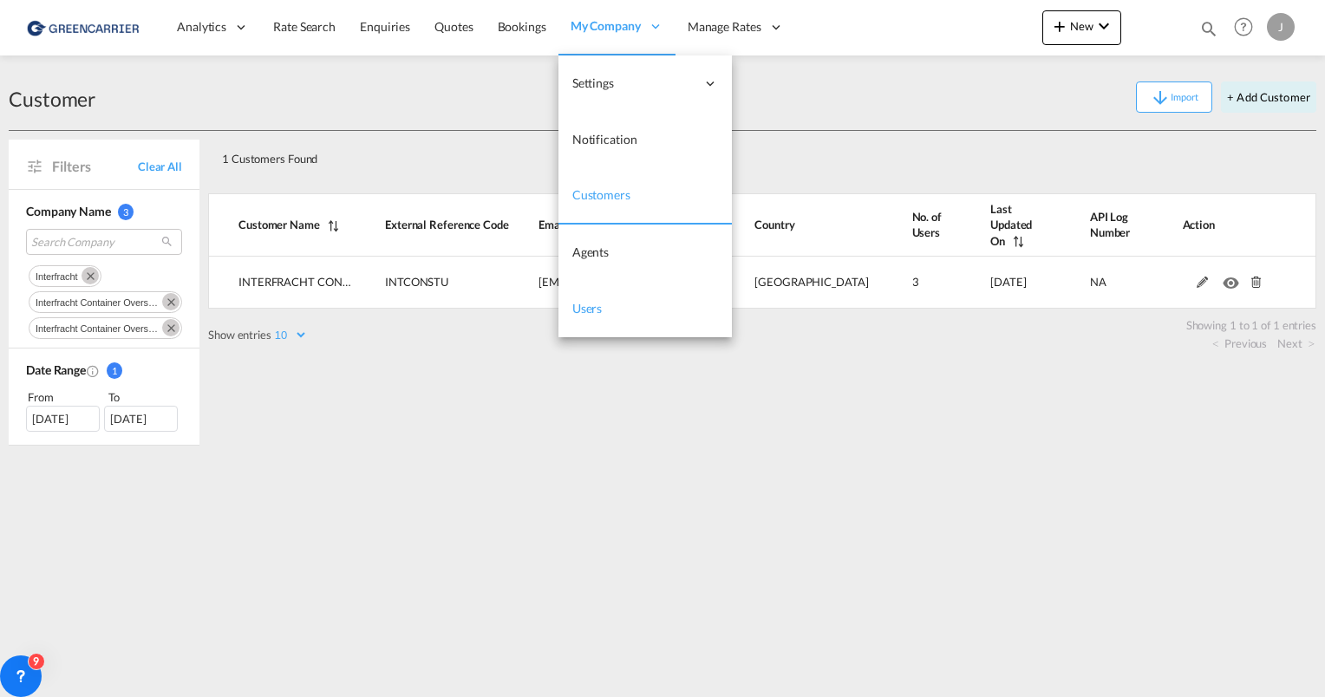
click at [589, 302] on span "Users" at bounding box center [587, 308] width 30 height 15
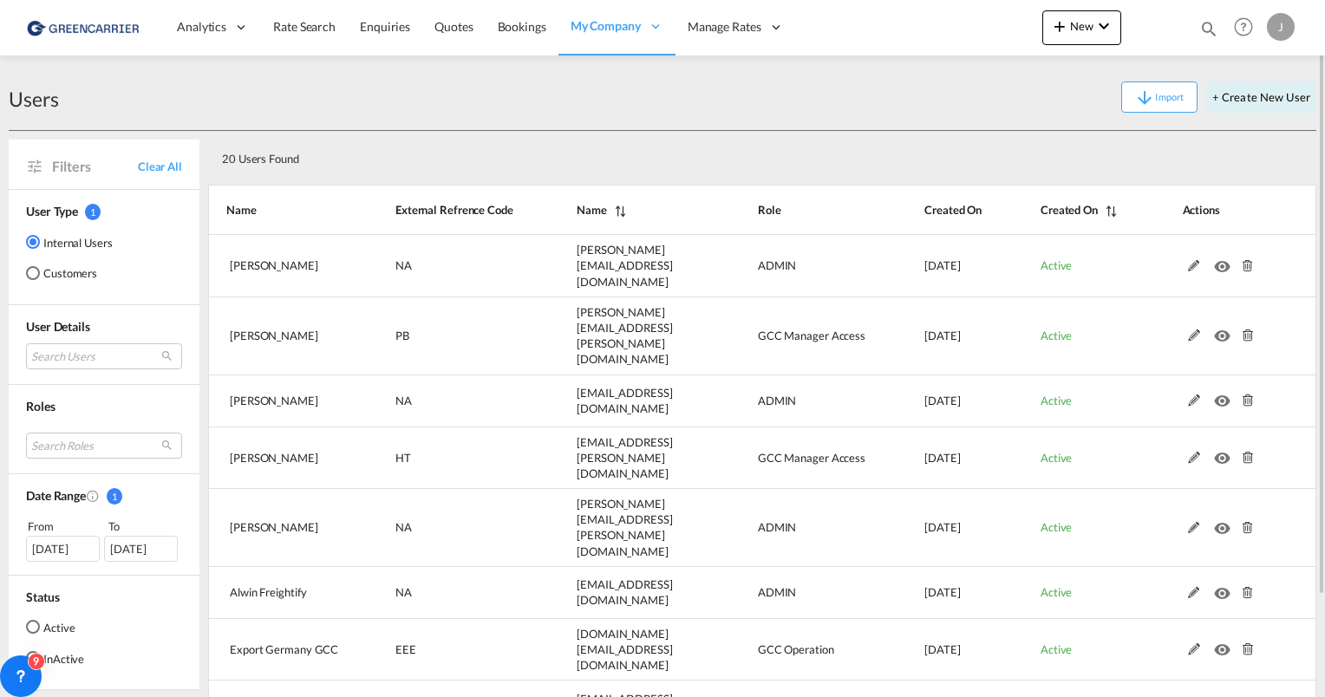
click at [59, 270] on md-radio-button "Customers" at bounding box center [69, 272] width 87 height 17
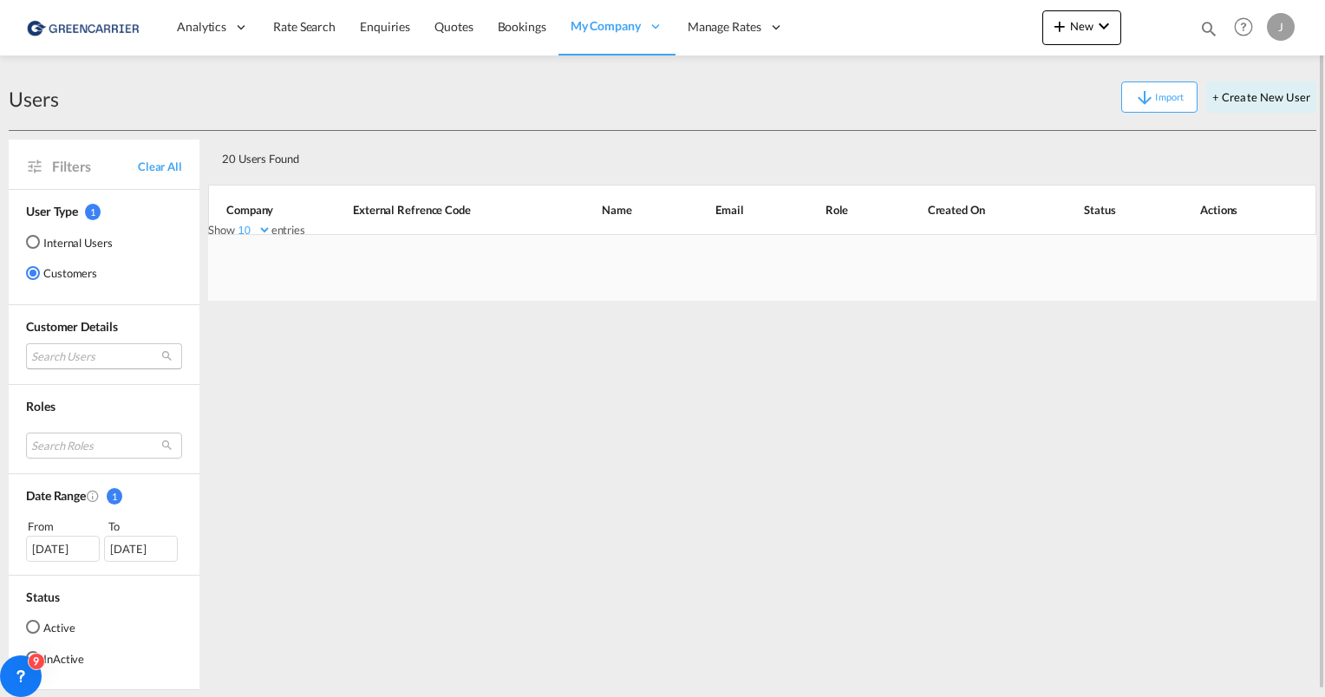
click at [82, 353] on md-select "Search Users" at bounding box center [104, 356] width 156 height 26
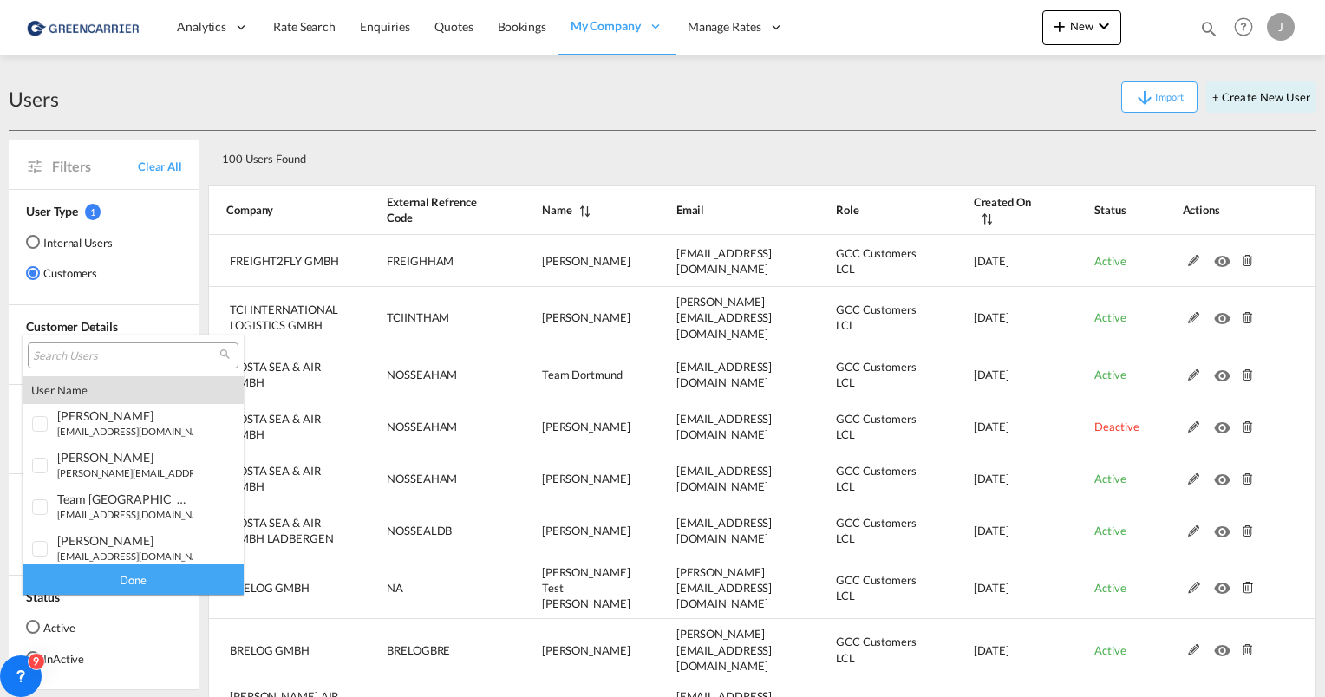
click at [1239, 93] on md-backdrop at bounding box center [662, 348] width 1325 height 697
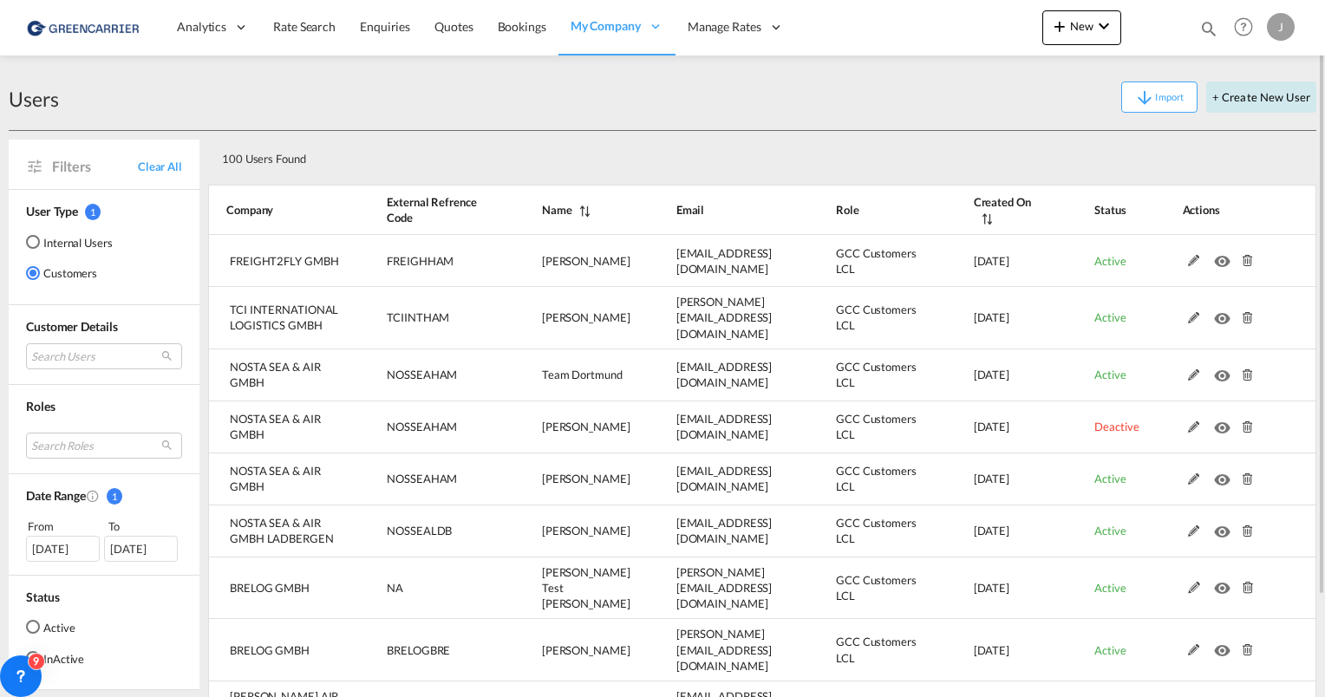
click at [1236, 96] on button "+ Create New User" at bounding box center [1261, 97] width 110 height 31
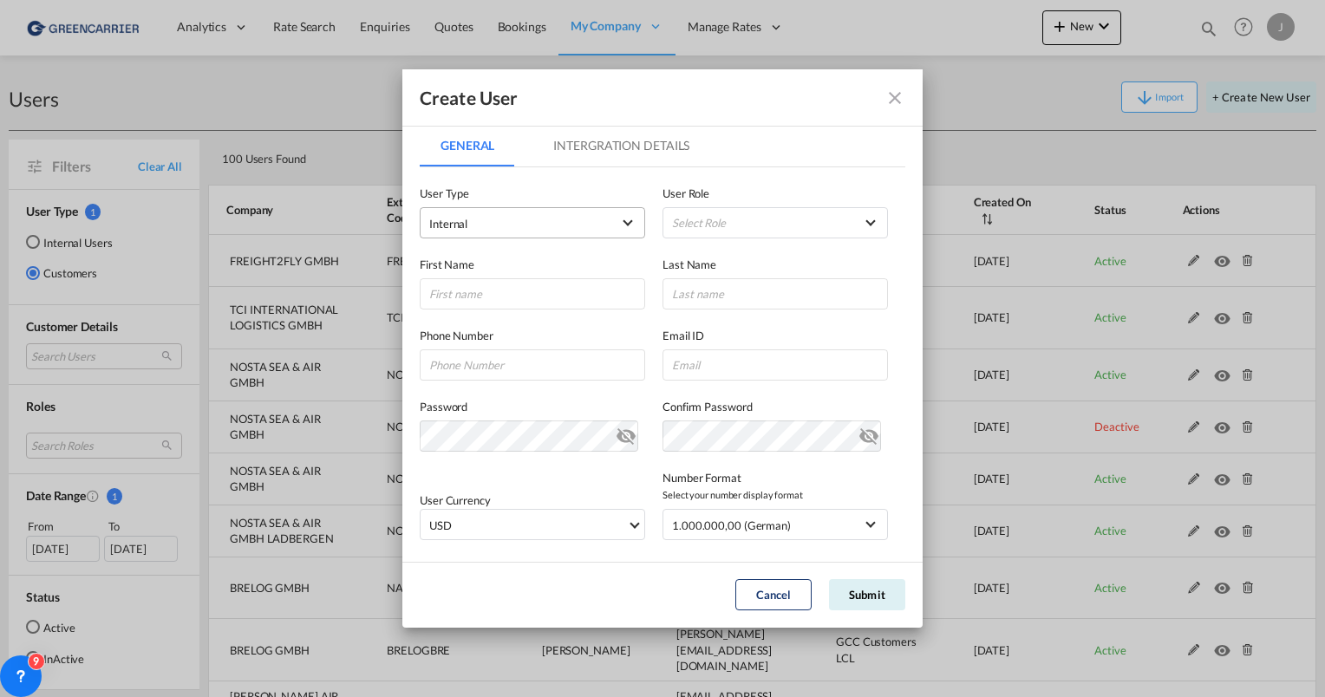
click at [501, 219] on span "Internal" at bounding box center [520, 223] width 182 height 17
click at [471, 262] on span "Customer" at bounding box center [454, 265] width 49 height 14
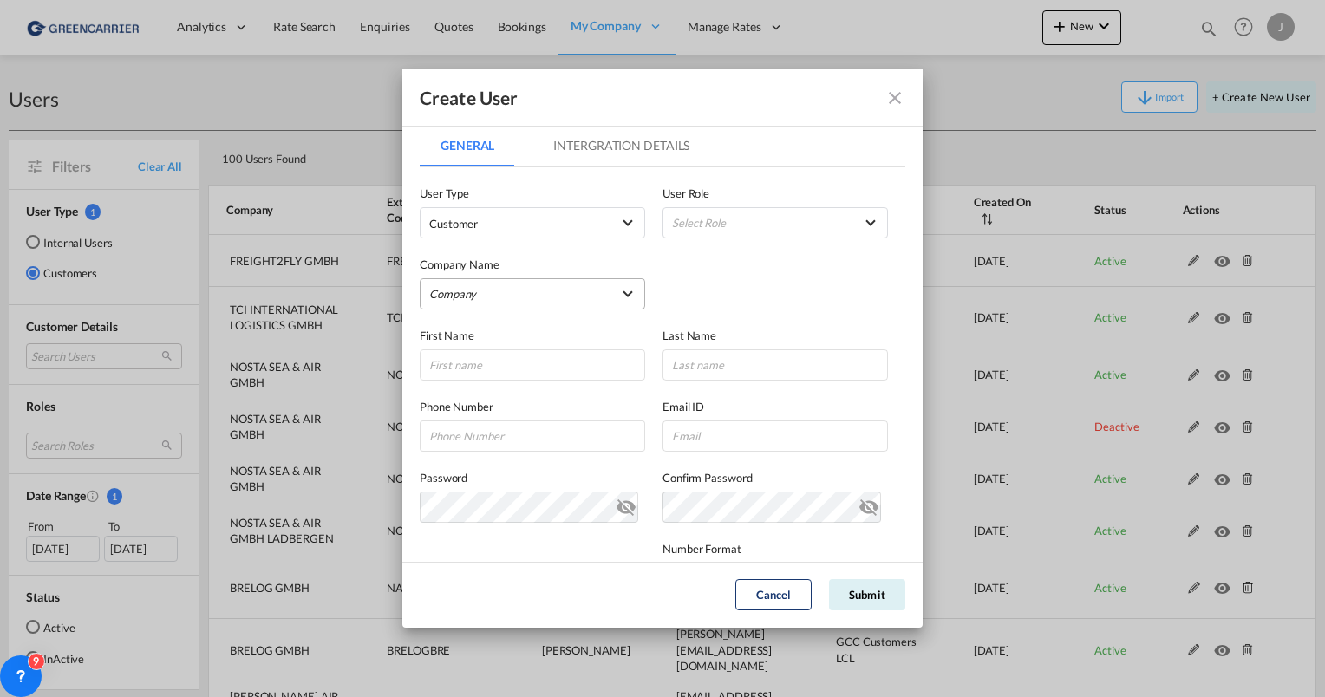
click at [461, 299] on md-select "Company [PERSON_NAME] & Co. GmbH BENDIX TRANSPORT DANMARK CARGO PARTNER GMBH CA…" at bounding box center [532, 293] width 225 height 31
click at [477, 253] on input "search" at bounding box center [563, 253] width 303 height 42
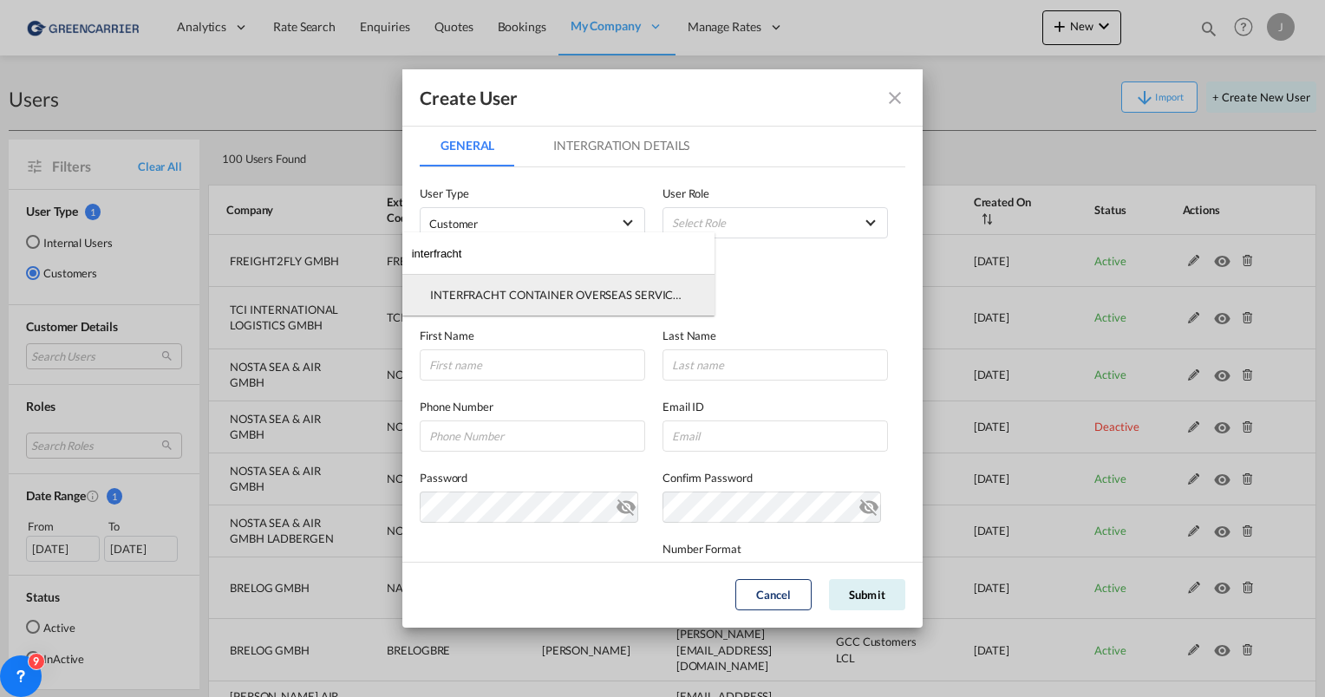
type input "interfracht"
click at [508, 295] on div "INTERFRACHT CONTAINER OVERSEAS SERVICES GMBH" at bounding box center [558, 295] width 257 height 16
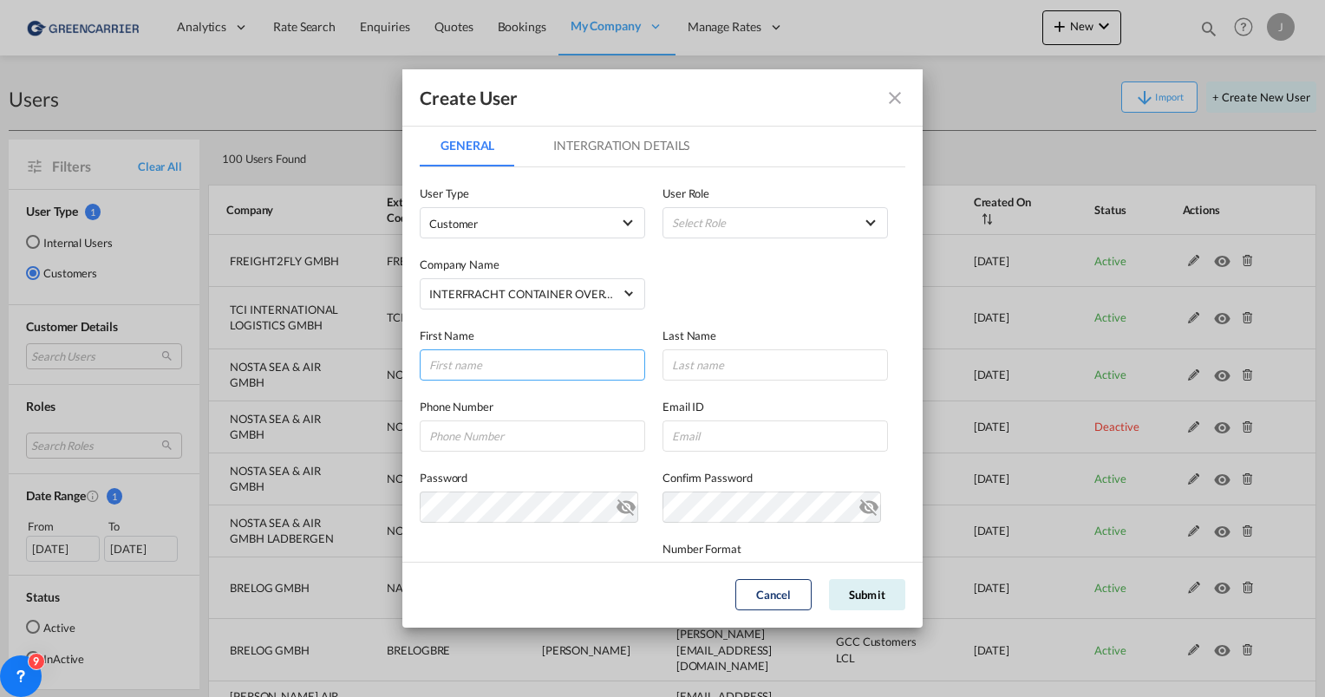
click at [475, 354] on input "GeneralIntergration Details ..." at bounding box center [532, 364] width 225 height 31
type input "[PERSON_NAME]"
type input "Juschas"
paste input "[+49] 421 87150-433"
click at [458, 438] on input "[+49] 421 87150-433" at bounding box center [532, 436] width 225 height 31
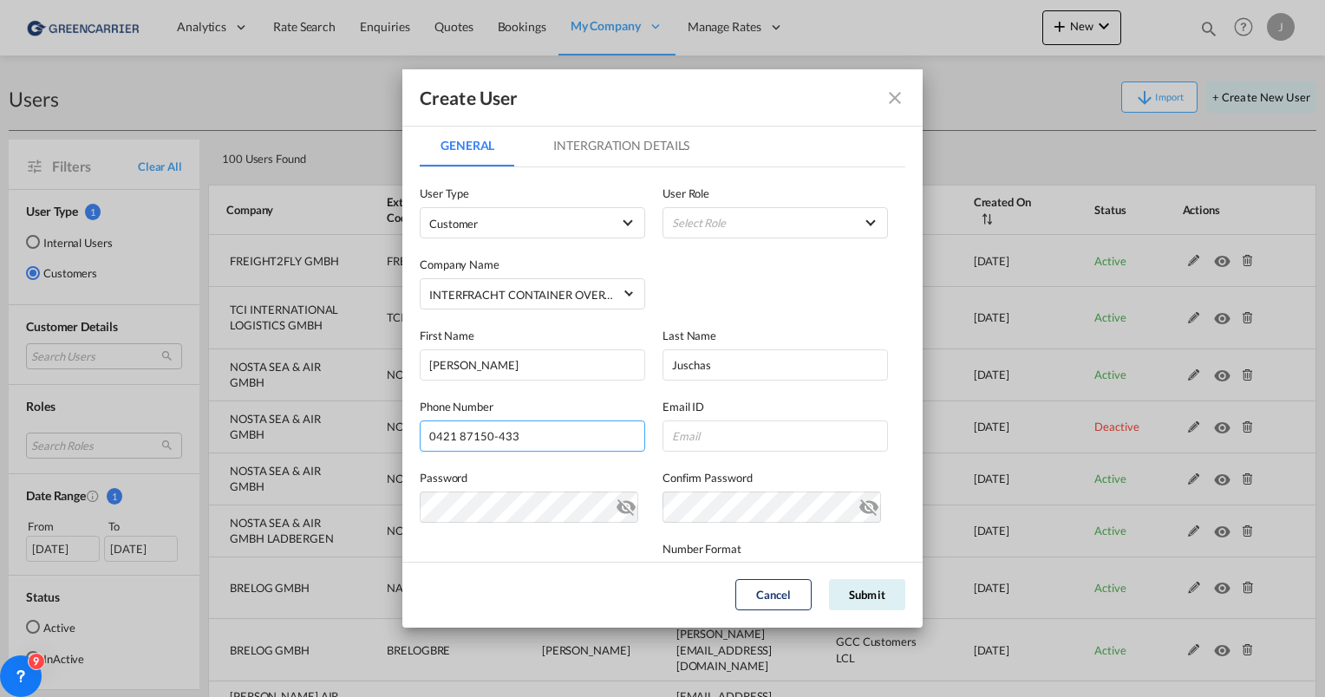
type input "0421 87150-433"
paste input "[EMAIL_ADDRESS][DOMAIN_NAME]"
type input "[EMAIL_ADDRESS][DOMAIN_NAME]"
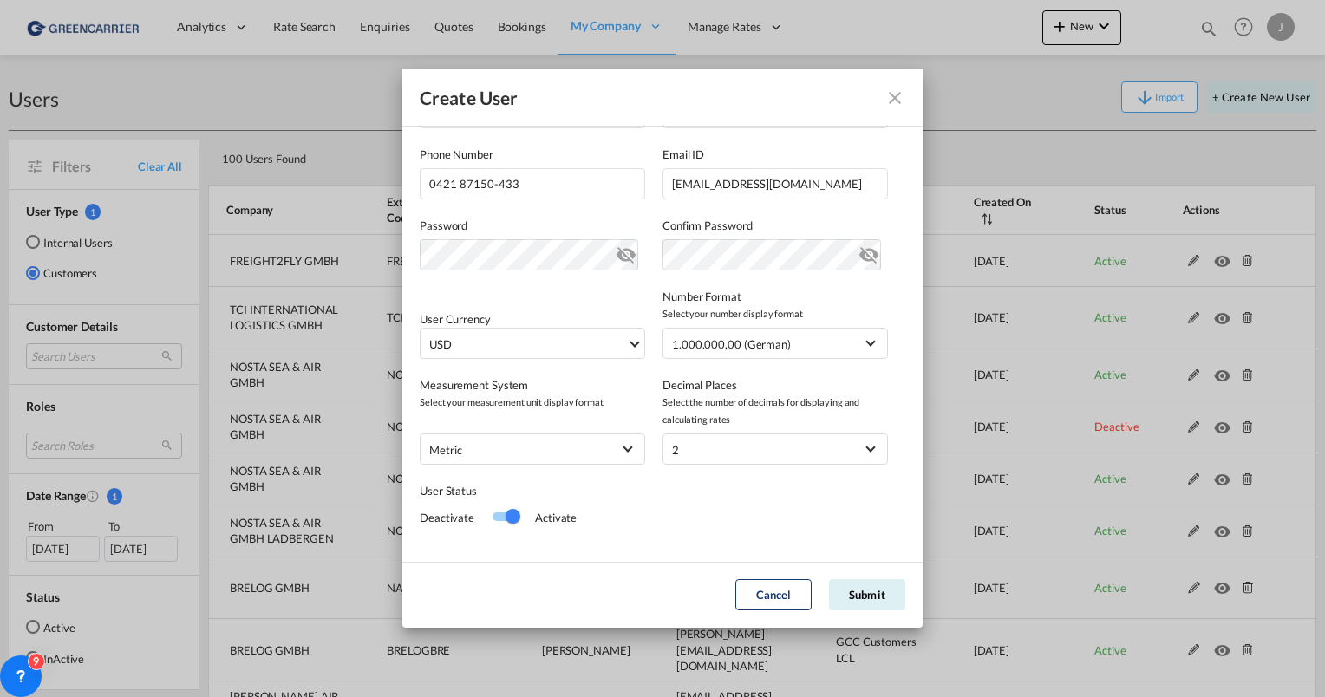
click at [616, 260] on md-icon "icon-eye-off" at bounding box center [626, 251] width 21 height 21
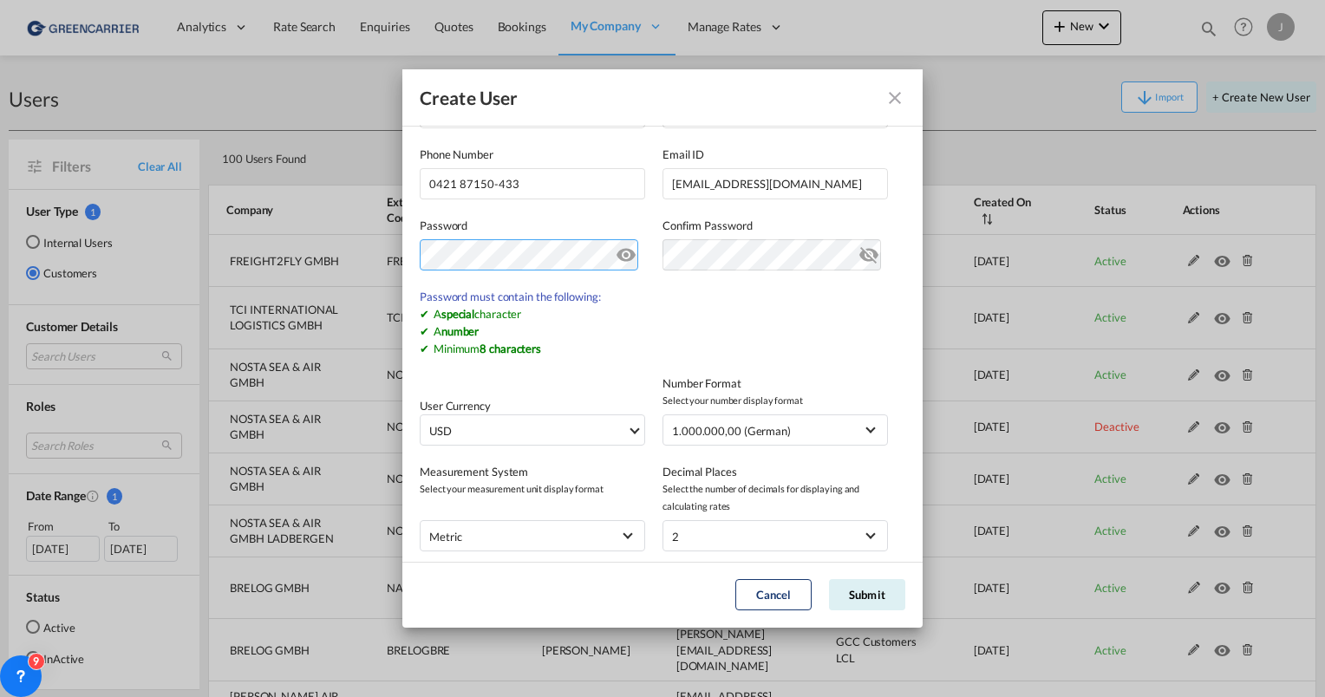
click at [389, 264] on div "Create User General Intergration Details General Intergration Details User Type…" at bounding box center [662, 348] width 1325 height 697
click at [625, 251] on md-icon "icon-eye-off" at bounding box center [626, 251] width 21 height 21
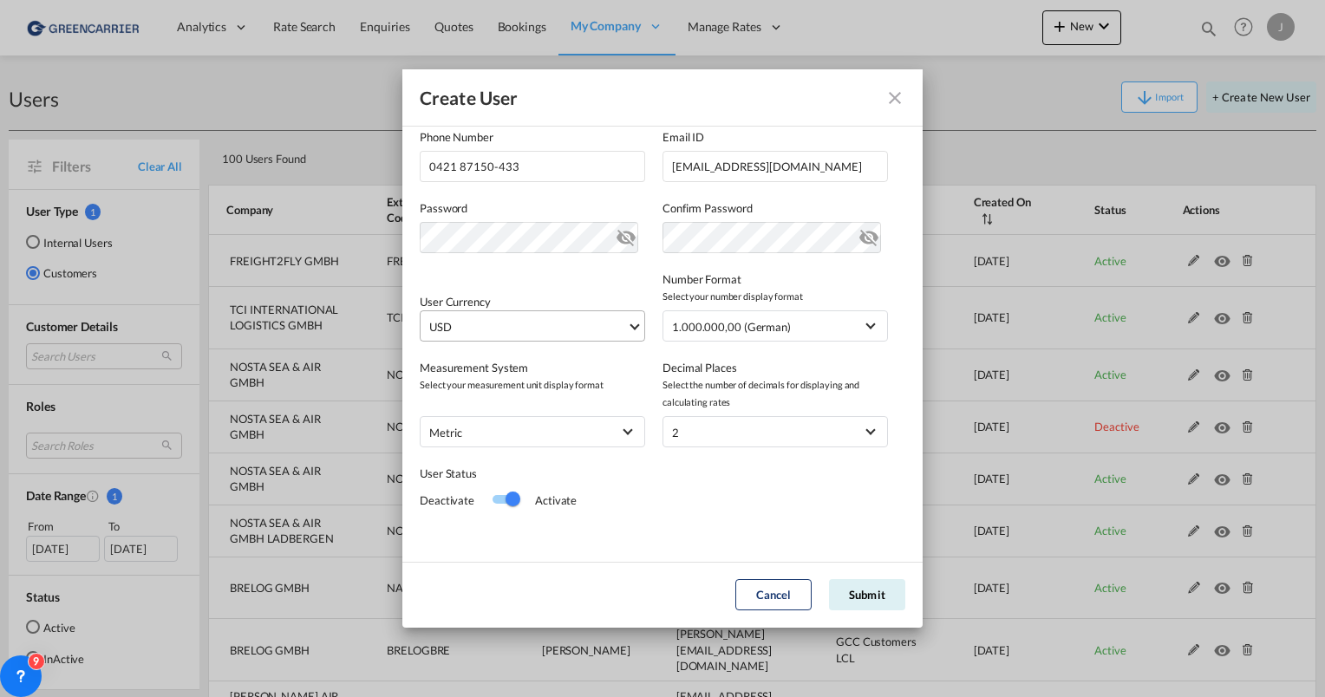
scroll to position [273, 0]
click at [560, 322] on span "USD" at bounding box center [528, 323] width 198 height 17
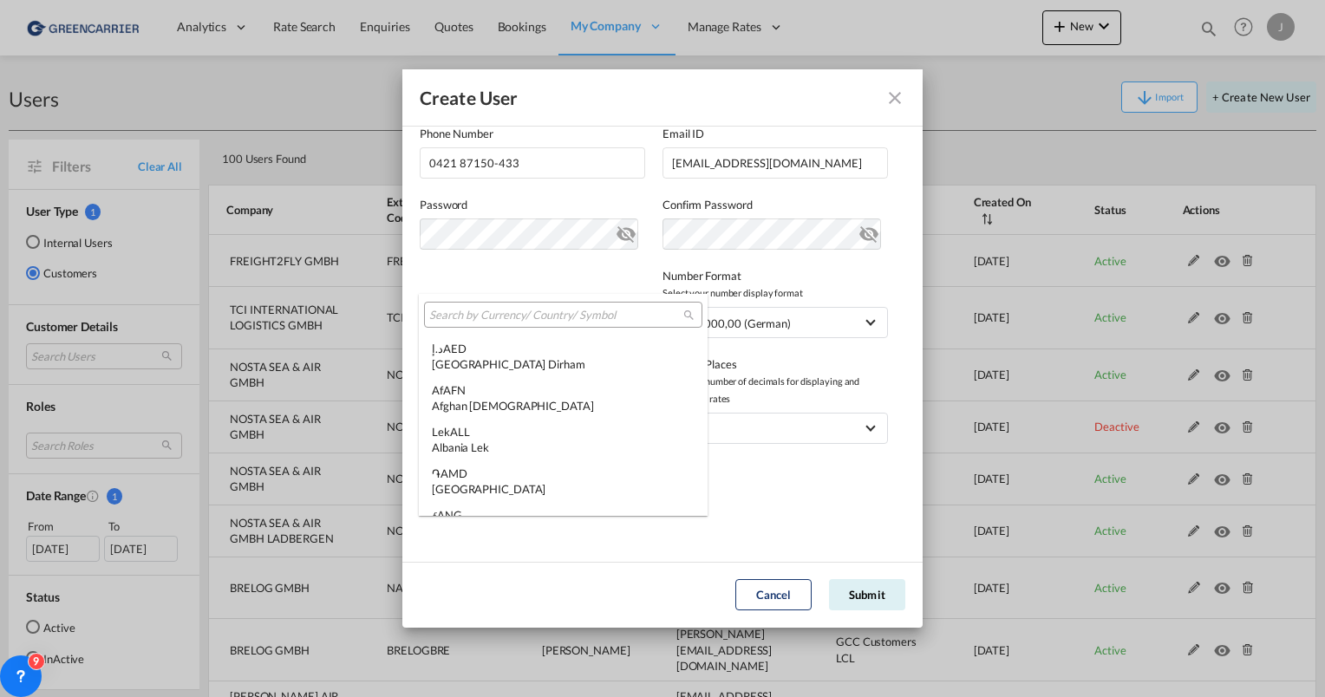
scroll to position [5986, 0]
click at [479, 312] on input "search" at bounding box center [556, 316] width 254 height 16
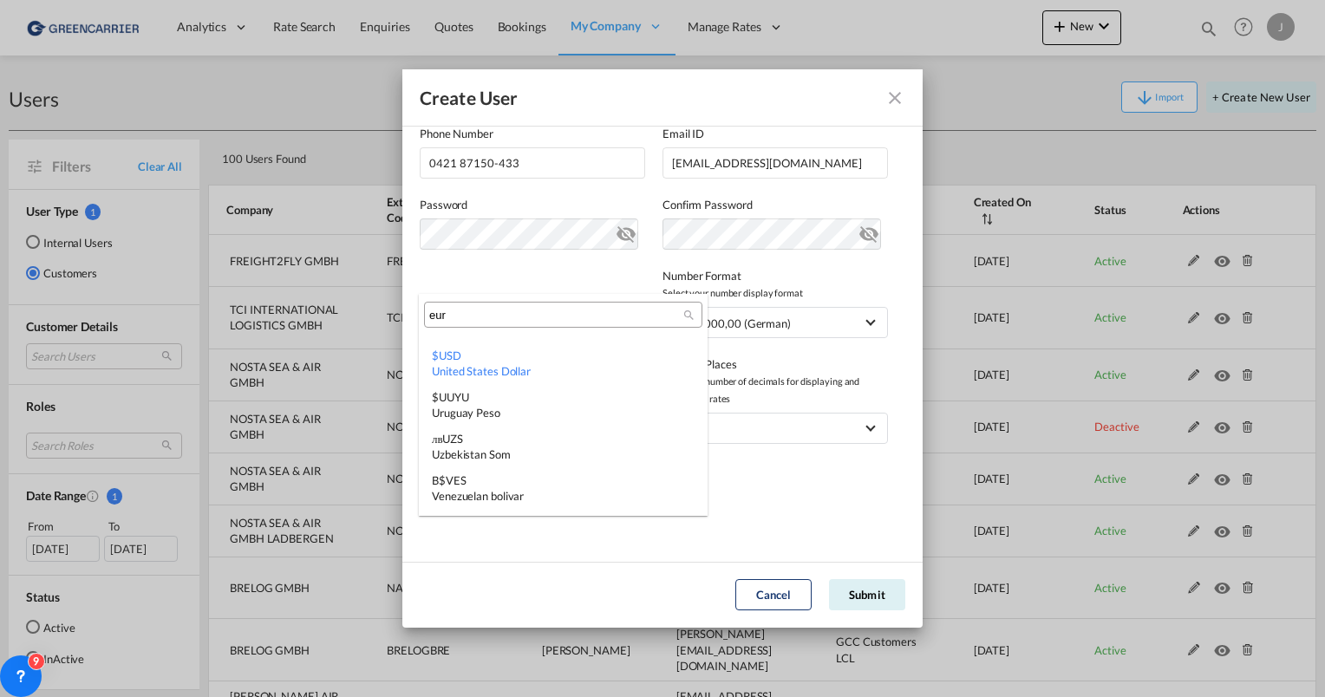
scroll to position [0, 0]
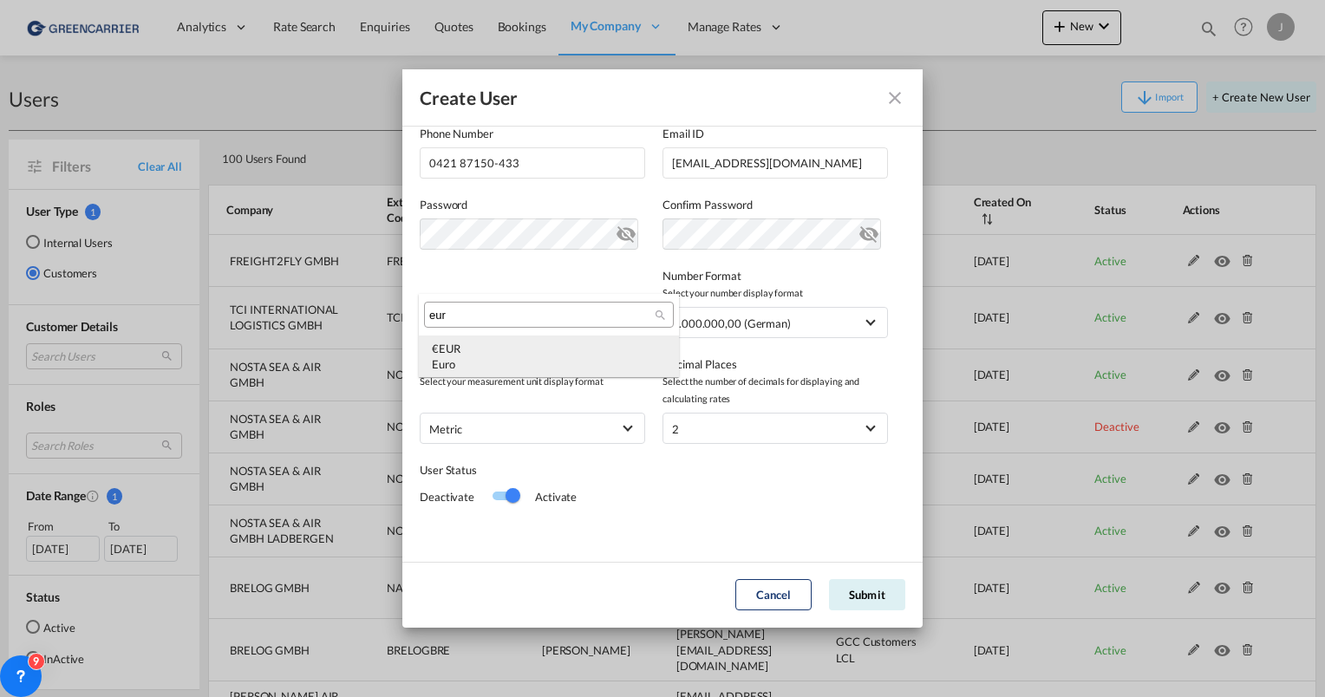
type input "eur"
click at [492, 356] on div "Euro" at bounding box center [549, 364] width 234 height 16
click at [528, 432] on span "metric" at bounding box center [520, 429] width 182 height 17
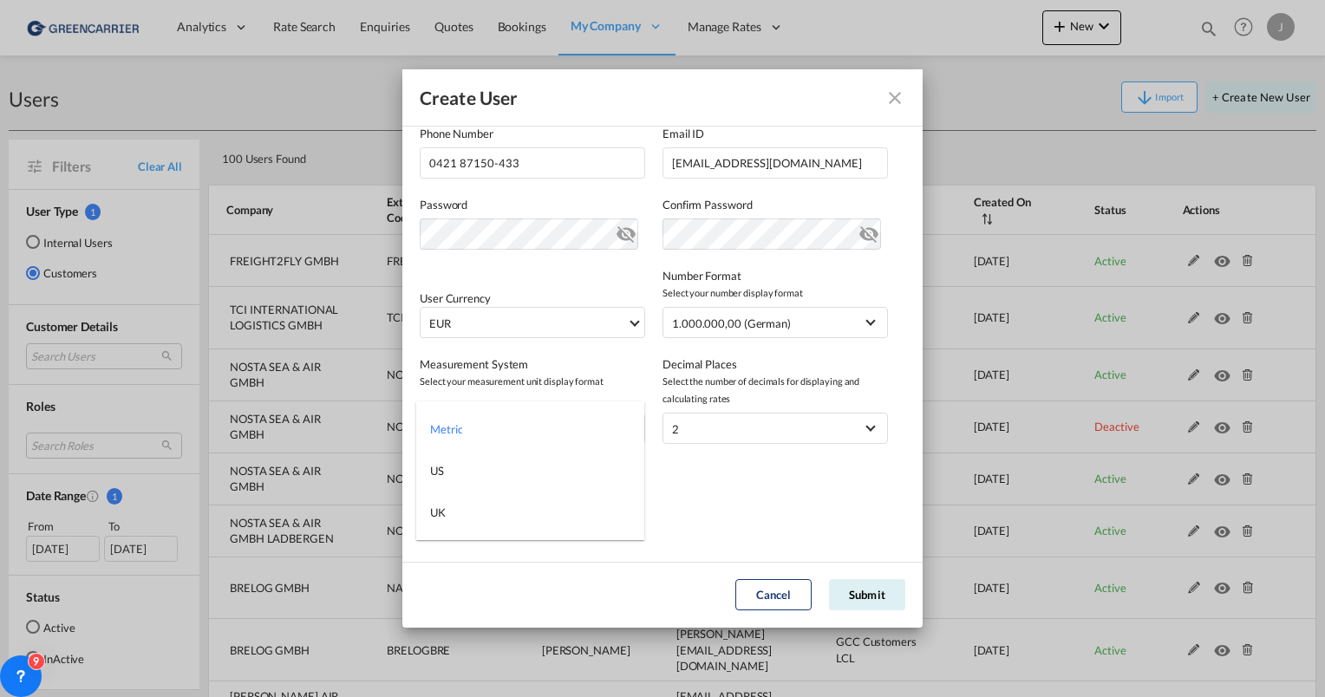
click at [742, 503] on md-backdrop at bounding box center [662, 348] width 1325 height 697
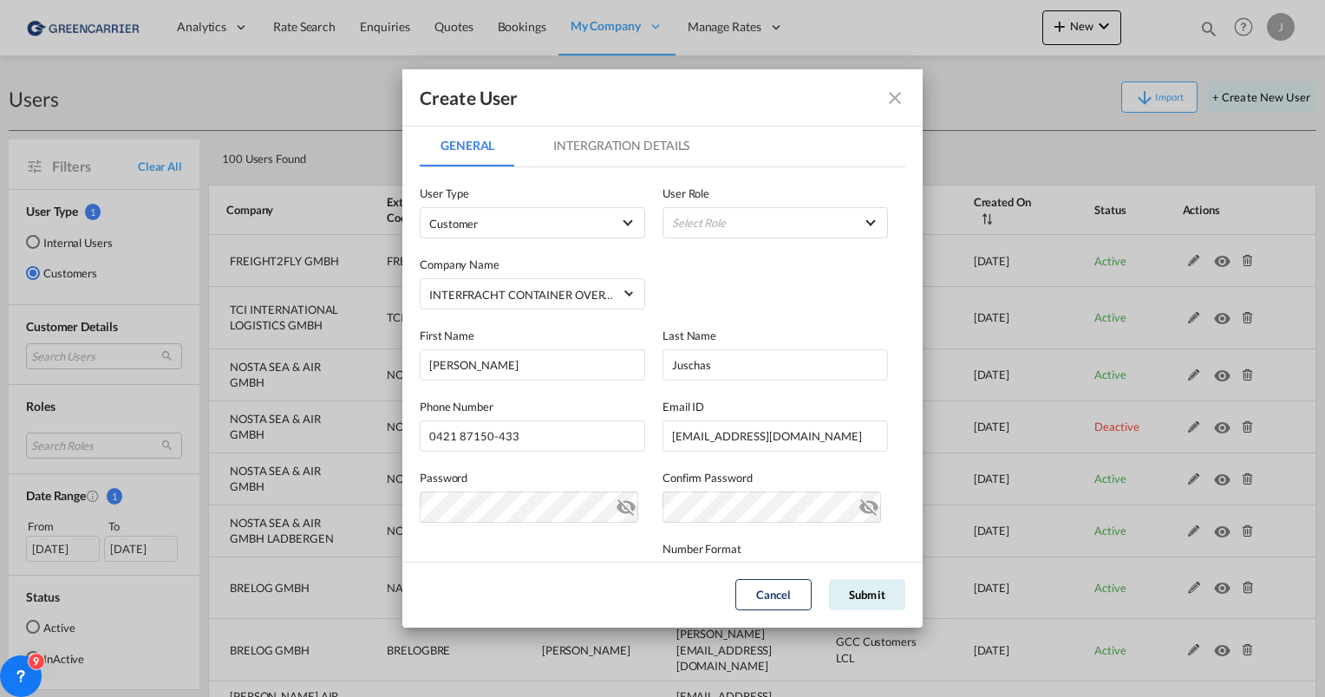
click at [571, 157] on md-tab-item "Intergration Details" at bounding box center [621, 146] width 178 height 42
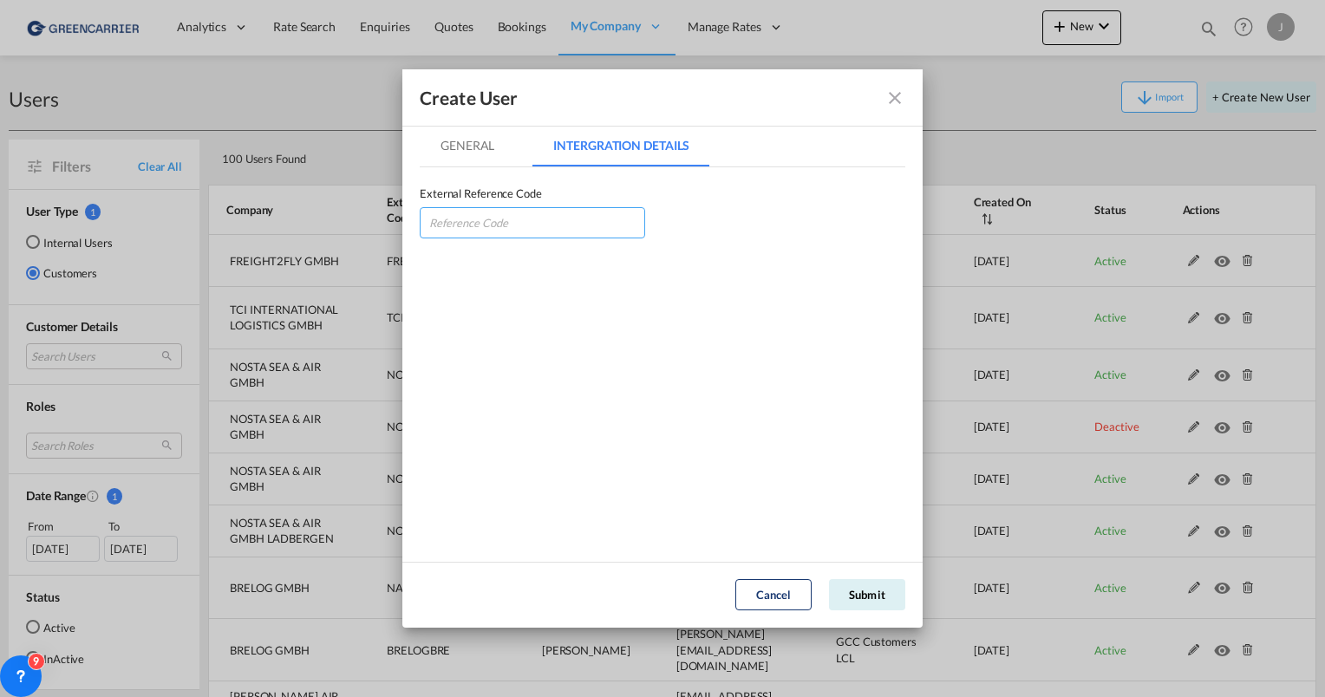
drag, startPoint x: 518, startPoint y: 218, endPoint x: 525, endPoint y: 225, distance: 9.8
click at [518, 218] on input "GeneralIntergration Details ..." at bounding box center [532, 222] width 225 height 31
click at [831, 341] on md-tabs "General Intergration Details General Intergration Details User Type Customer Us…" at bounding box center [663, 342] width 486 height 434
click at [554, 222] on input "GeneralIntergration Details ..." at bounding box center [532, 222] width 225 height 31
type input "INTCONSTU"
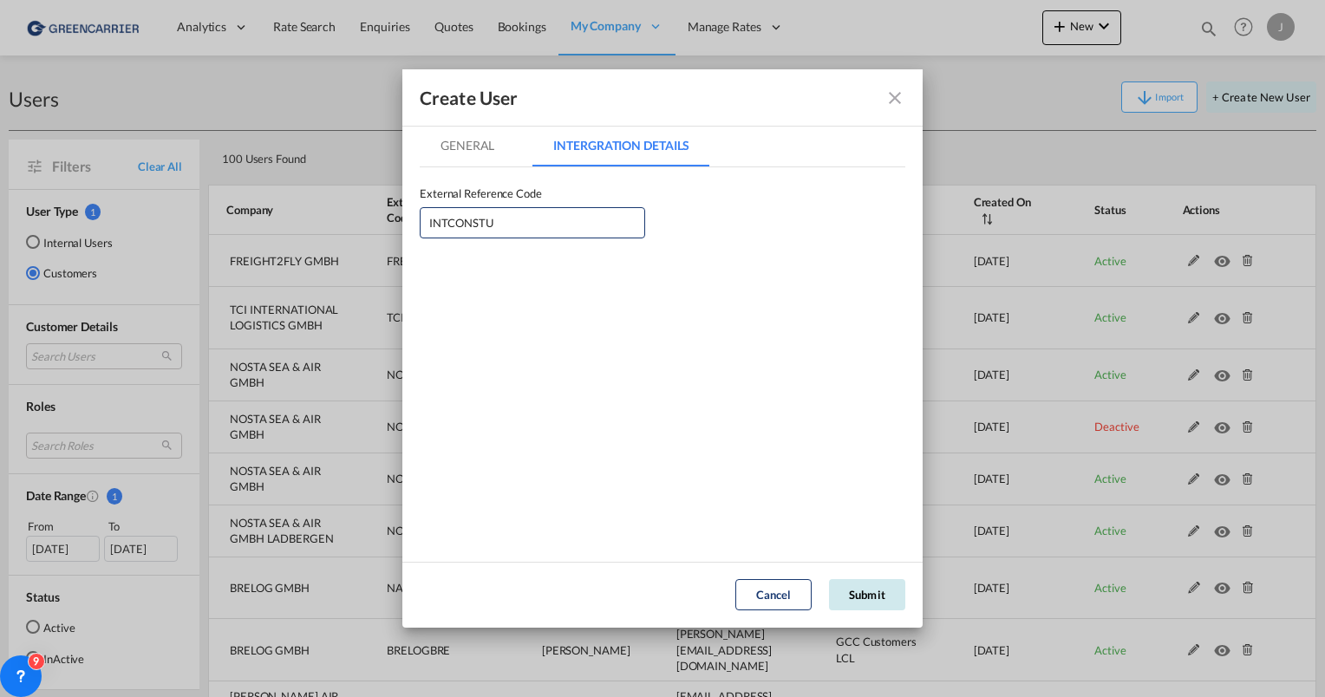
click at [860, 591] on button "Submit" at bounding box center [867, 594] width 76 height 31
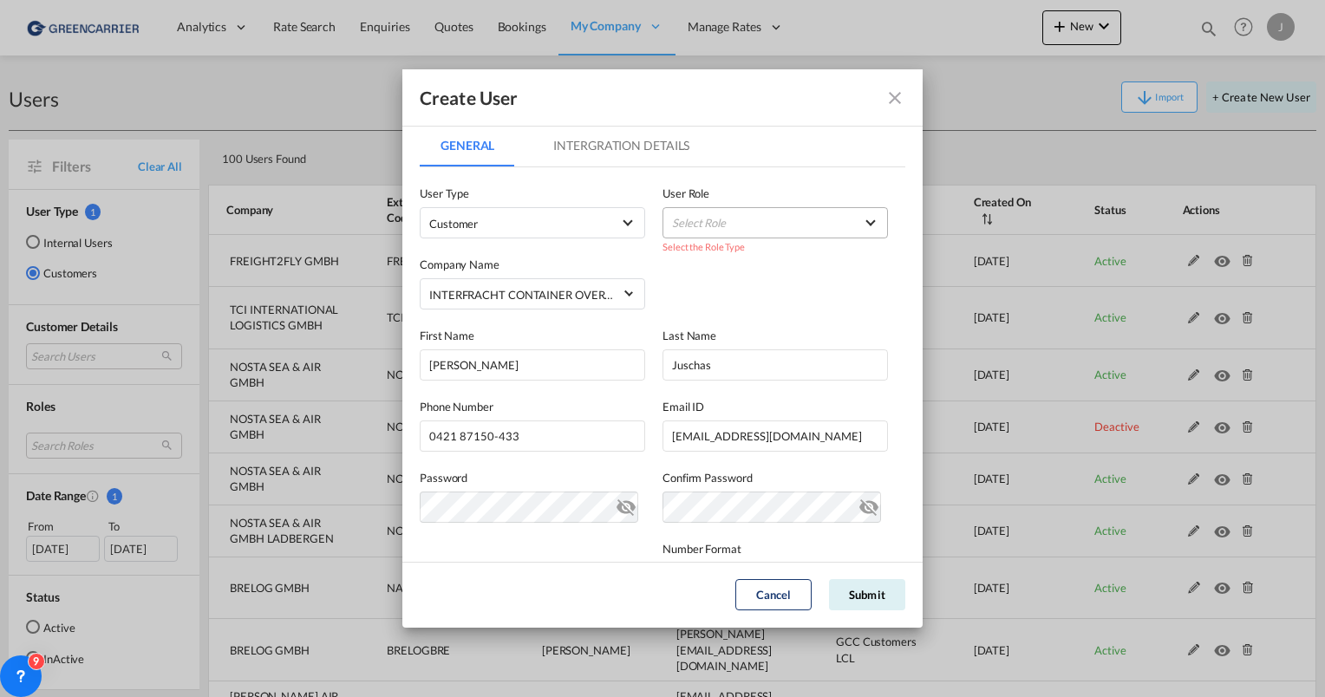
click at [703, 236] on md-select "Select Role BCO GLOBAL GCC Customers FCL USER_DEFINED GCC Customers LCL USER_DE…" at bounding box center [774, 222] width 225 height 31
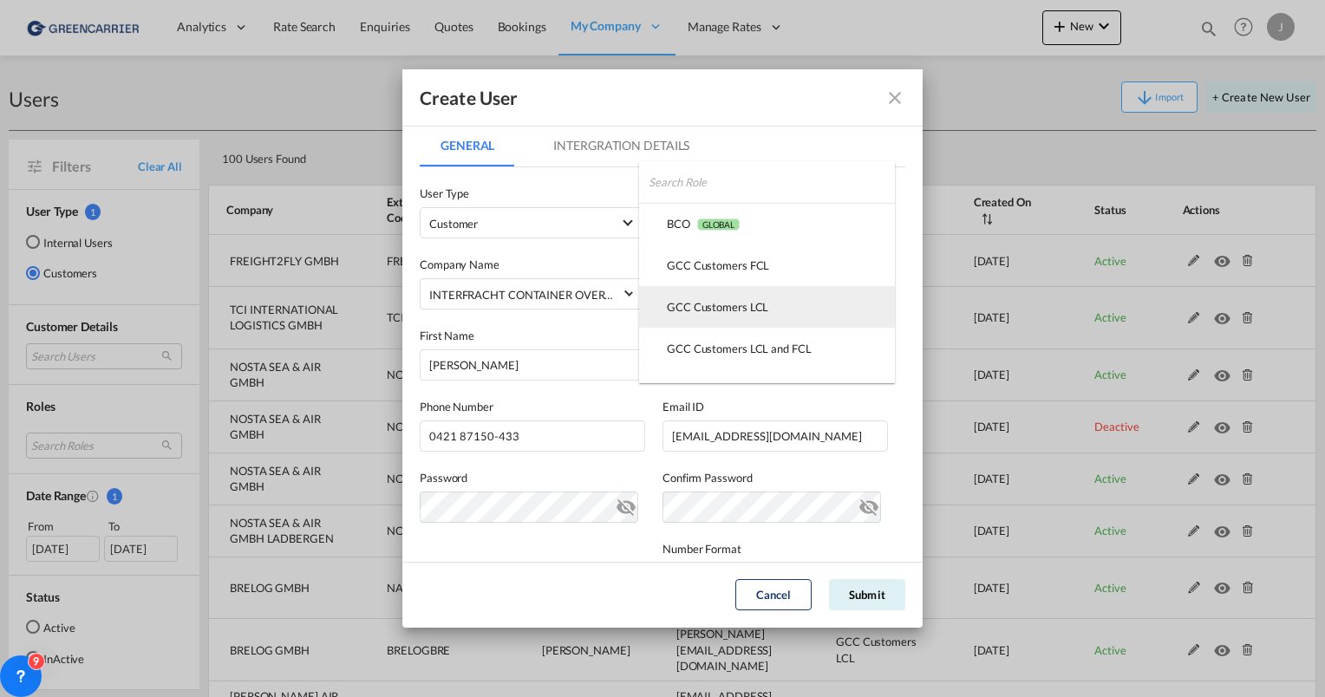
click at [701, 307] on div "GCC Customers LCL USER_DEFINED" at bounding box center [717, 307] width 101 height 16
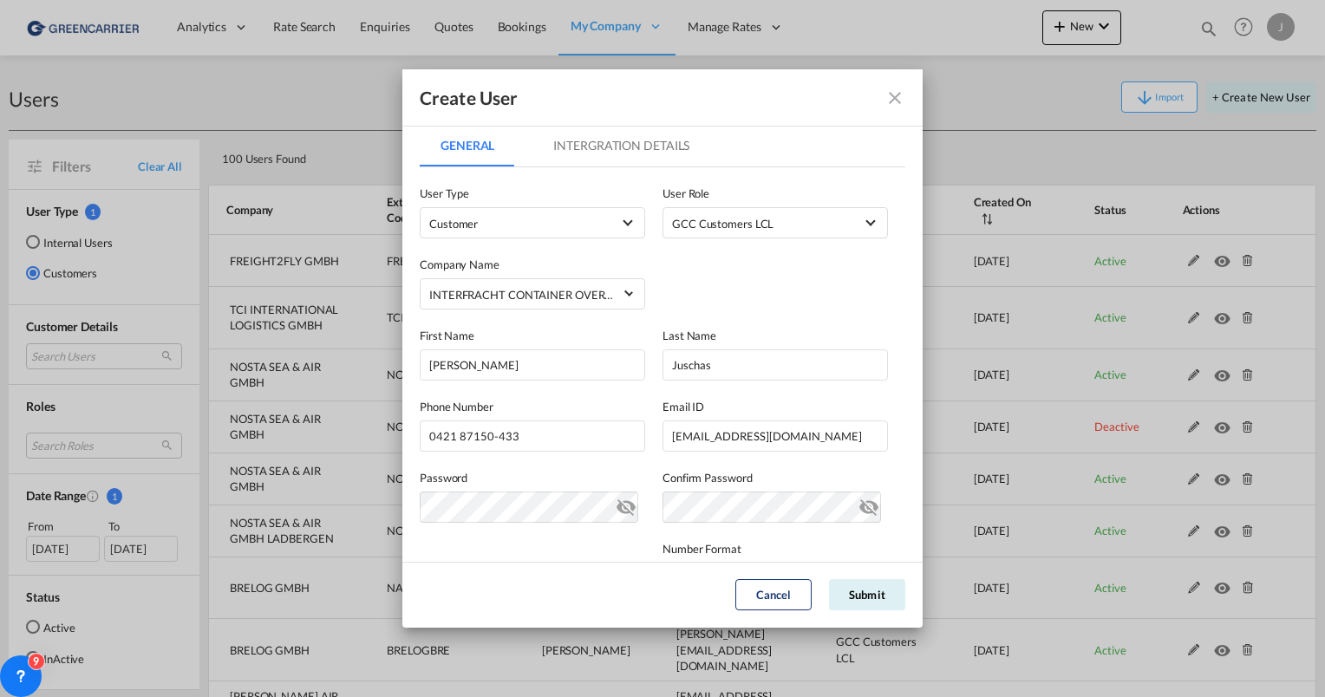
click at [761, 302] on div "Company Name INTERFRACHT CONTAINER OVERSEAS SERVICES GMBH" at bounding box center [663, 273] width 486 height 71
click at [846, 584] on button "Submit" at bounding box center [867, 594] width 76 height 31
